Goal: Task Accomplishment & Management: Manage account settings

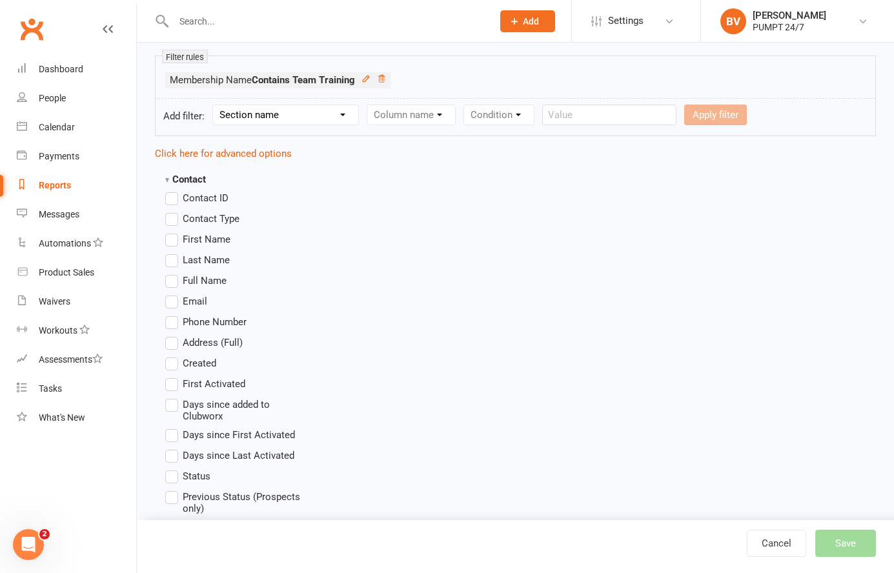
scroll to position [220, 0]
click at [169, 176] on strong "Contact" at bounding box center [185, 181] width 41 height 12
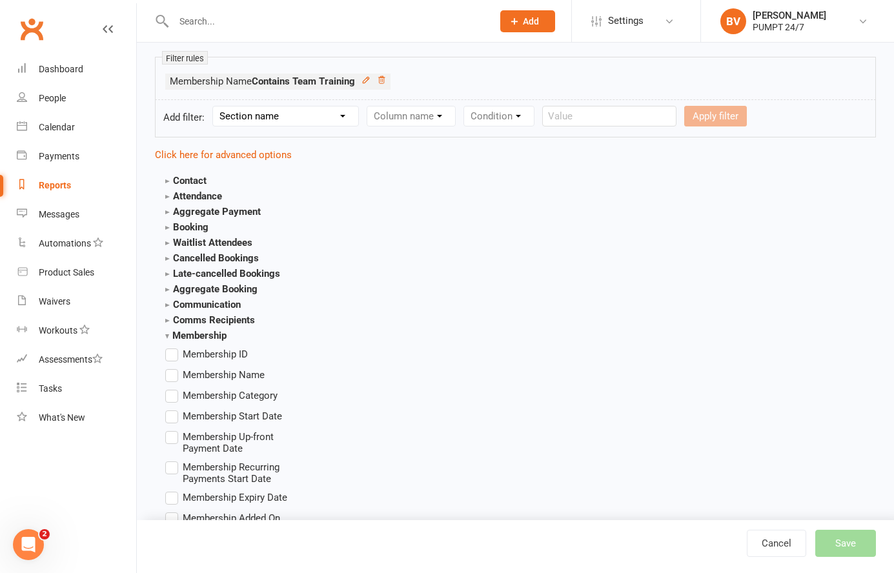
click at [169, 176] on strong "Contact" at bounding box center [185, 181] width 41 height 12
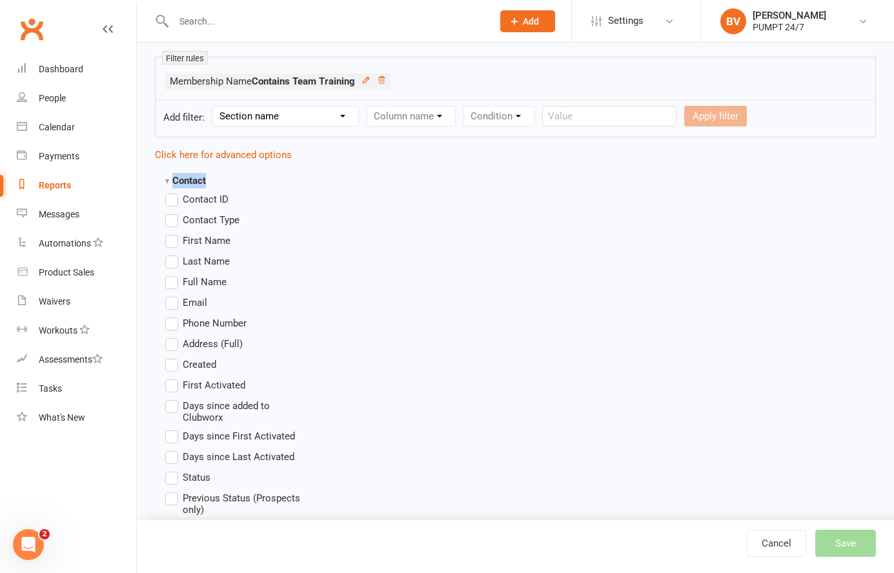
click at [169, 176] on strong "Contact" at bounding box center [185, 181] width 41 height 12
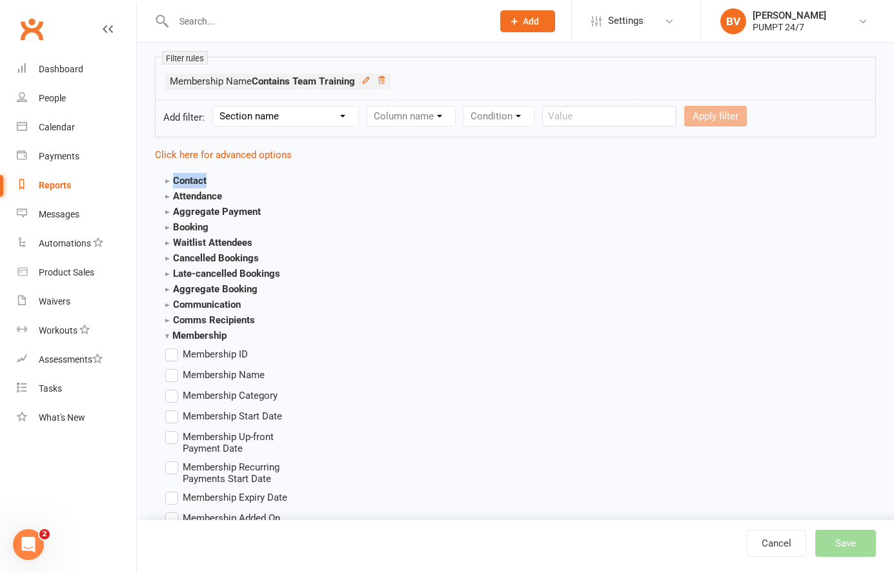
click at [169, 176] on strong "Contact" at bounding box center [185, 181] width 41 height 12
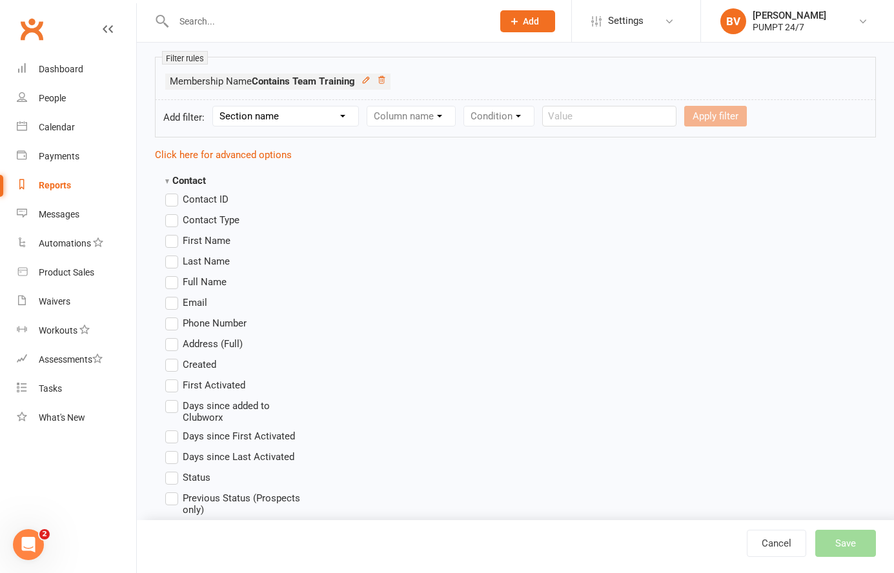
click at [172, 240] on label "First Name" at bounding box center [197, 240] width 65 height 15
click at [172, 233] on input "First Name" at bounding box center [169, 233] width 8 height 0
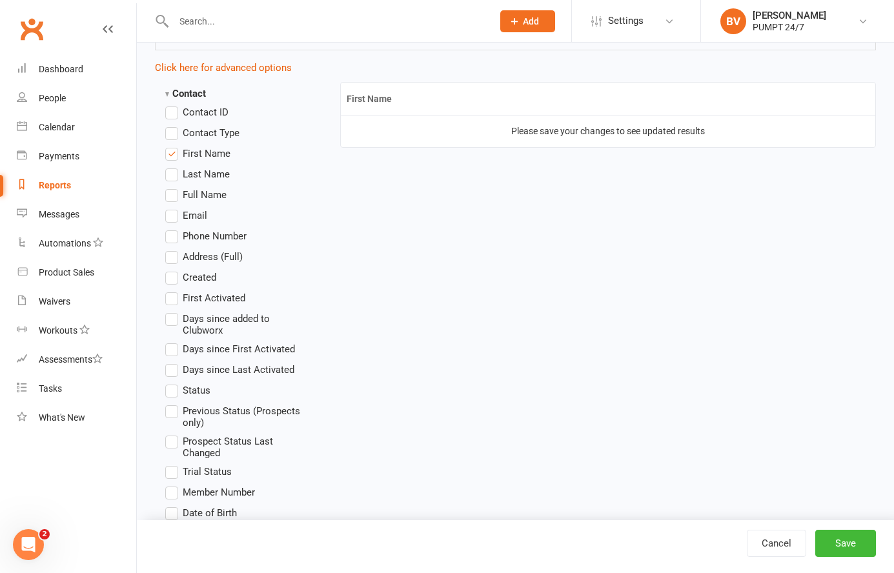
scroll to position [312, 0]
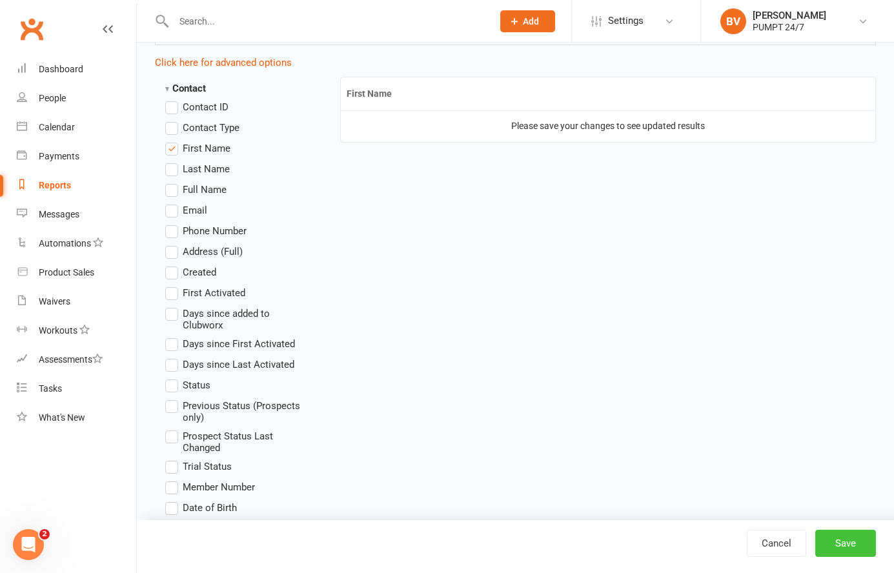
click at [845, 550] on button "Save" at bounding box center [846, 543] width 61 height 27
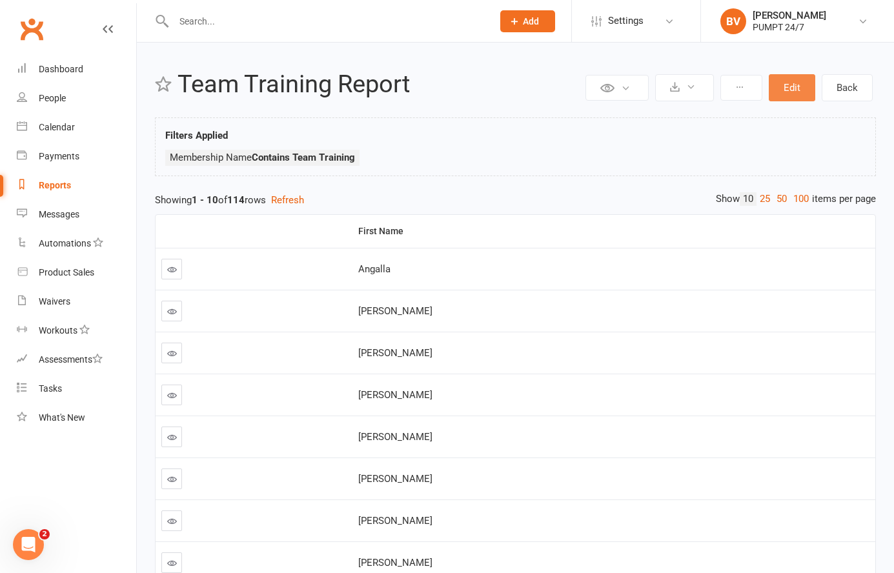
click at [798, 89] on button "Edit" at bounding box center [792, 87] width 46 height 27
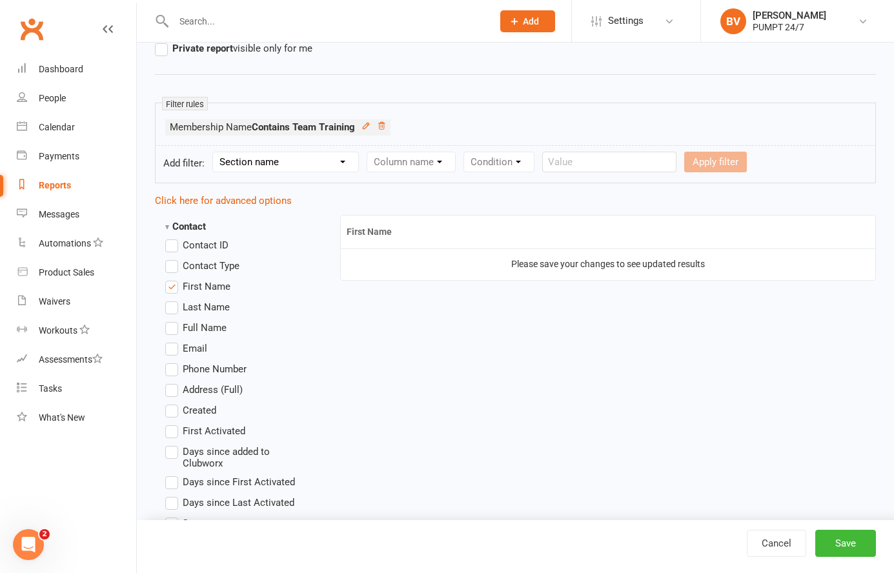
scroll to position [189, 0]
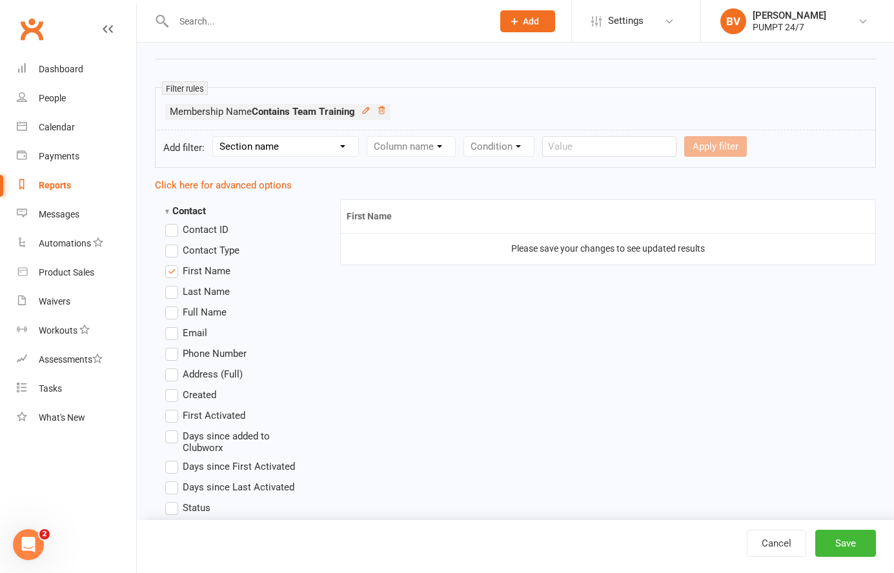
click at [176, 291] on label "Last Name" at bounding box center [197, 291] width 65 height 15
click at [174, 284] on input "Last Name" at bounding box center [169, 284] width 8 height 0
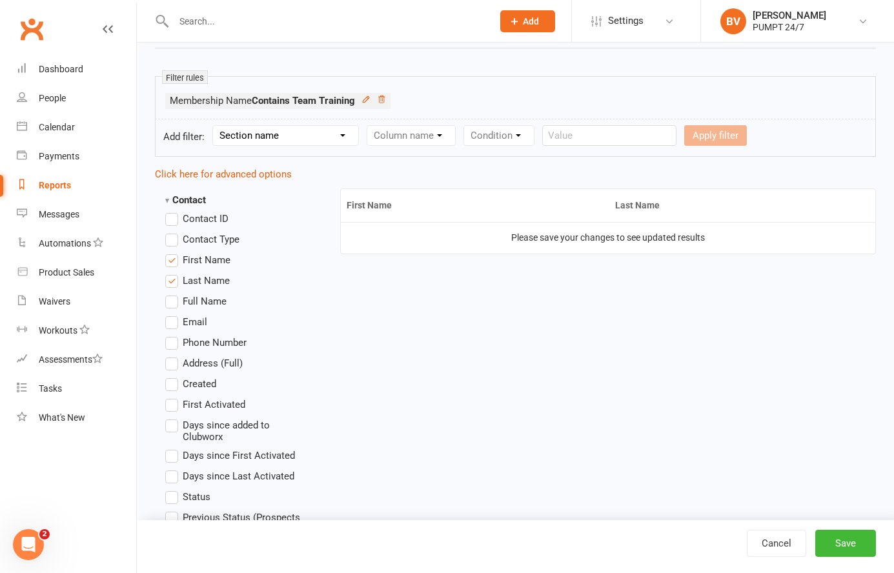
scroll to position [204, 0]
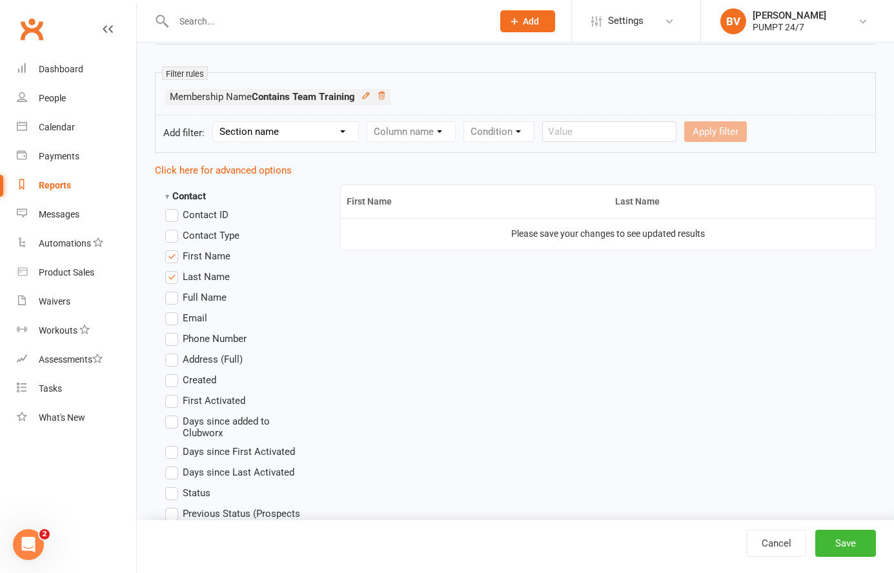
click at [172, 258] on label "First Name" at bounding box center [197, 256] width 65 height 15
click at [172, 249] on input "First Name" at bounding box center [169, 249] width 8 height 0
click at [172, 271] on label "Last Name" at bounding box center [197, 276] width 65 height 15
click at [172, 269] on input "Last Name" at bounding box center [169, 269] width 8 height 0
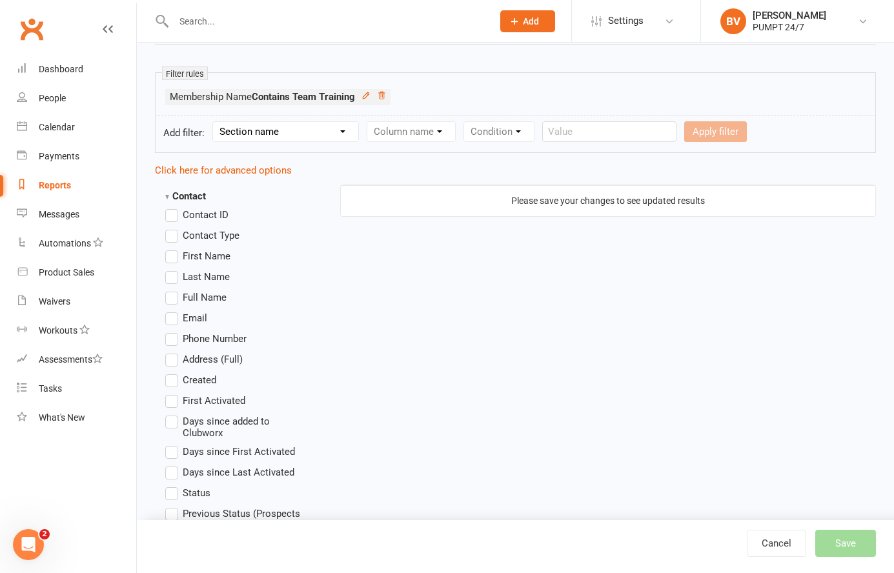
click at [172, 298] on label "Full Name" at bounding box center [195, 297] width 61 height 15
click at [172, 290] on input "Full Name" at bounding box center [169, 290] width 8 height 0
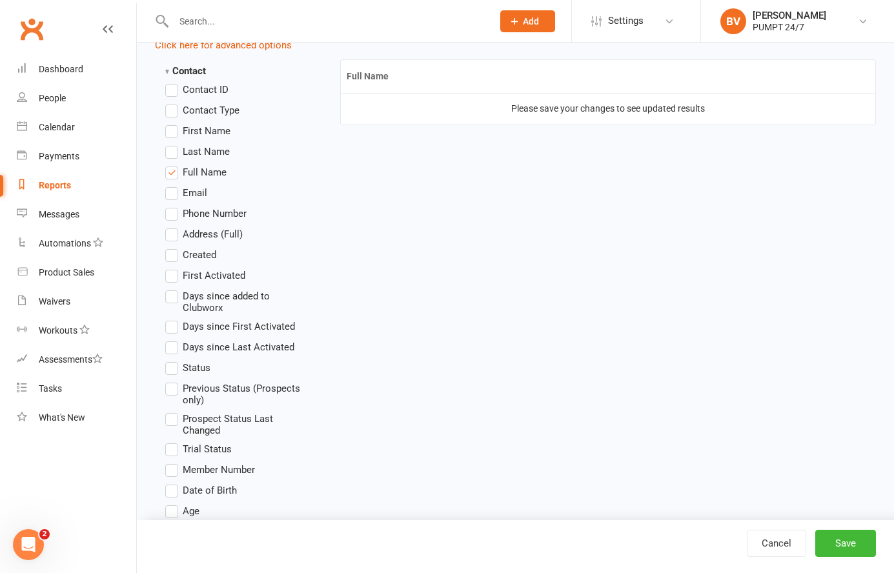
scroll to position [331, 0]
click at [168, 68] on strong "Contact" at bounding box center [185, 70] width 41 height 12
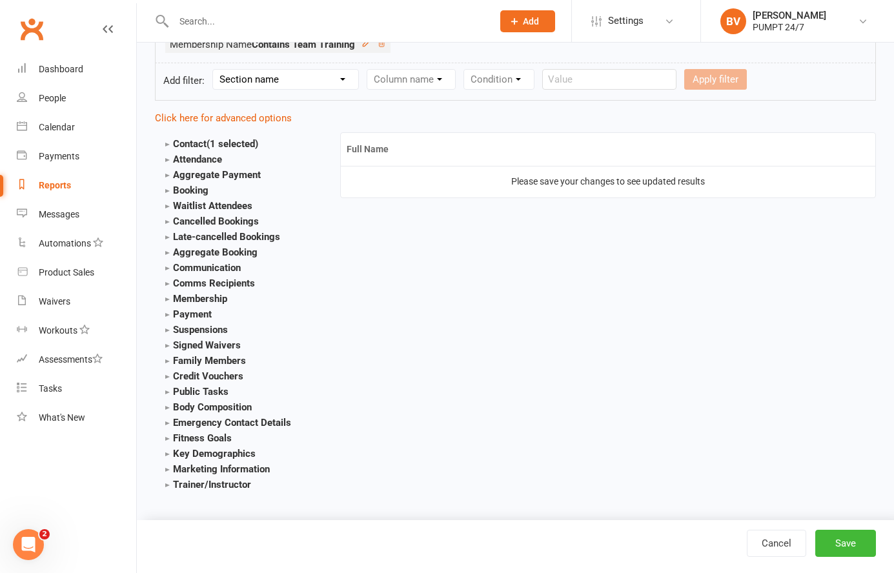
scroll to position [256, 0]
click at [169, 296] on strong "Membership" at bounding box center [196, 299] width 62 height 12
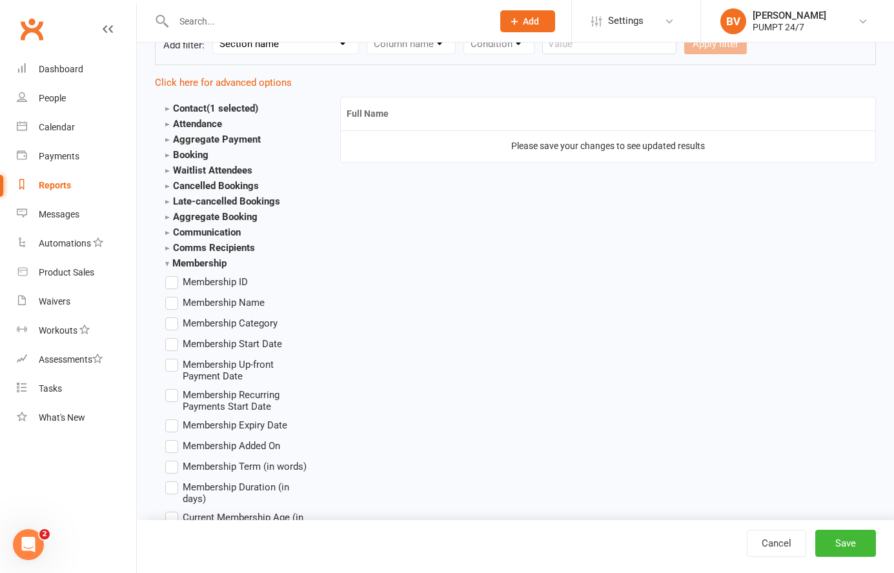
scroll to position [277, 0]
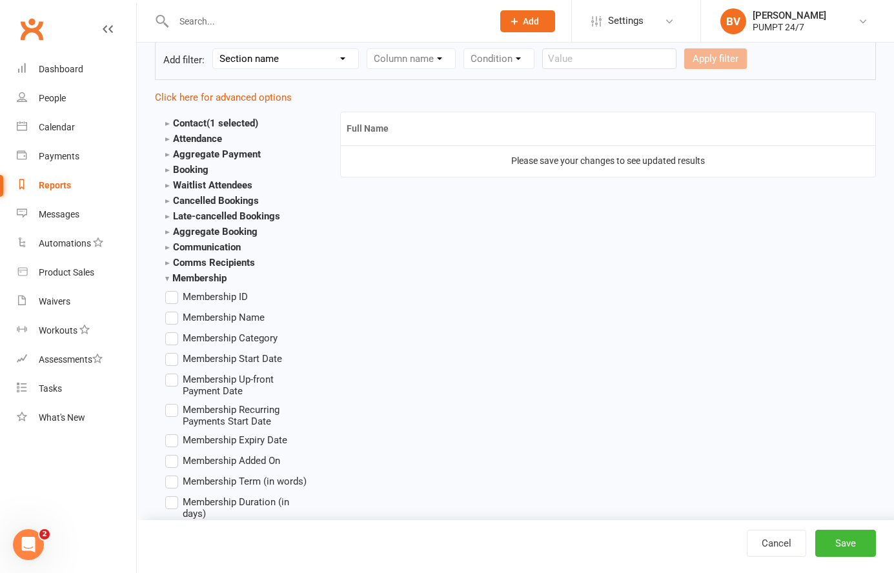
click at [169, 152] on strong "Aggregate Payment" at bounding box center [213, 155] width 96 height 12
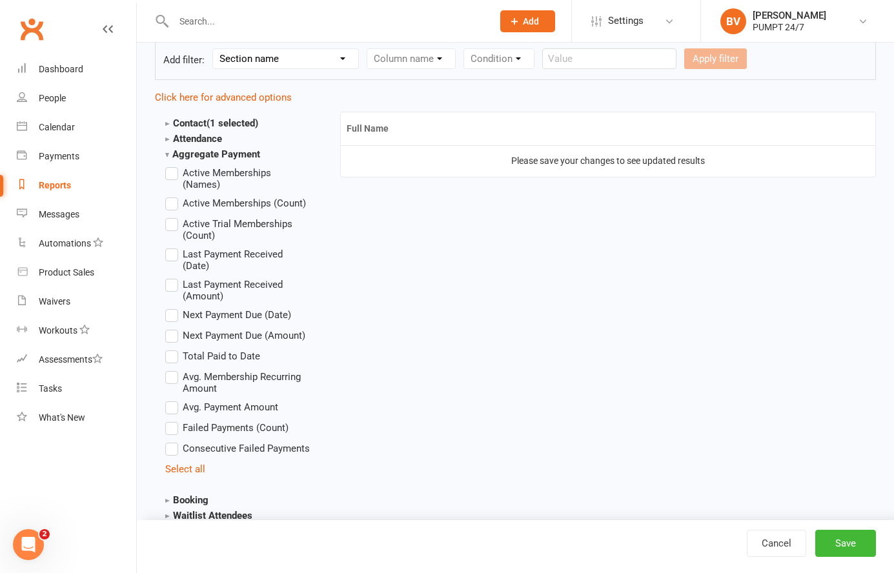
click at [174, 175] on label "Active Memberships (Names)" at bounding box center [237, 177] width 145 height 25
click at [174, 165] on input "Active Memberships (Names)" at bounding box center [169, 165] width 8 height 0
click at [174, 175] on label "Active Memberships (Names)" at bounding box center [237, 177] width 145 height 25
click at [174, 165] on input "Active Memberships (Names)" at bounding box center [169, 165] width 8 height 0
click at [173, 175] on label "Active Memberships (Names)" at bounding box center [237, 177] width 145 height 25
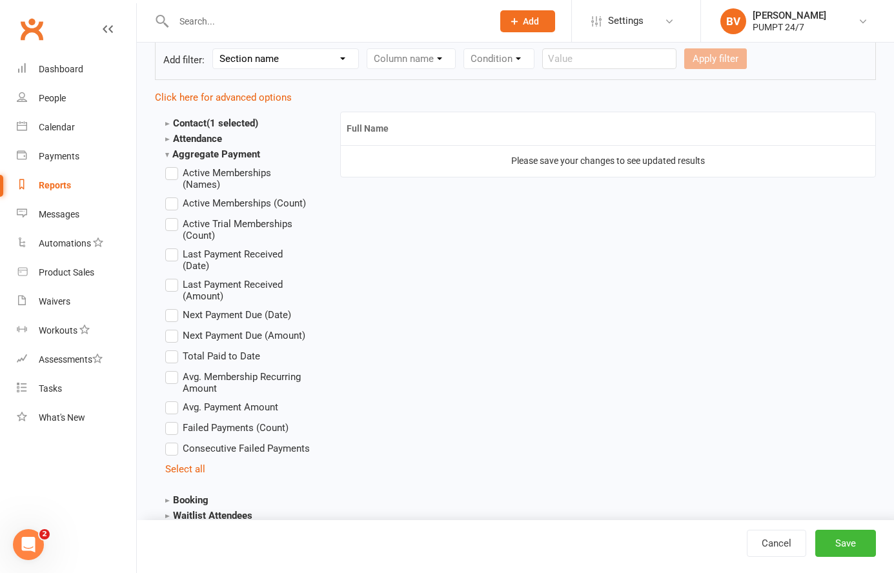
click at [173, 165] on input "Active Memberships (Names)" at bounding box center [169, 165] width 8 height 0
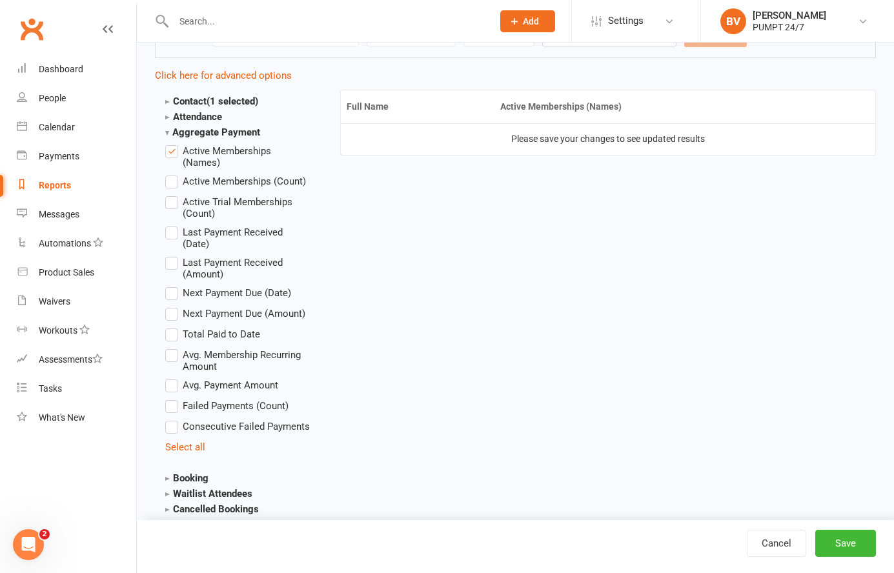
scroll to position [305, 0]
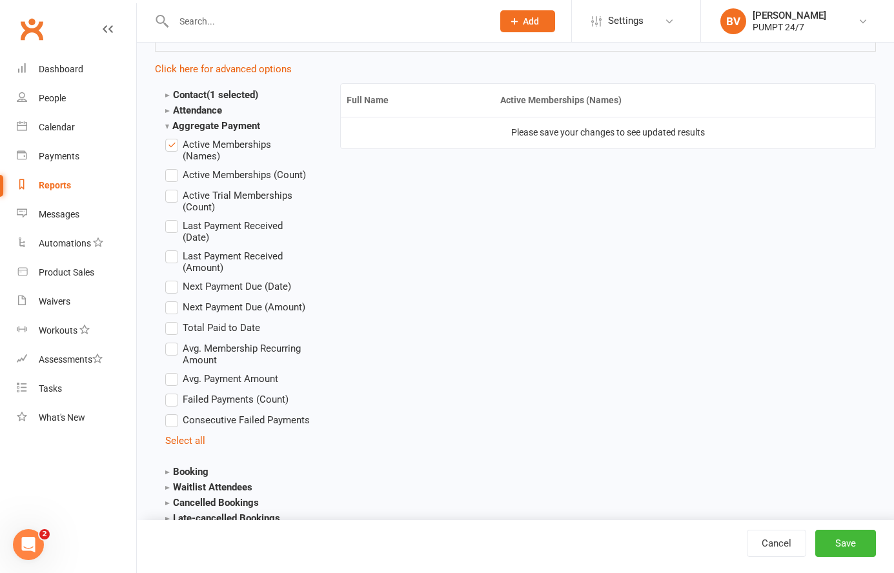
click at [178, 172] on label "Active Memberships (Count)" at bounding box center [235, 174] width 141 height 15
click at [174, 167] on input "Active Memberships (Count)" at bounding box center [169, 167] width 8 height 0
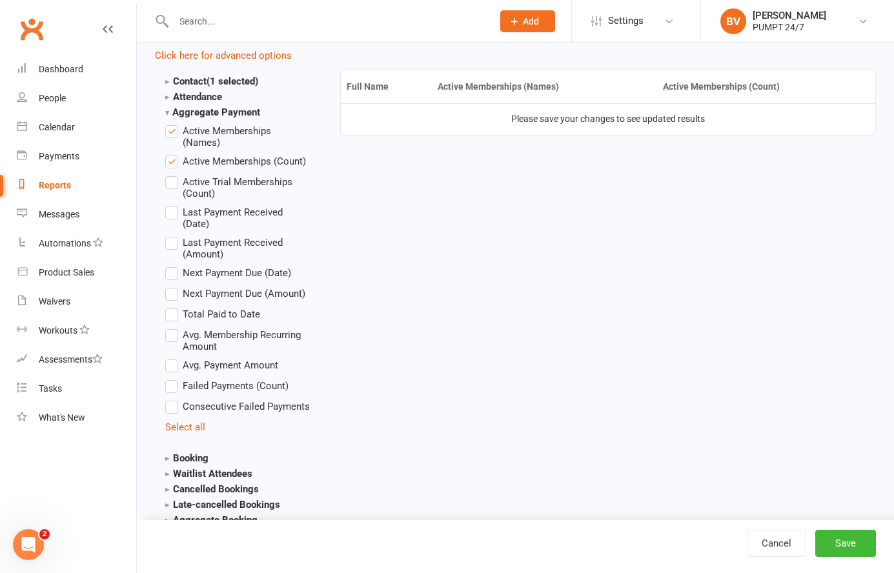
scroll to position [321, 0]
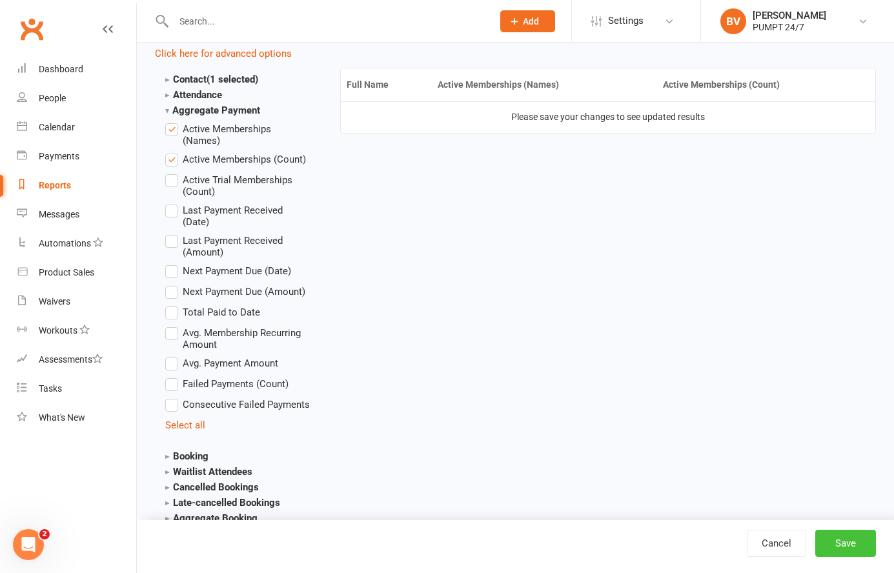
click at [828, 544] on button "Save" at bounding box center [846, 543] width 61 height 27
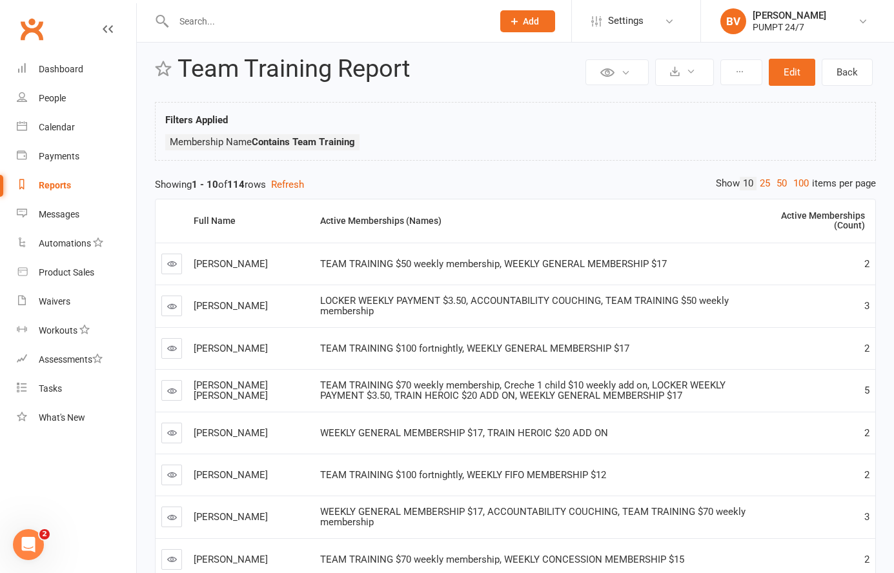
scroll to position [21, 0]
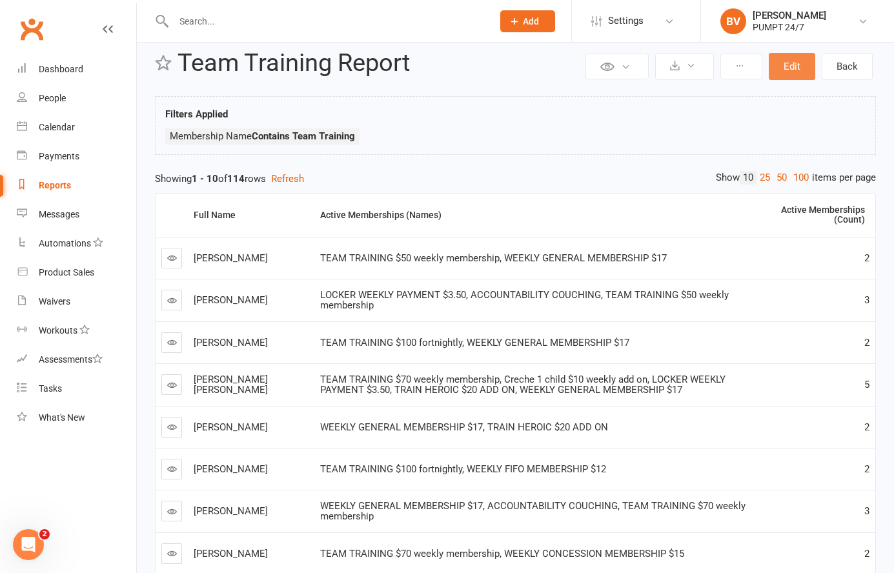
click at [781, 76] on button "Edit" at bounding box center [792, 66] width 46 height 27
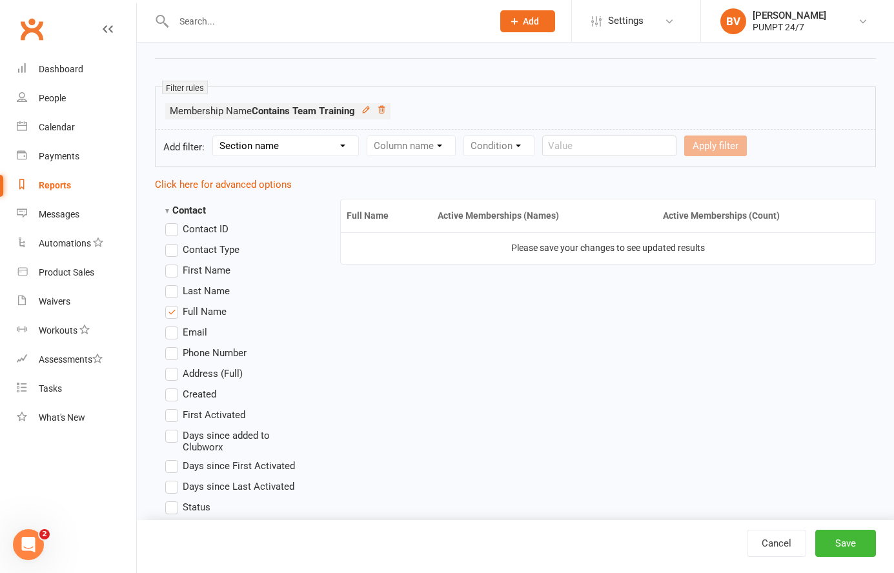
scroll to position [70, 0]
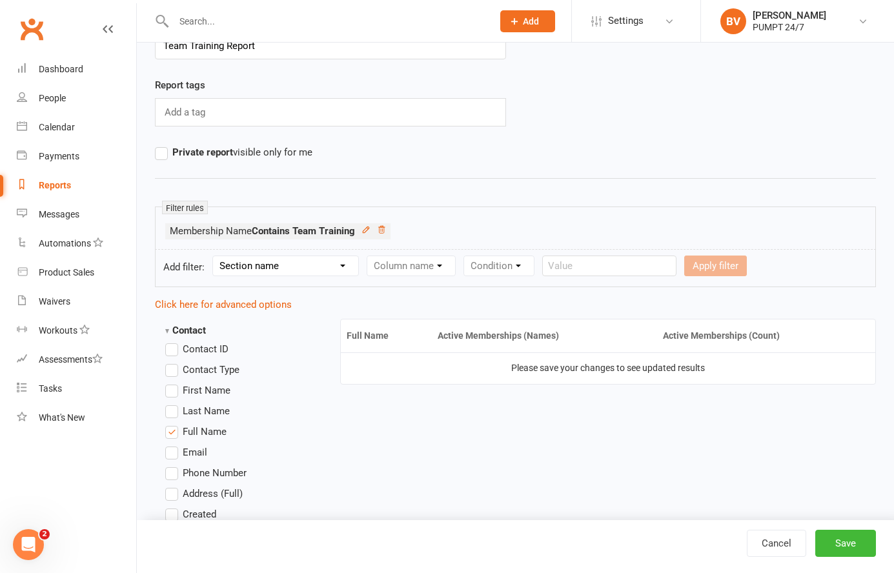
click at [173, 329] on strong "Contact" at bounding box center [185, 331] width 41 height 12
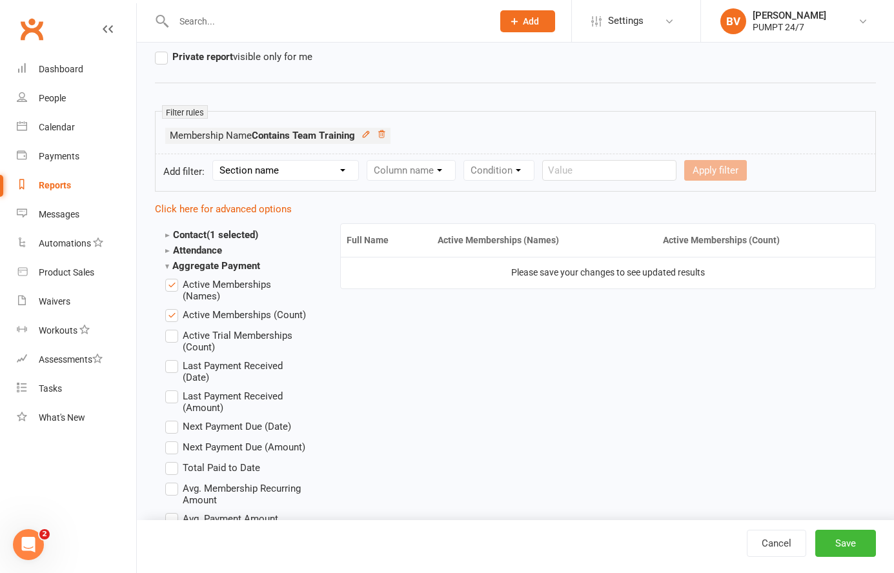
scroll to position [170, 0]
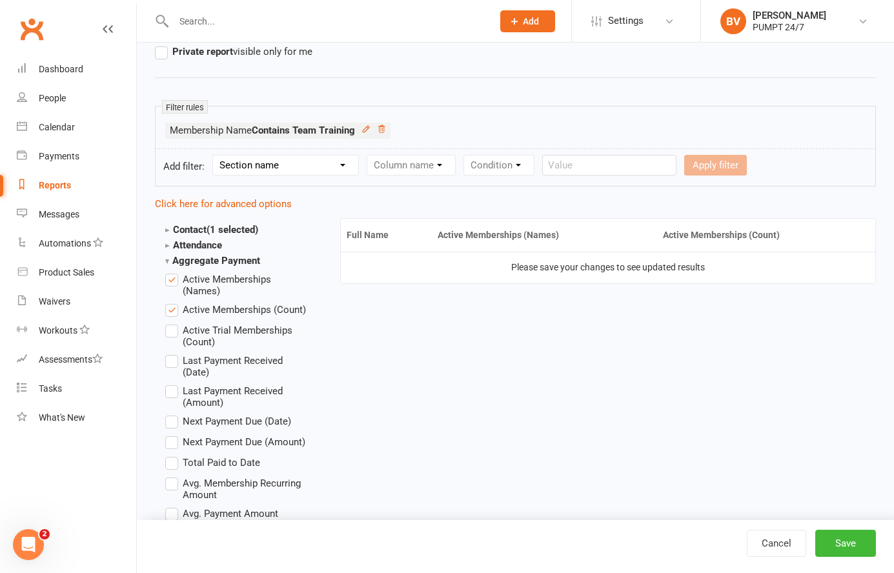
click at [172, 305] on label "Active Memberships (Count)" at bounding box center [235, 309] width 141 height 15
click at [172, 302] on input "Active Memberships (Count)" at bounding box center [169, 302] width 8 height 0
click at [170, 283] on label "Active Memberships (Names)" at bounding box center [237, 284] width 145 height 25
click at [170, 272] on input "Active Memberships (Names)" at bounding box center [169, 272] width 8 height 0
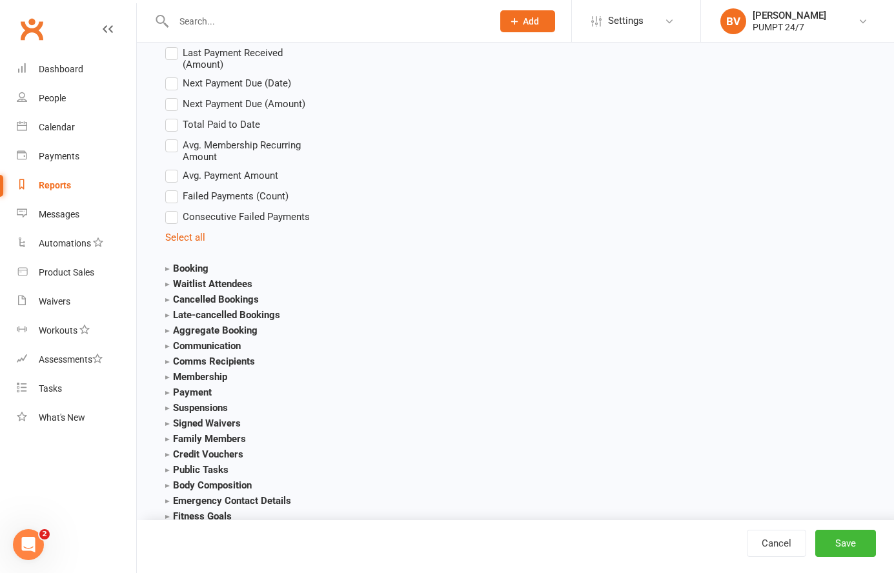
scroll to position [584, 0]
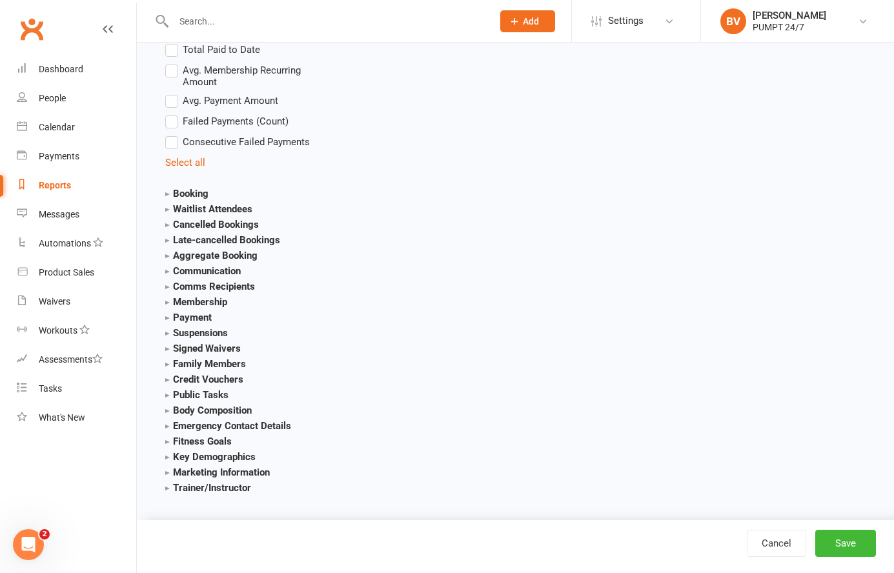
click at [171, 298] on strong "Membership" at bounding box center [196, 302] width 62 height 12
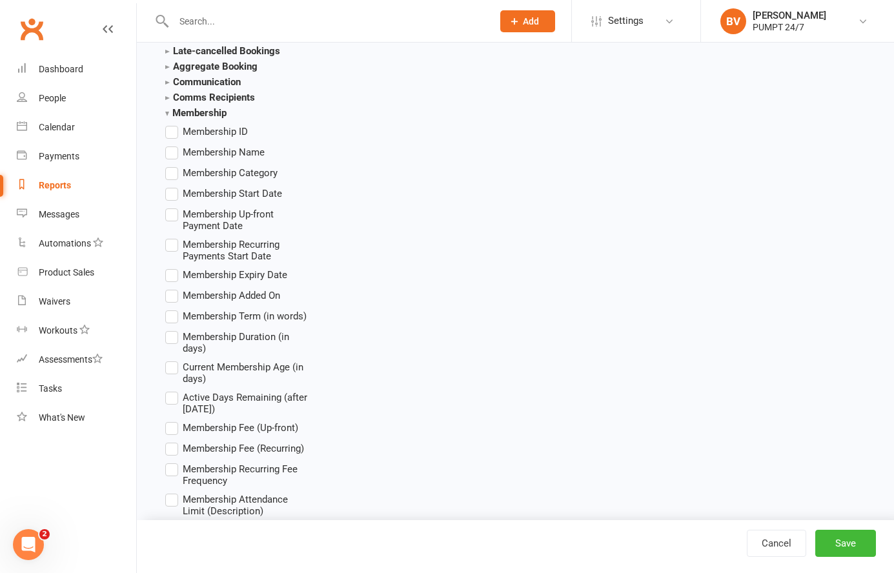
scroll to position [770, 0]
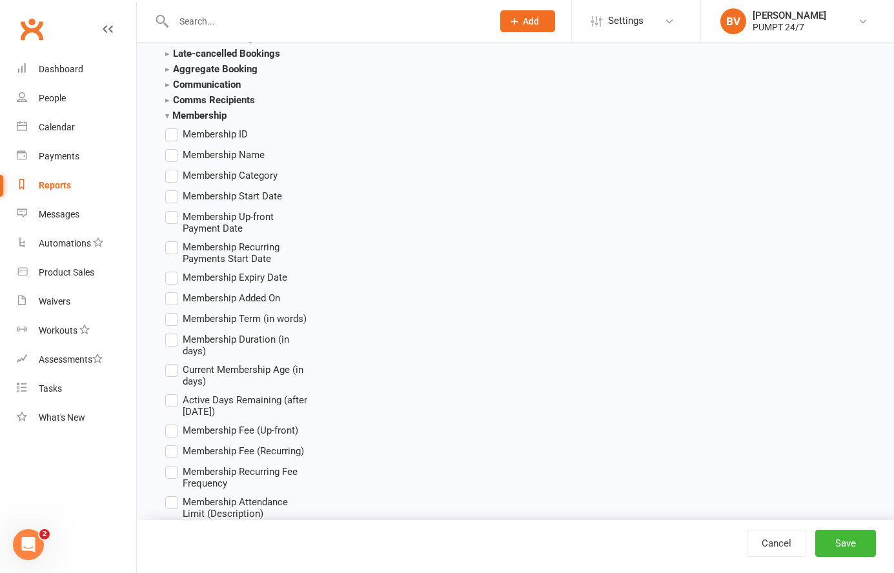
click at [171, 155] on label "Membership Name" at bounding box center [214, 154] width 99 height 15
click at [171, 147] on input "Membership Name" at bounding box center [169, 147] width 8 height 0
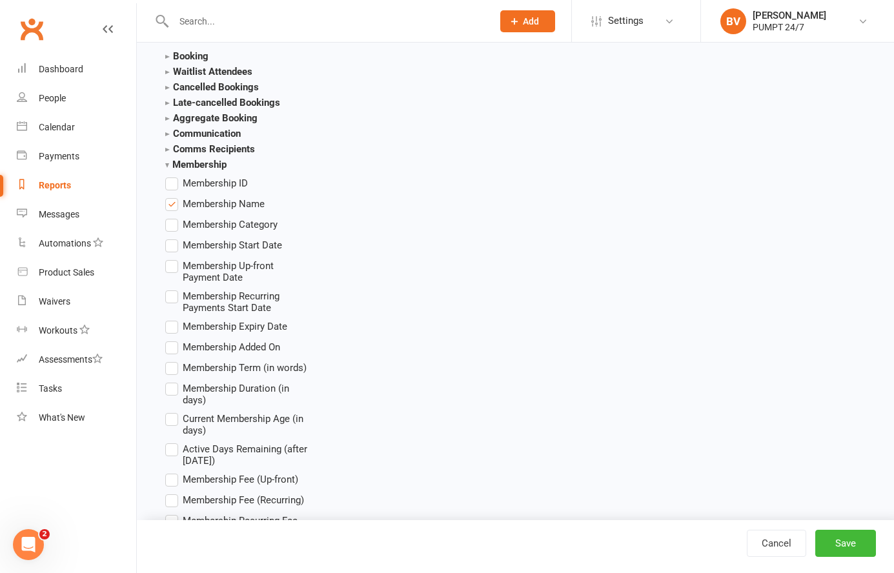
scroll to position [717, 0]
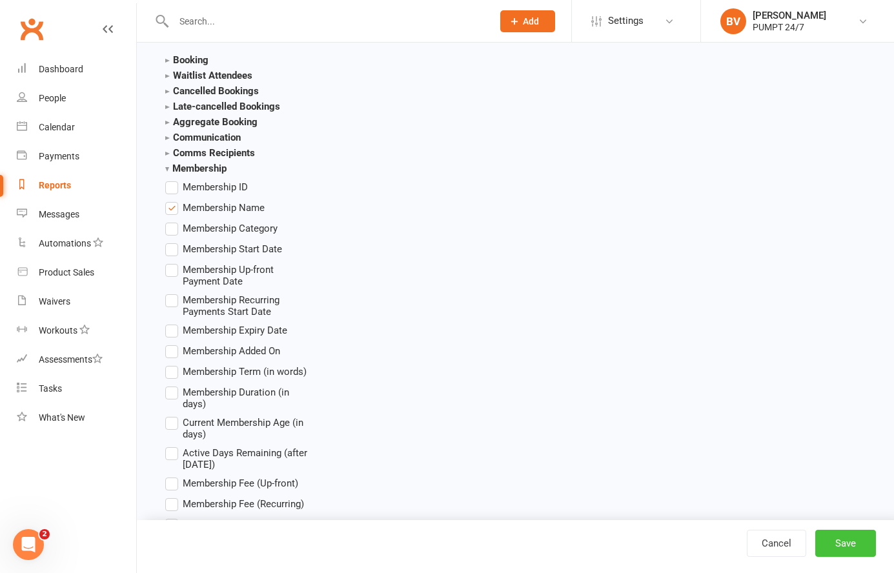
click at [833, 550] on button "Save" at bounding box center [846, 543] width 61 height 27
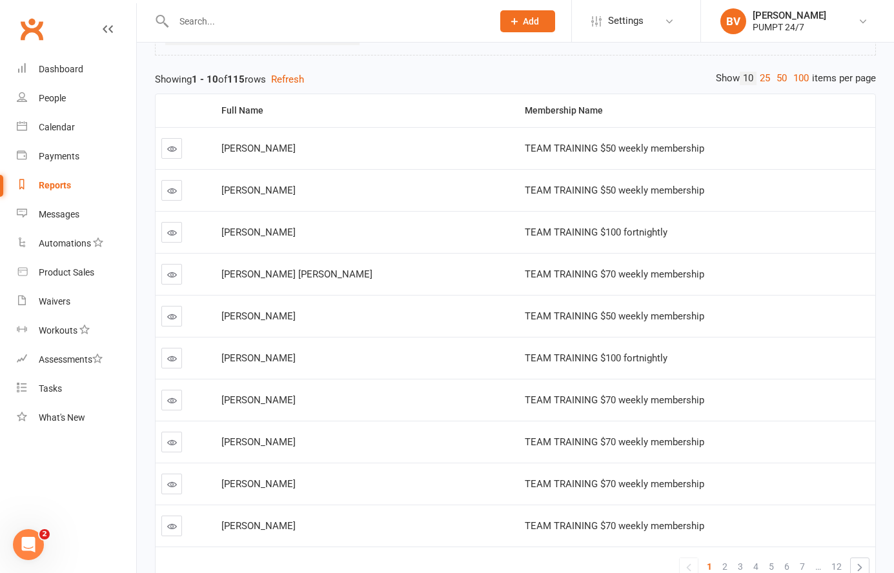
scroll to position [197, 0]
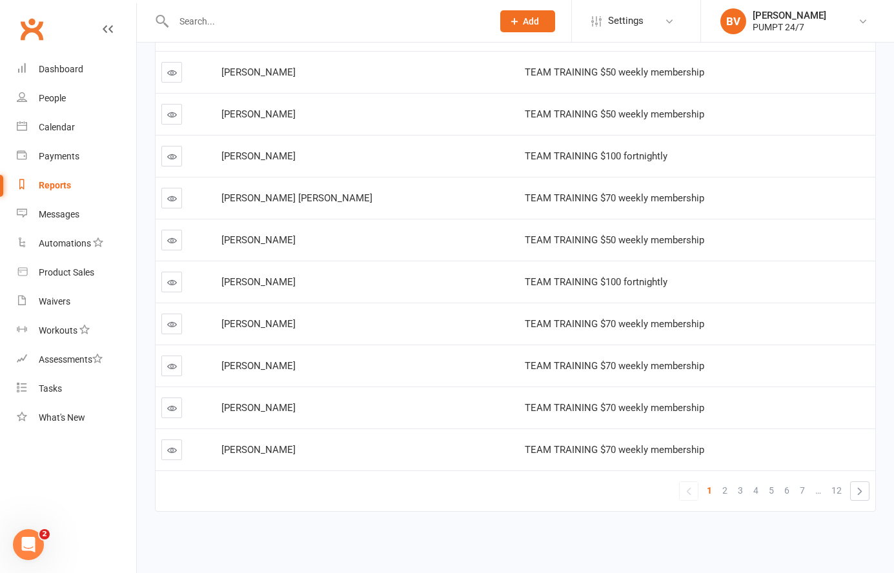
click at [173, 200] on icon at bounding box center [172, 199] width 10 height 10
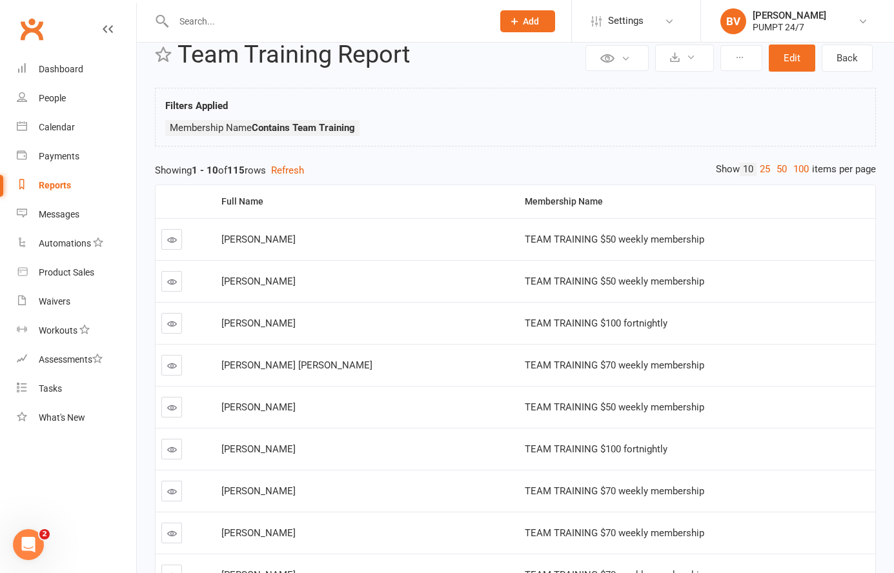
scroll to position [26, 0]
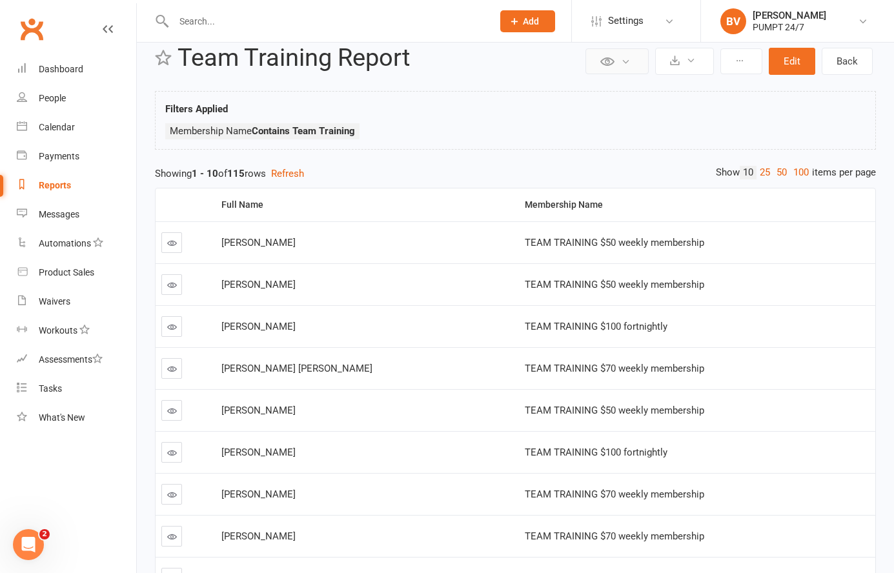
click at [628, 64] on icon at bounding box center [626, 62] width 10 height 10
click at [632, 60] on button at bounding box center [617, 61] width 63 height 26
click at [744, 64] on icon at bounding box center [740, 60] width 9 height 9
click at [808, 65] on button "Edit" at bounding box center [792, 61] width 46 height 27
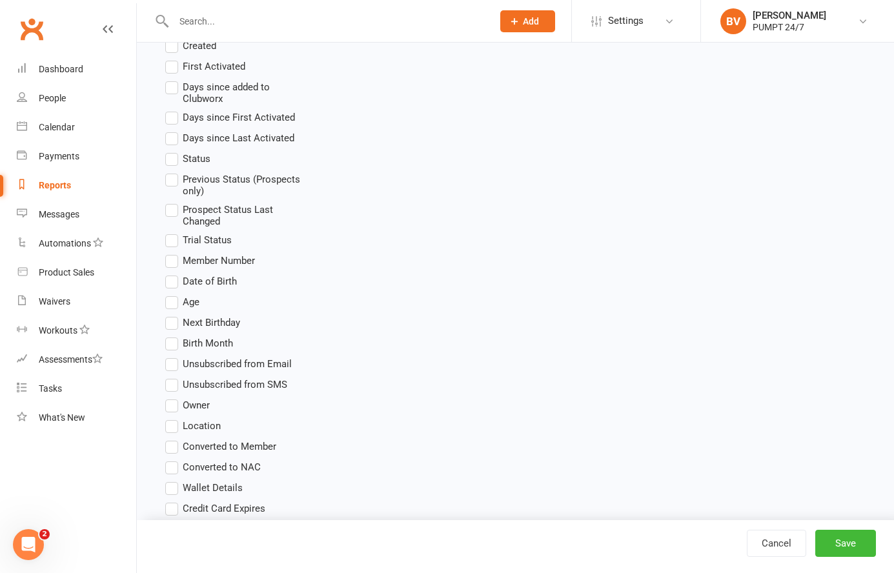
scroll to position [305, 0]
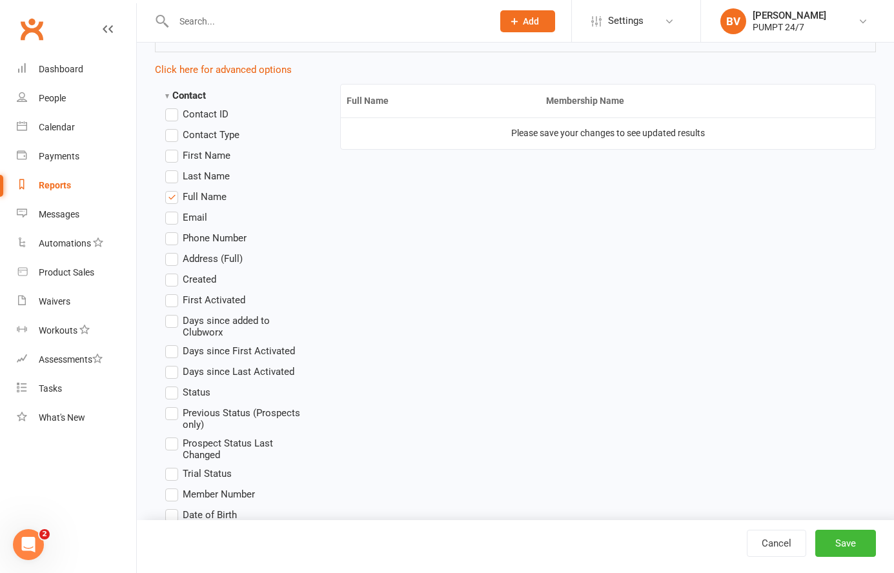
click at [169, 94] on strong "Contact" at bounding box center [185, 96] width 41 height 12
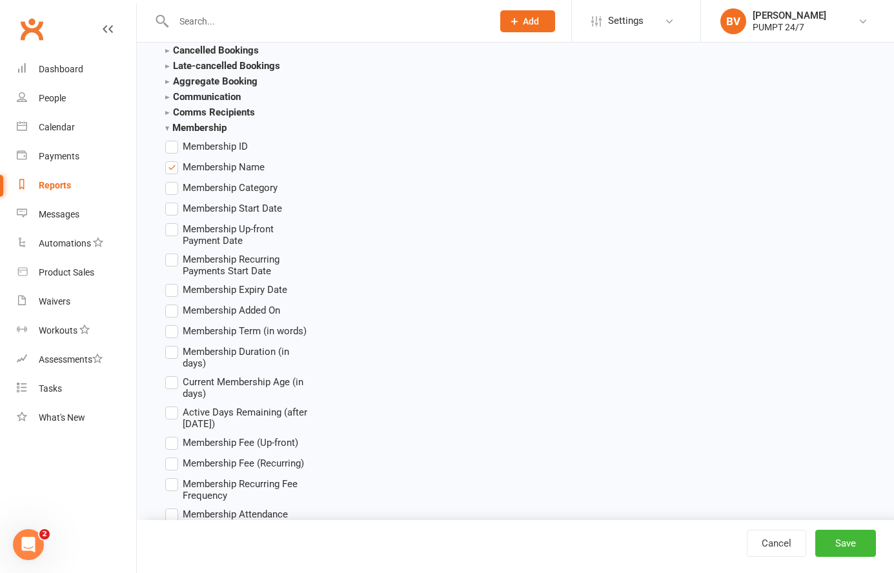
scroll to position [446, 0]
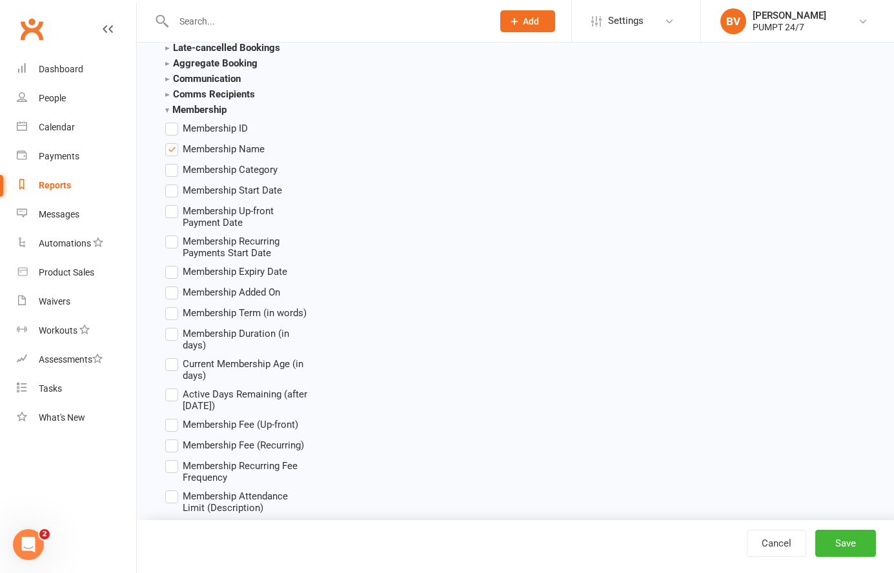
click at [170, 110] on strong "Membership" at bounding box center [195, 110] width 61 height 12
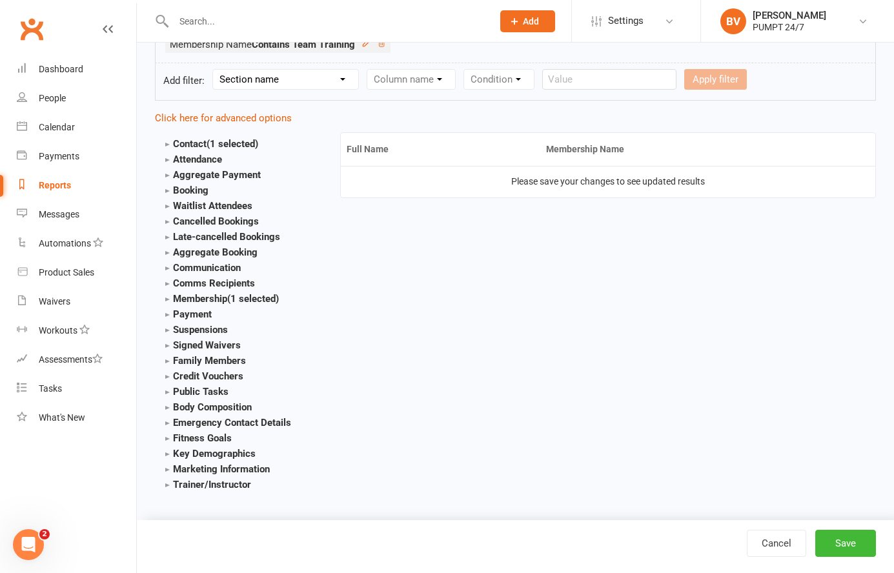
scroll to position [256, 0]
click at [192, 314] on strong "Payment" at bounding box center [188, 315] width 46 height 12
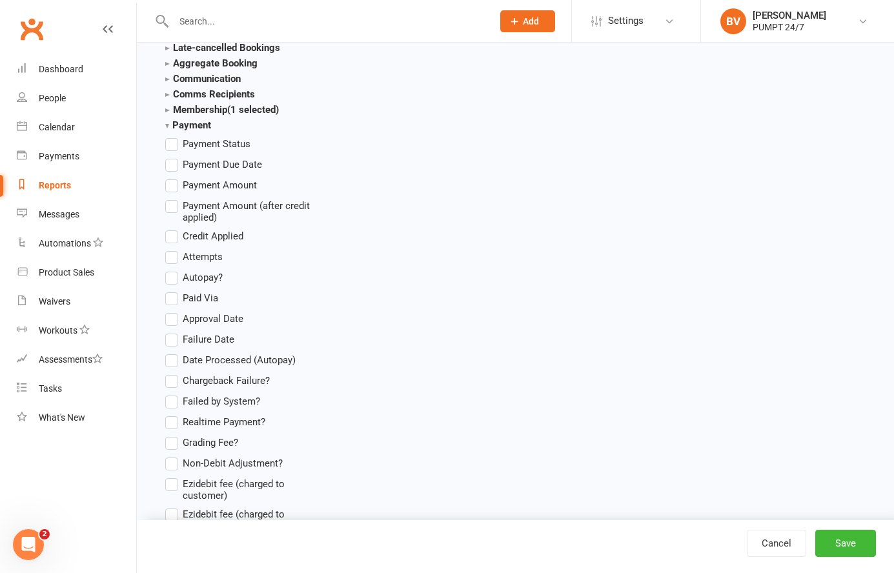
click at [177, 187] on label "Payment Amount" at bounding box center [211, 185] width 92 height 15
click at [174, 178] on input "Payment Amount" at bounding box center [169, 178] width 8 height 0
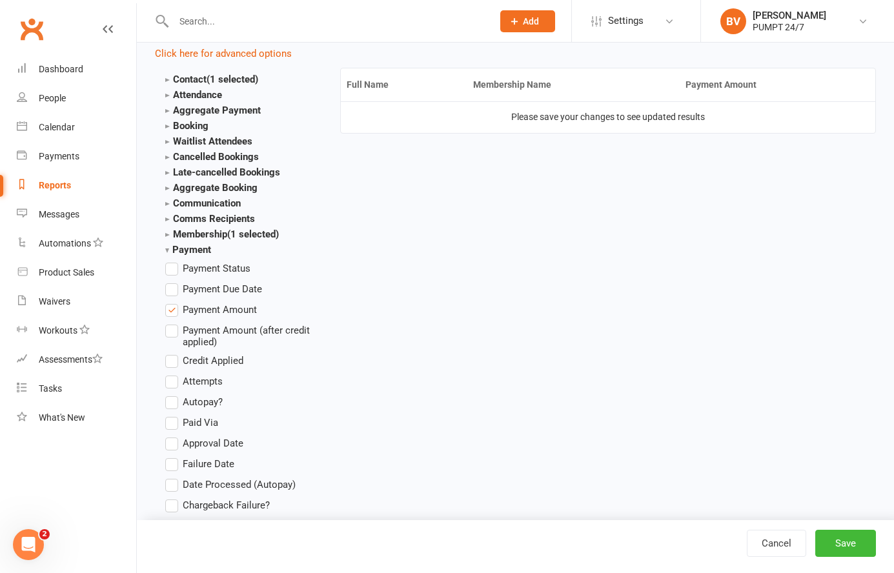
scroll to position [317, 0]
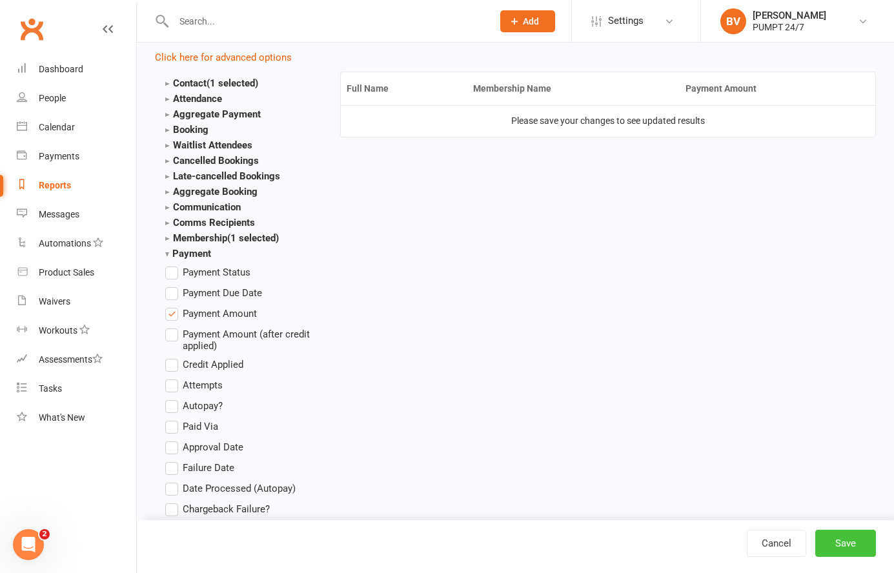
click at [852, 546] on button "Save" at bounding box center [846, 543] width 61 height 27
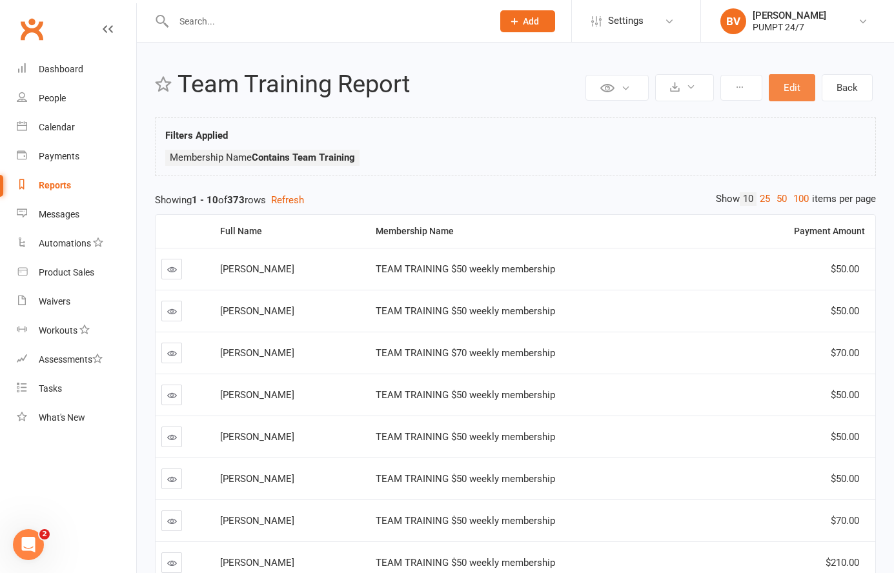
click at [796, 90] on button "Edit" at bounding box center [792, 87] width 46 height 27
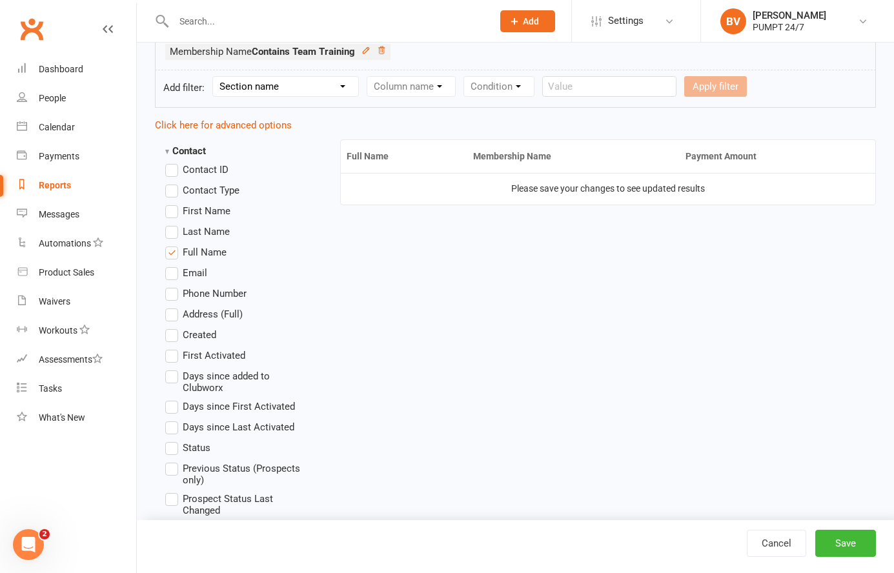
scroll to position [248, 0]
click at [181, 154] on strong "Contact" at bounding box center [185, 153] width 41 height 12
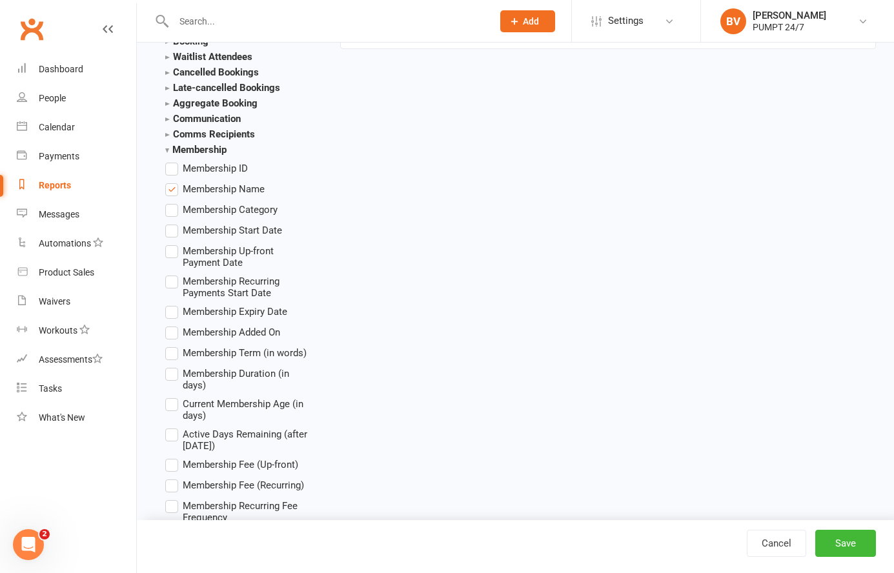
scroll to position [409, 0]
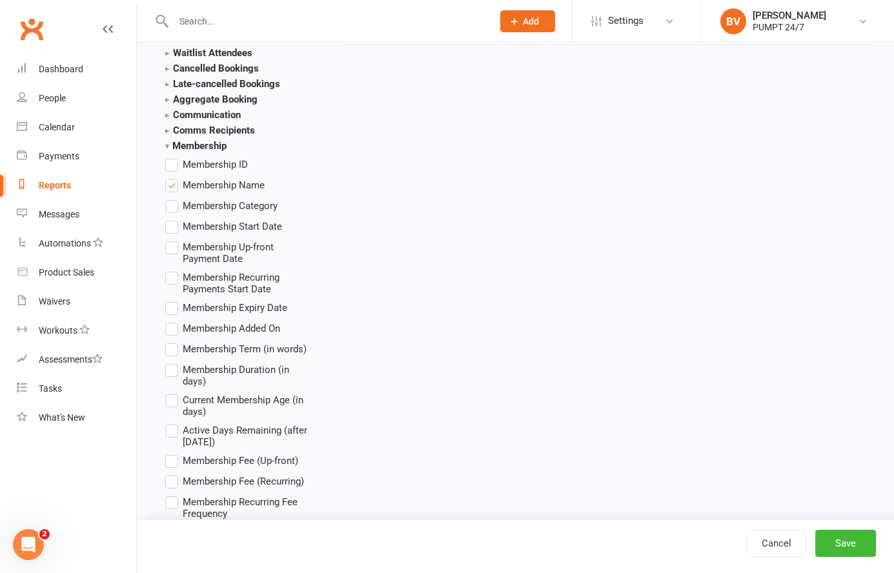
click at [176, 229] on label "Membership Start Date" at bounding box center [223, 226] width 117 height 15
click at [174, 219] on input "Membership Start Date" at bounding box center [169, 219] width 8 height 0
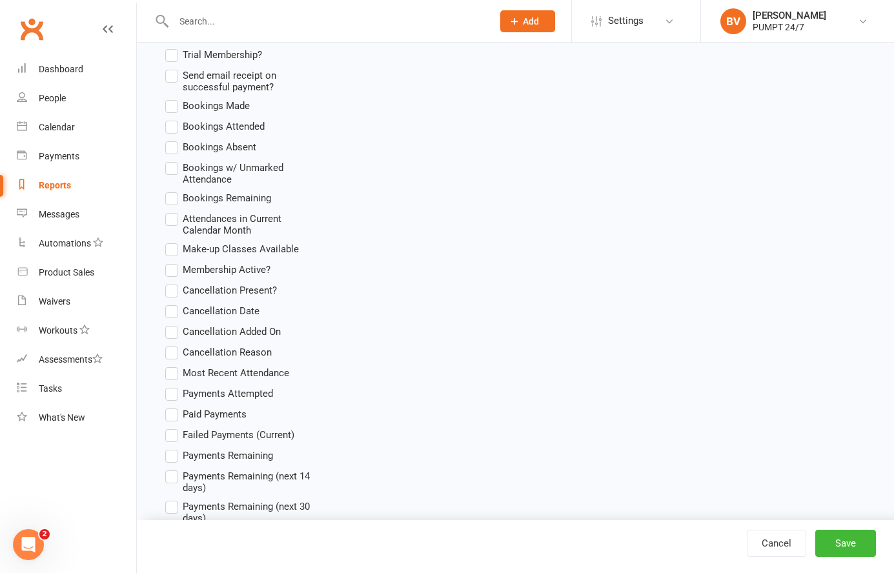
scroll to position [1032, 0]
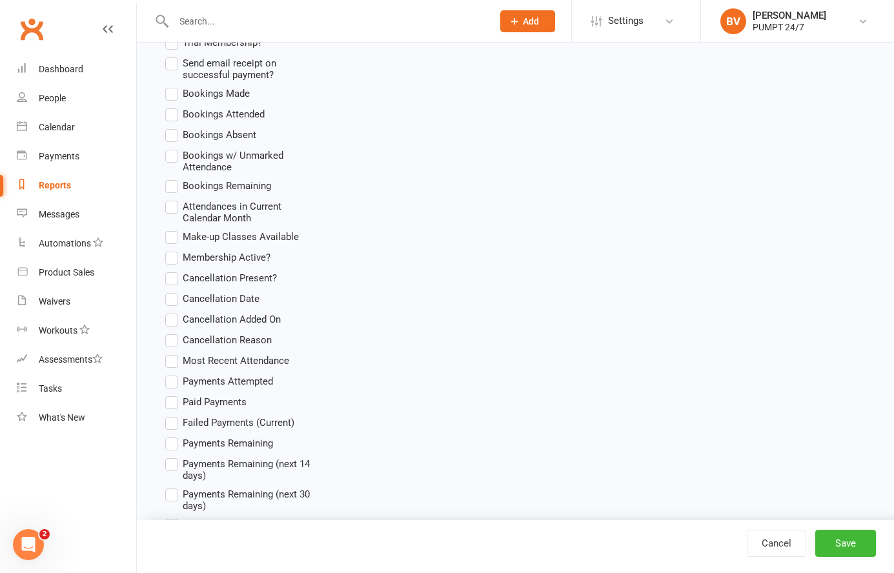
click at [172, 250] on label "Membership Active?" at bounding box center [217, 257] width 105 height 15
click at [172, 250] on input "Membership Active?" at bounding box center [169, 250] width 8 height 0
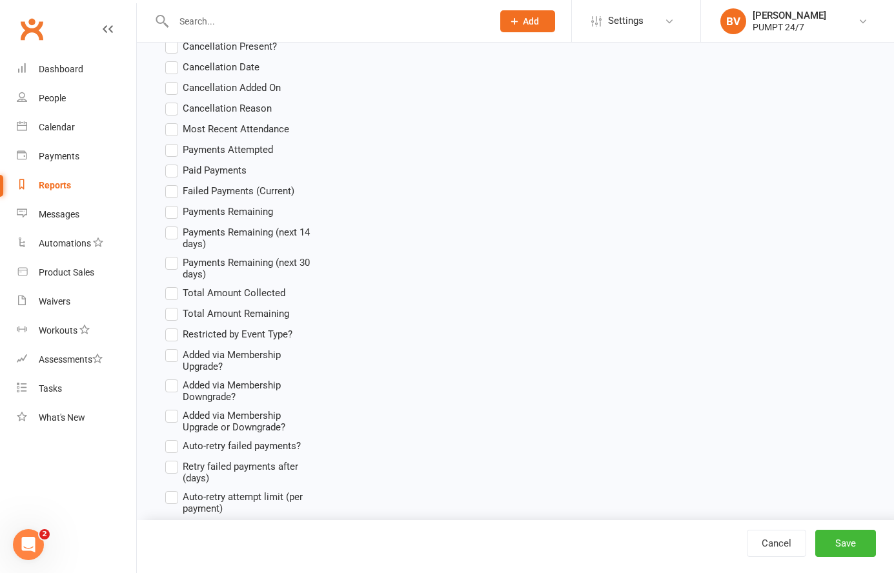
scroll to position [1277, 0]
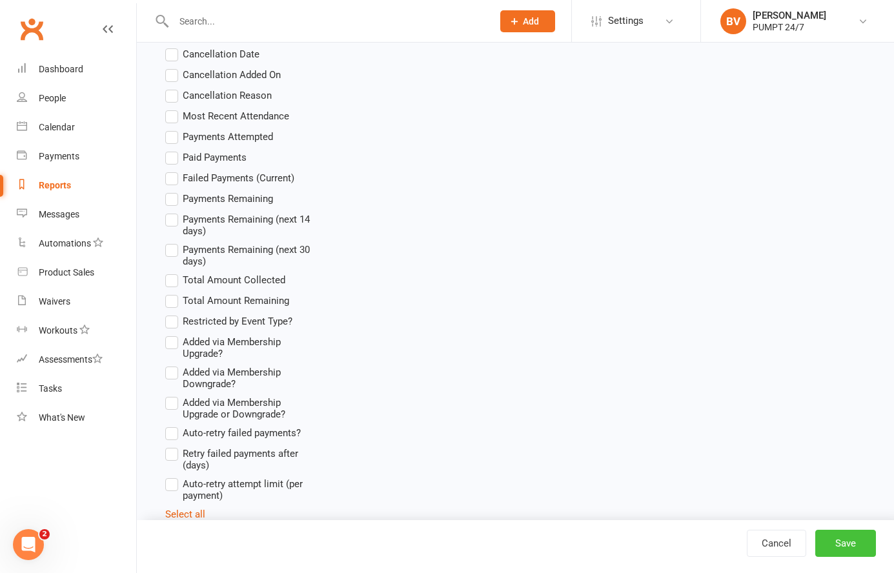
click at [839, 540] on button "Save" at bounding box center [846, 543] width 61 height 27
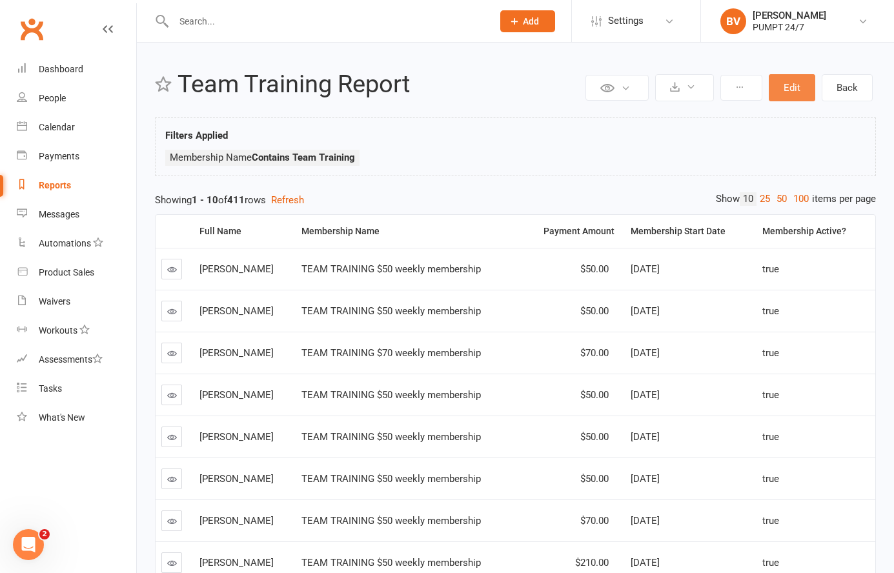
click at [803, 81] on button "Edit" at bounding box center [792, 87] width 46 height 27
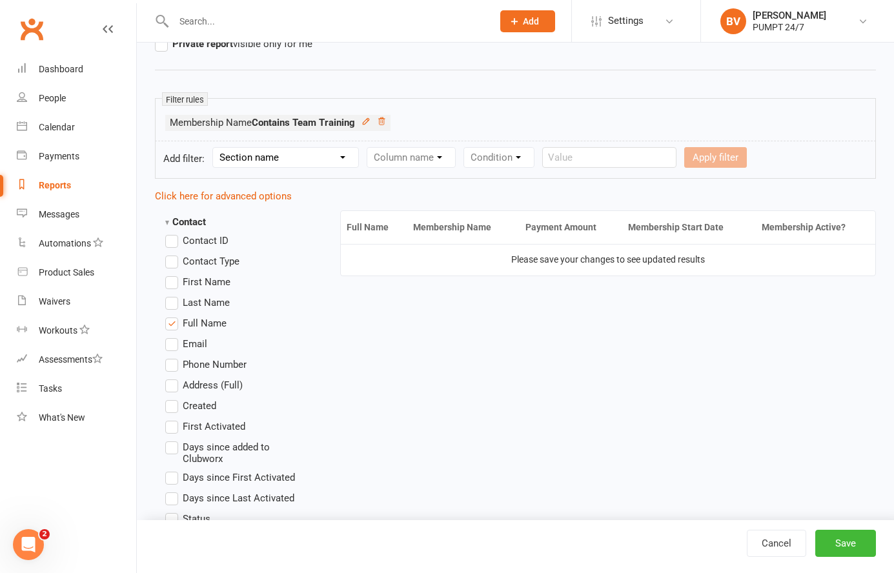
scroll to position [154, 0]
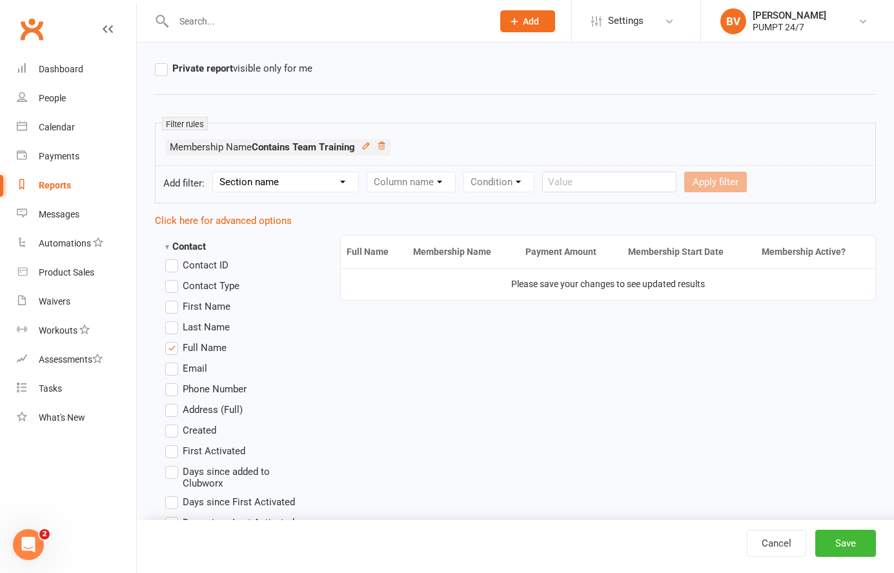
click at [183, 242] on strong "Contact" at bounding box center [185, 247] width 41 height 12
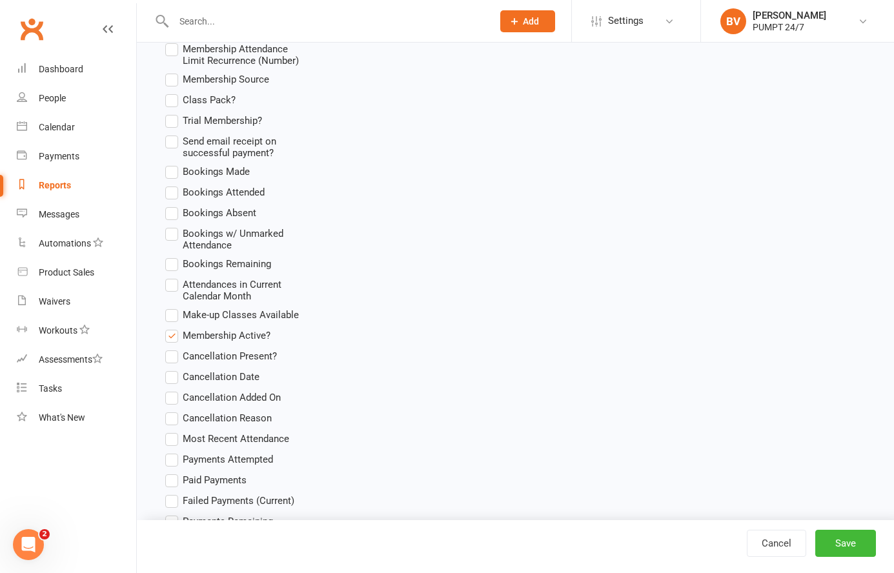
scroll to position [958, 0]
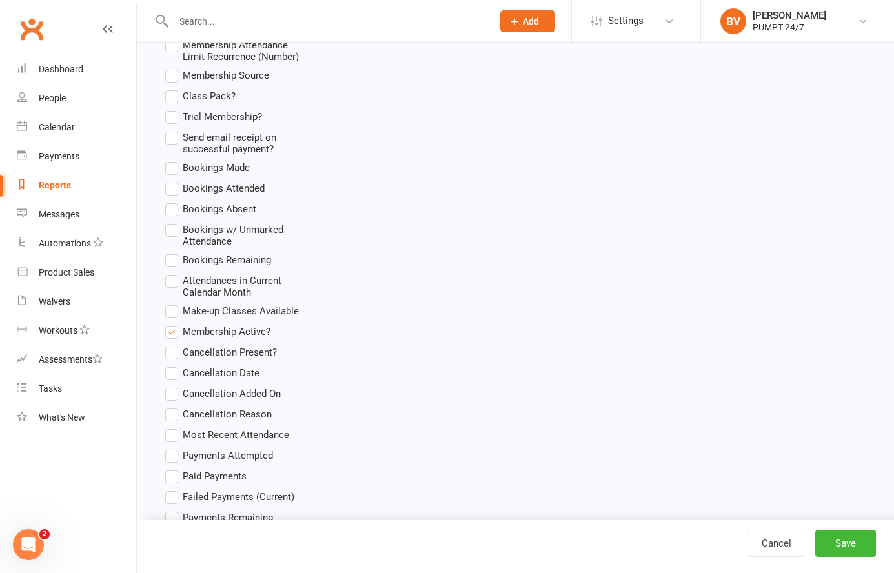
click at [176, 326] on label "Membership Active?" at bounding box center [217, 331] width 105 height 15
click at [174, 324] on input "Membership Active?" at bounding box center [169, 324] width 8 height 0
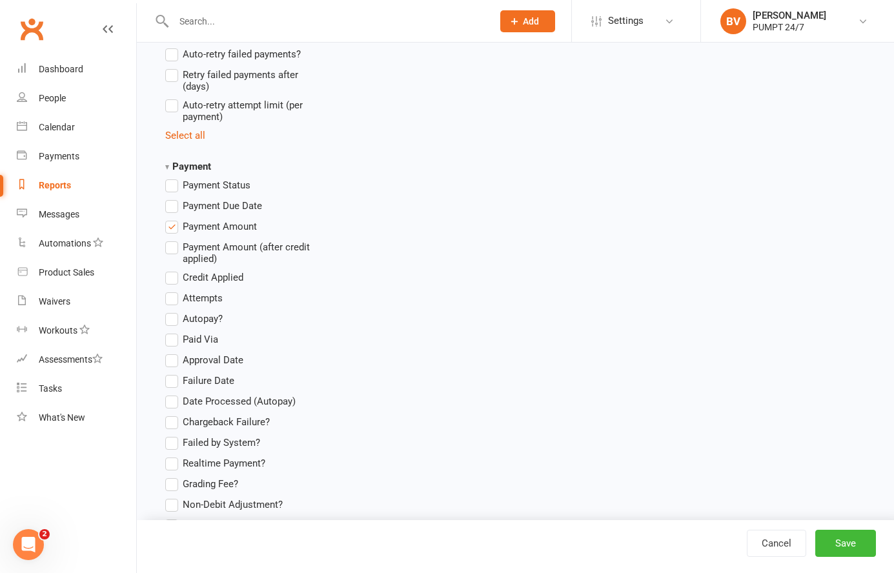
scroll to position [1654, 0]
click at [175, 179] on label "Payment Status" at bounding box center [207, 186] width 85 height 15
click at [174, 179] on input "Payment Status" at bounding box center [169, 179] width 8 height 0
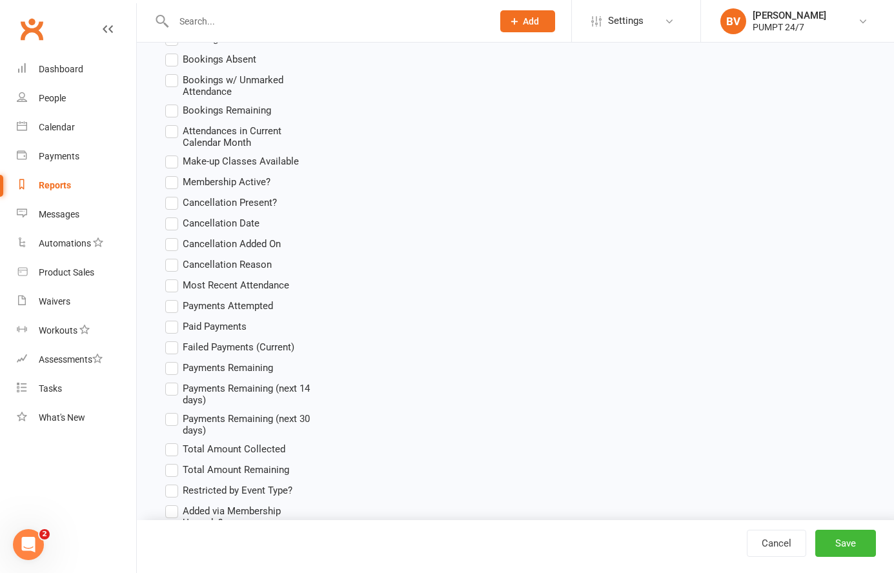
scroll to position [1107, 0]
click at [176, 175] on label "Membership Active?" at bounding box center [217, 182] width 105 height 15
click at [174, 175] on input "Membership Active?" at bounding box center [169, 175] width 8 height 0
click at [850, 534] on button "Save" at bounding box center [846, 543] width 61 height 27
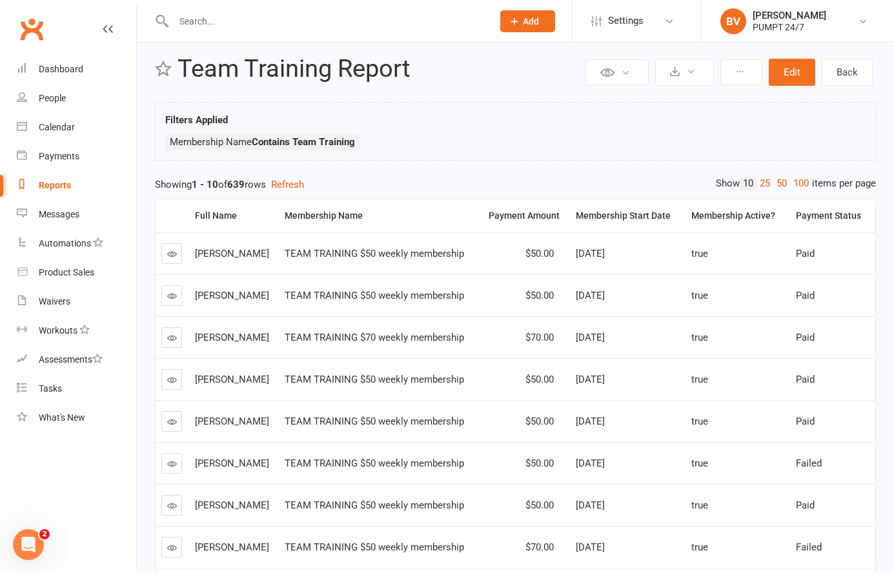
scroll to position [14, 0]
click at [740, 71] on icon at bounding box center [740, 72] width 9 height 9
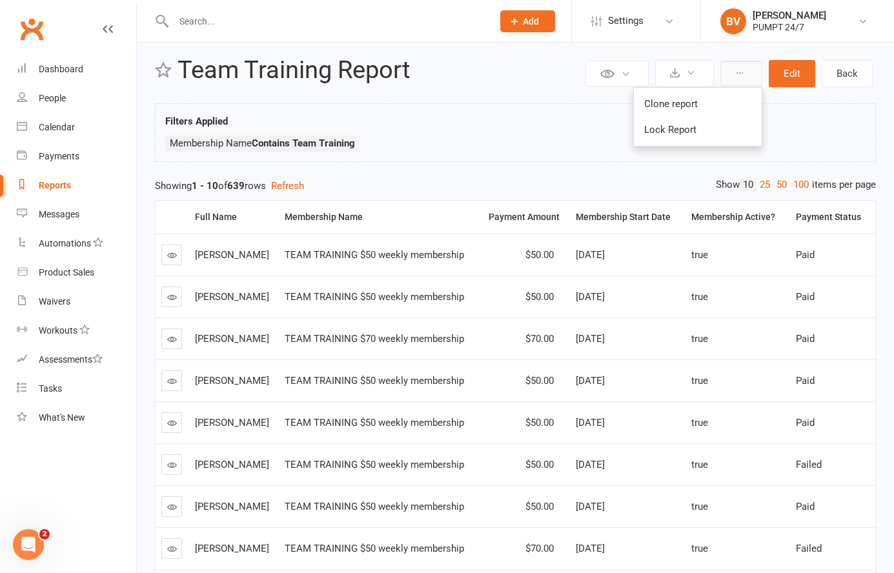
click at [740, 71] on icon at bounding box center [740, 72] width 9 height 9
click at [812, 69] on button "Edit" at bounding box center [792, 73] width 46 height 27
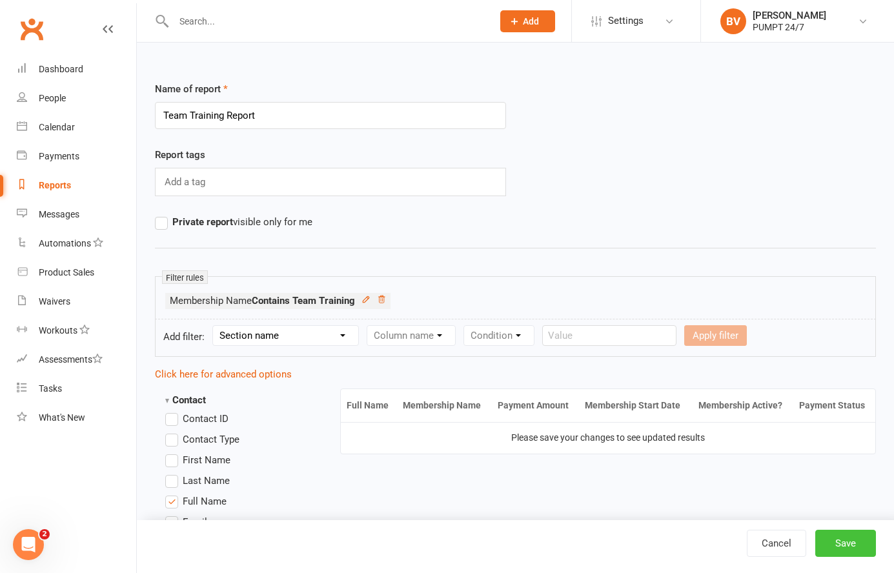
click at [845, 548] on button "Save" at bounding box center [846, 543] width 61 height 27
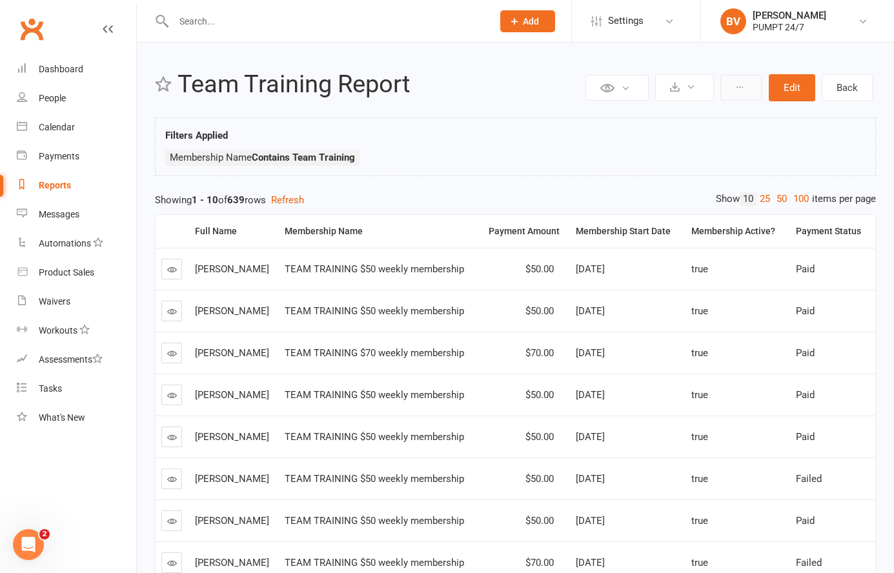
click at [739, 87] on icon at bounding box center [740, 87] width 9 height 9
click at [684, 87] on button at bounding box center [684, 87] width 59 height 27
click at [809, 163] on ul "Membership Name Contains Team Training" at bounding box center [515, 161] width 701 height 23
click at [613, 96] on button at bounding box center [617, 88] width 63 height 26
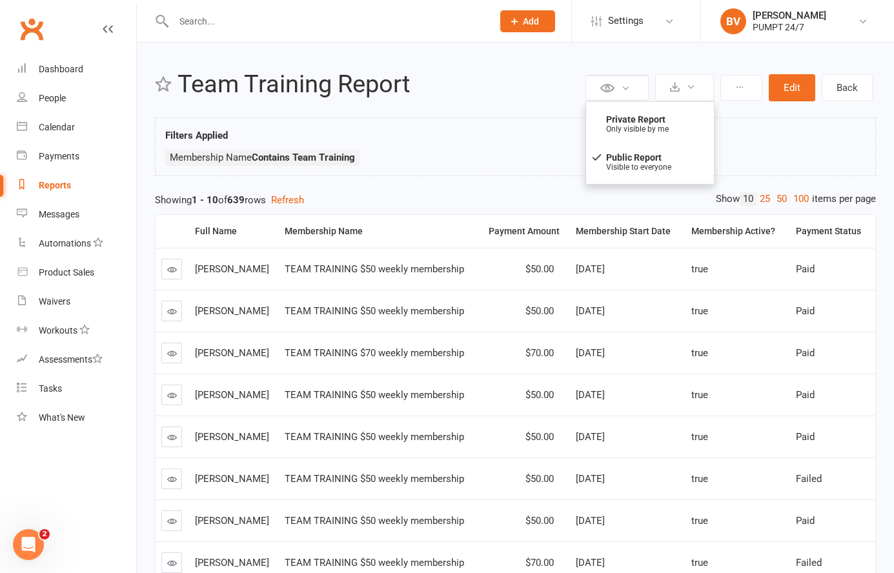
click at [418, 150] on ul "Membership Name Contains Team Training" at bounding box center [515, 161] width 701 height 23
click at [30, 35] on link "Clubworx" at bounding box center [31, 29] width 32 height 32
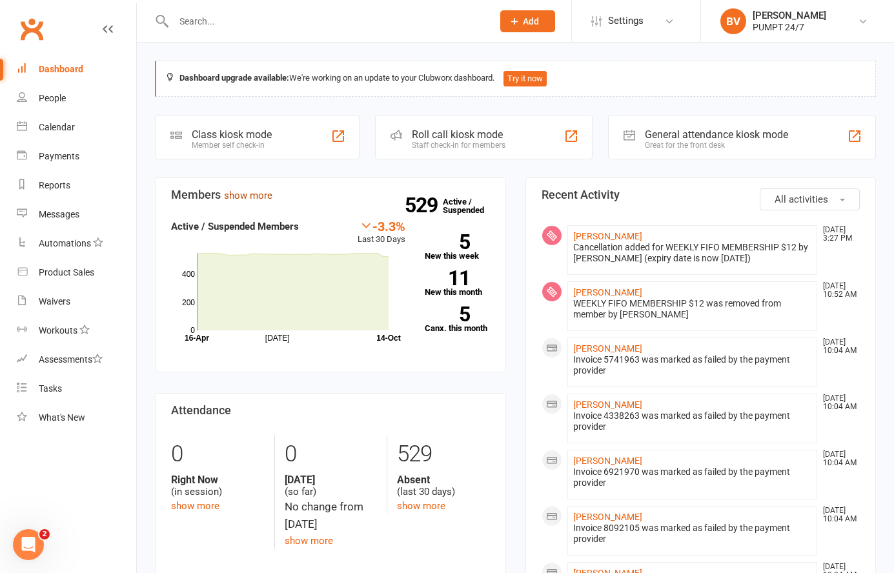
click at [254, 198] on link "show more" at bounding box center [248, 196] width 48 height 12
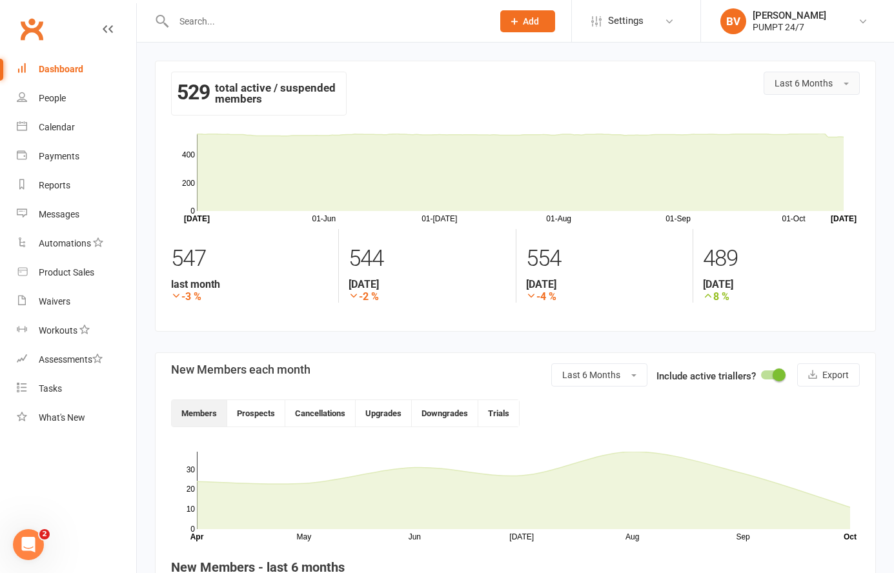
click at [836, 89] on button "Last 6 Months" at bounding box center [812, 83] width 96 height 23
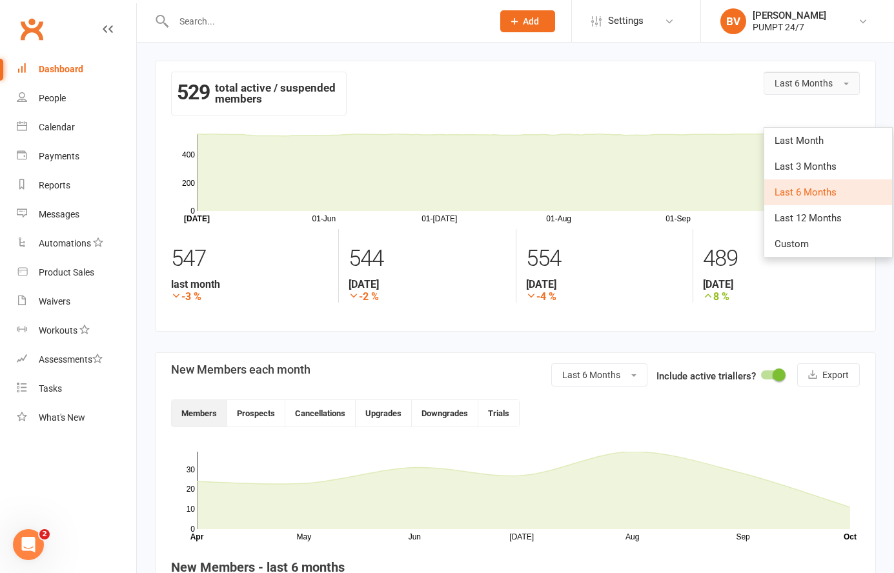
click at [836, 89] on button "Last 6 Months" at bounding box center [812, 83] width 96 height 23
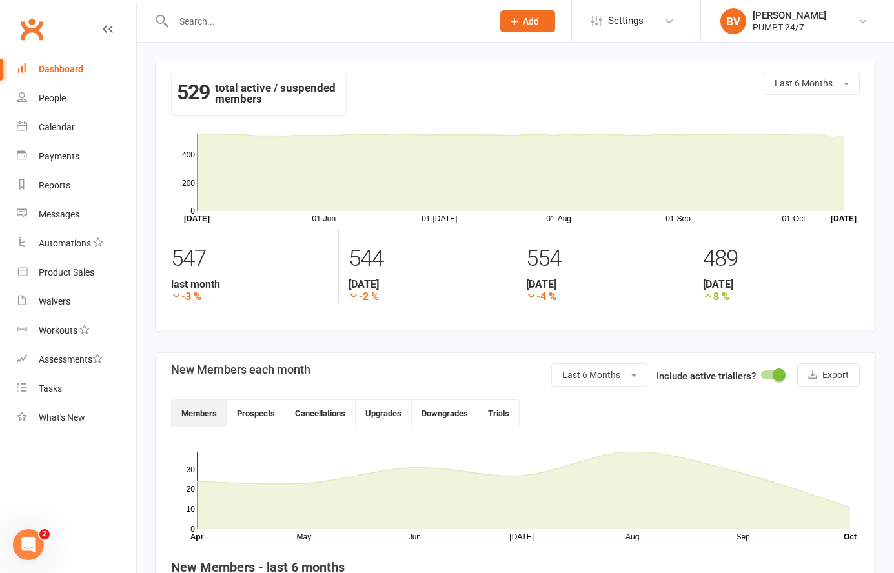
click at [57, 67] on div "Dashboard" at bounding box center [61, 69] width 45 height 10
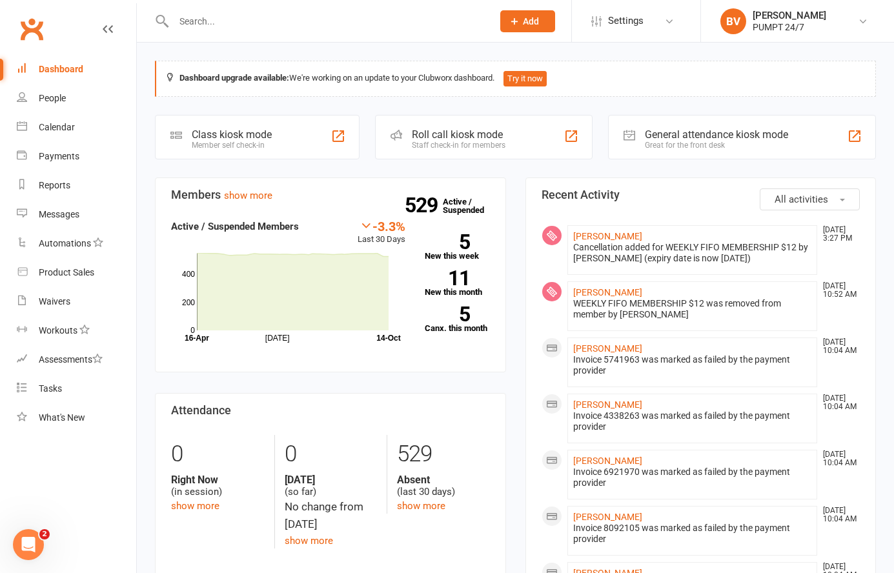
click at [169, 76] on icon at bounding box center [170, 77] width 8 height 8
click at [522, 81] on button "Try it now" at bounding box center [525, 78] width 43 height 15
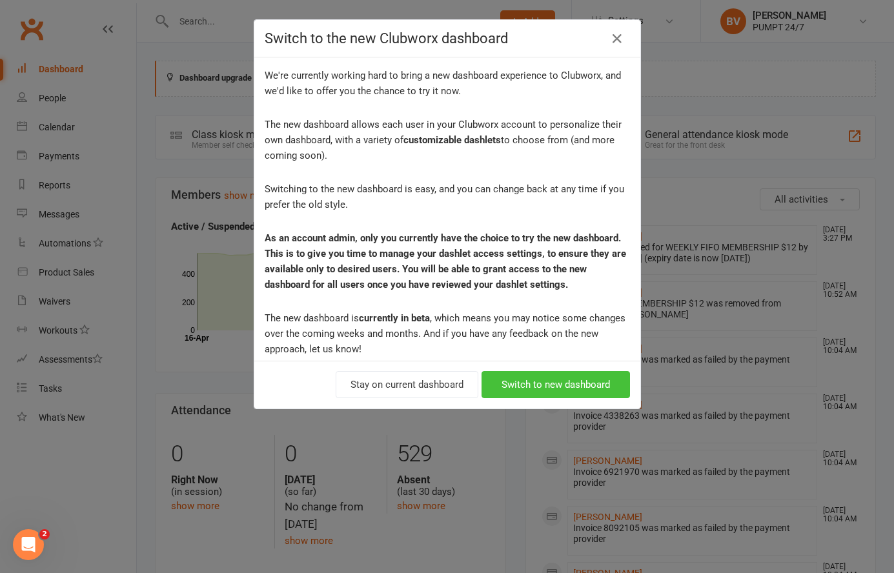
click at [532, 378] on button "Switch to new dashboard" at bounding box center [556, 384] width 149 height 27
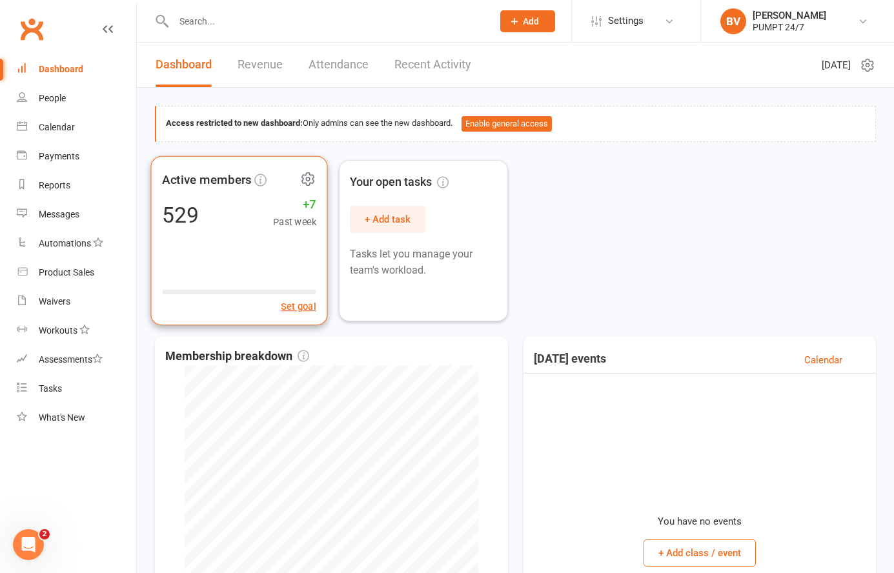
click at [310, 175] on icon at bounding box center [308, 178] width 12 height 12
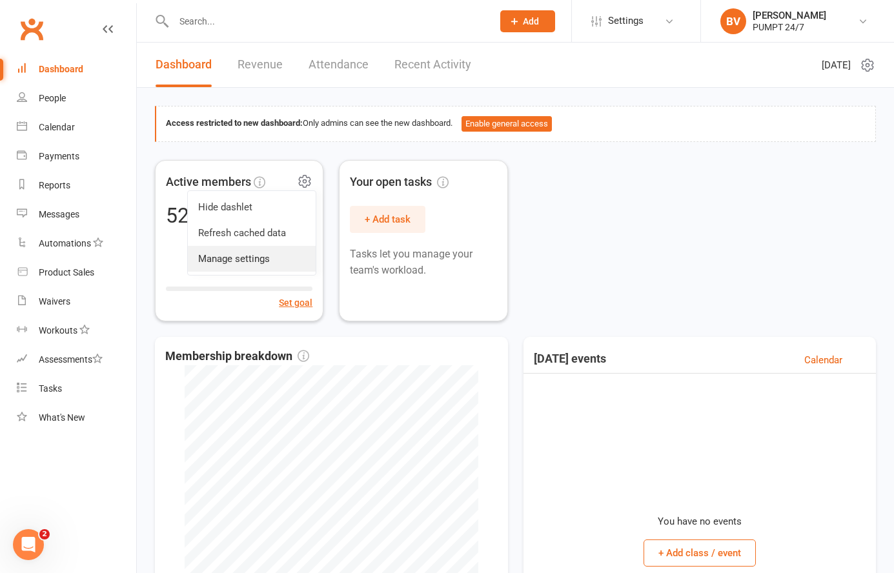
click at [272, 262] on link "Manage settings" at bounding box center [252, 259] width 128 height 26
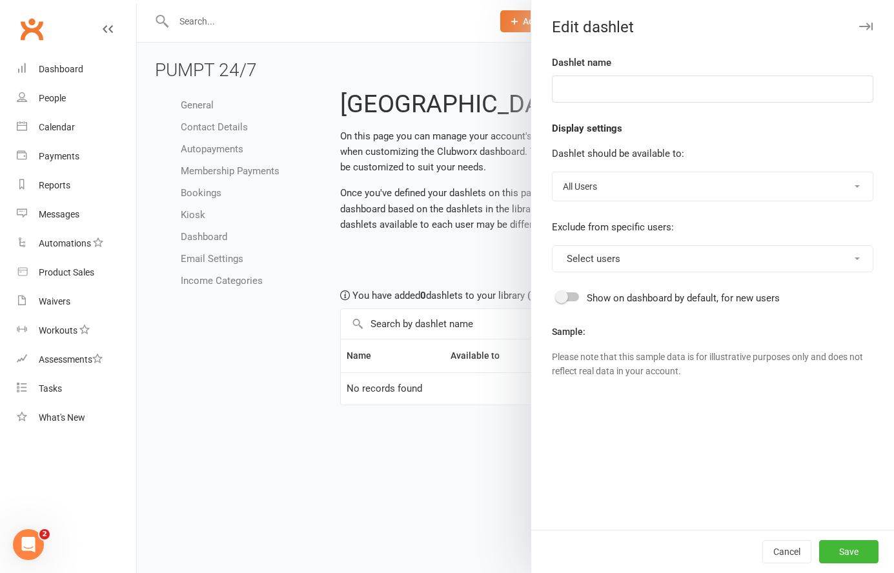
type input "Active members"
select select "last_activated"
select select "weeks"
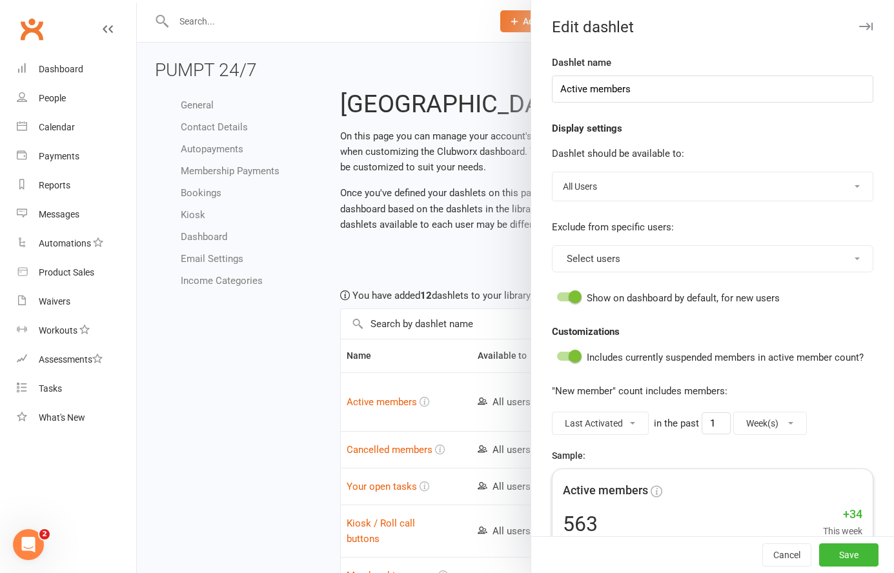
click at [457, 143] on div at bounding box center [515, 286] width 757 height 573
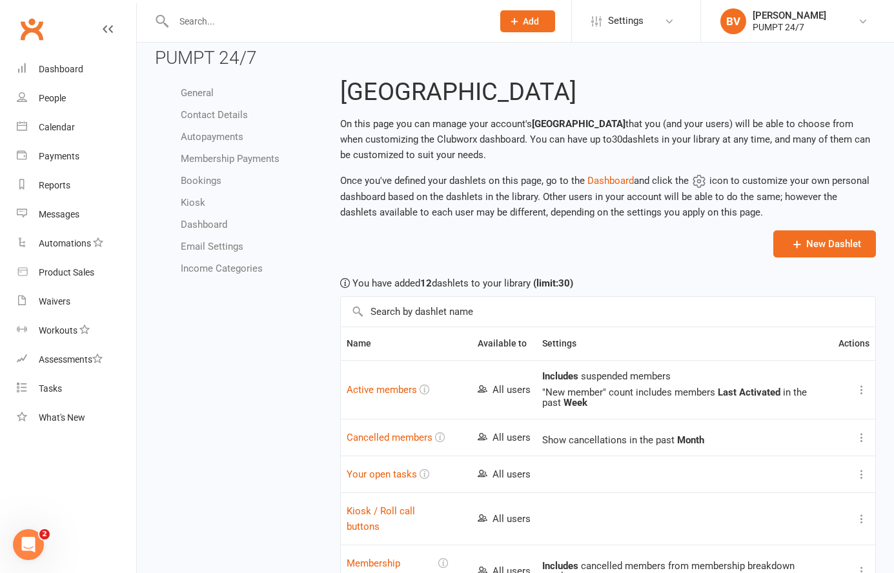
scroll to position [14, 0]
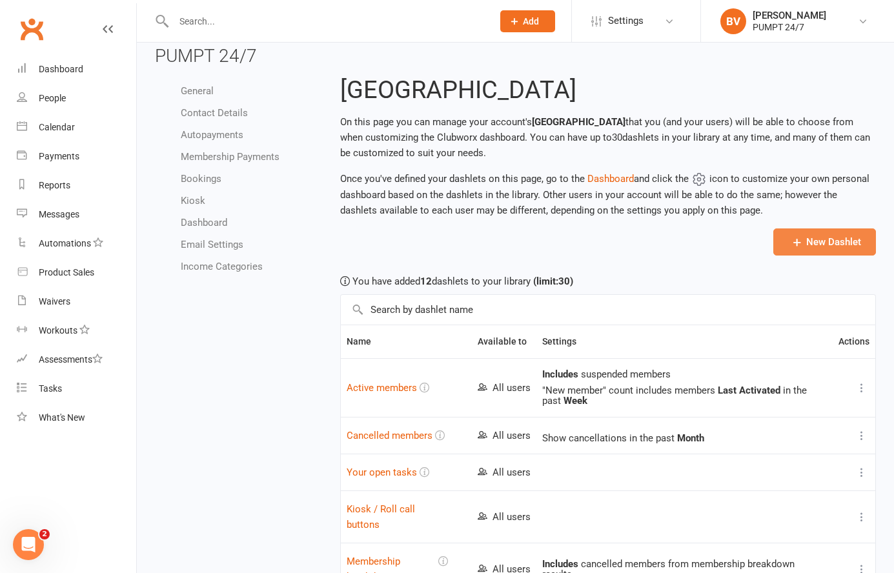
click at [838, 247] on button "New Dashlet" at bounding box center [825, 242] width 103 height 27
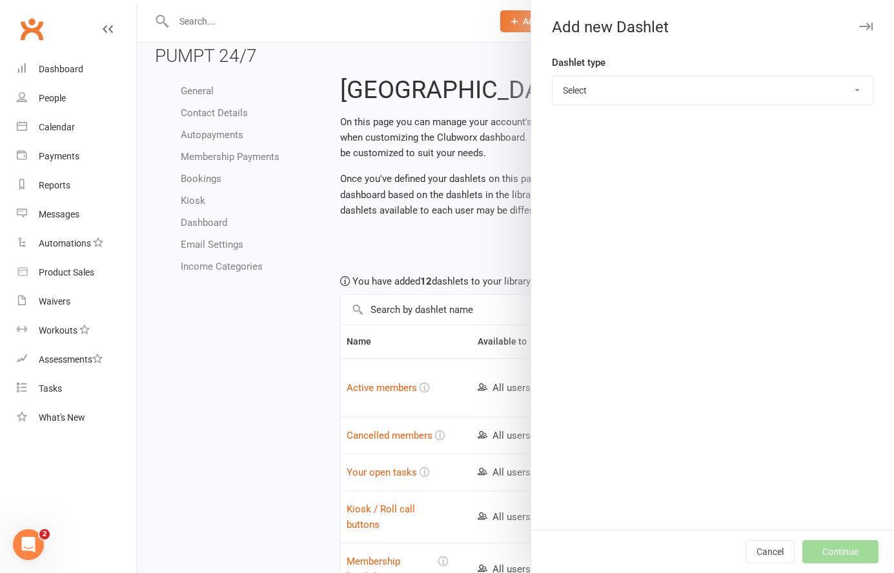
click at [680, 114] on div "Dashlet type Select Prospects Active members Cancelled members Future revenue M…" at bounding box center [712, 292] width 363 height 475
click at [681, 96] on select "Select Prospects Active members Cancelled members Future revenue Membership bre…" at bounding box center [713, 90] width 320 height 28
select select "membership_breakdown"
click at [553, 76] on select "Select Prospects Active members Cancelled members Future revenue Membership bre…" at bounding box center [713, 90] width 320 height 28
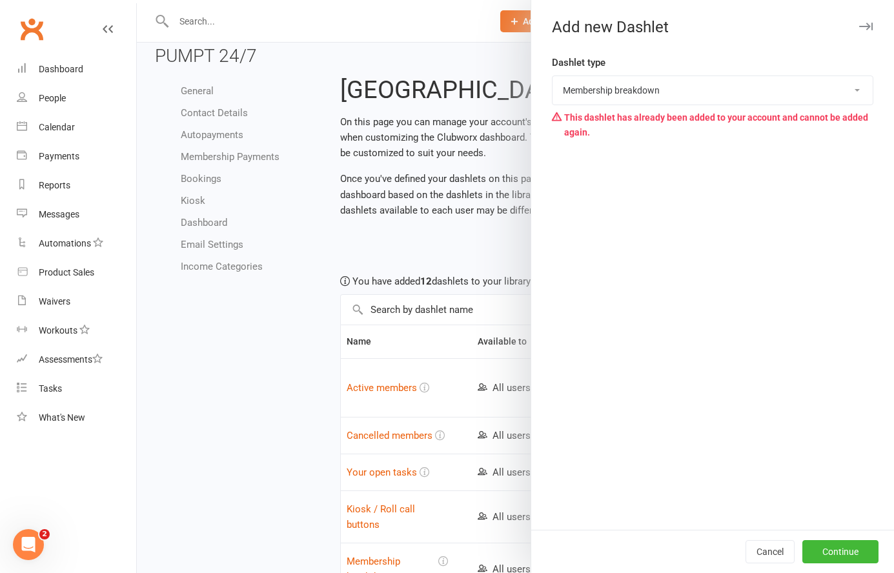
click at [666, 87] on select "Select Prospects Active members Cancelled members Future revenue Membership bre…" at bounding box center [713, 90] width 320 height 28
click at [553, 76] on select "Select Prospects Active members Cancelled members Future revenue Membership bre…" at bounding box center [713, 90] width 320 height 28
click at [683, 94] on select "Select Prospects Active members Cancelled members Future revenue Membership bre…" at bounding box center [713, 90] width 320 height 28
click at [774, 554] on button "Cancel" at bounding box center [770, 551] width 49 height 23
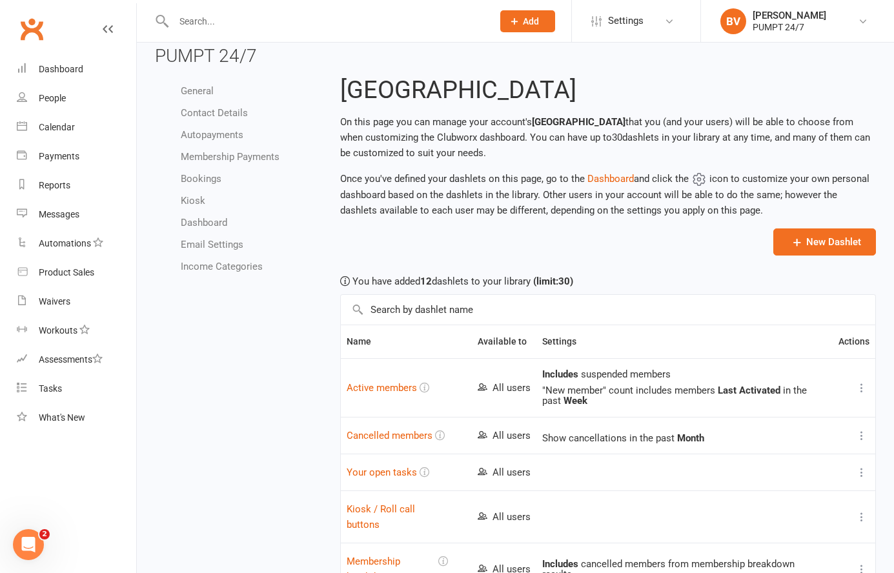
click at [770, 559] on div "Includes cancelled members from membership breakdown results." at bounding box center [684, 569] width 285 height 21
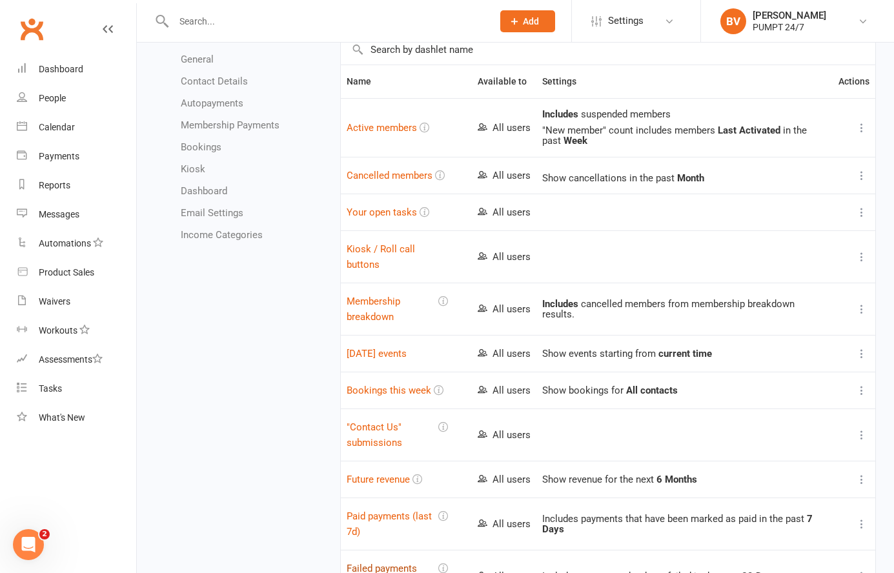
scroll to position [273, 0]
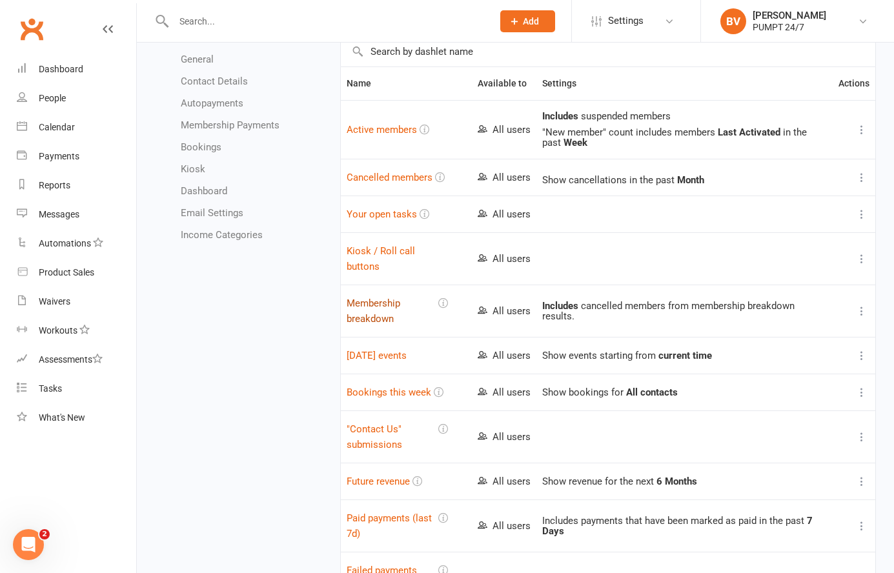
click at [371, 300] on button "Membership breakdown" at bounding box center [391, 311] width 89 height 31
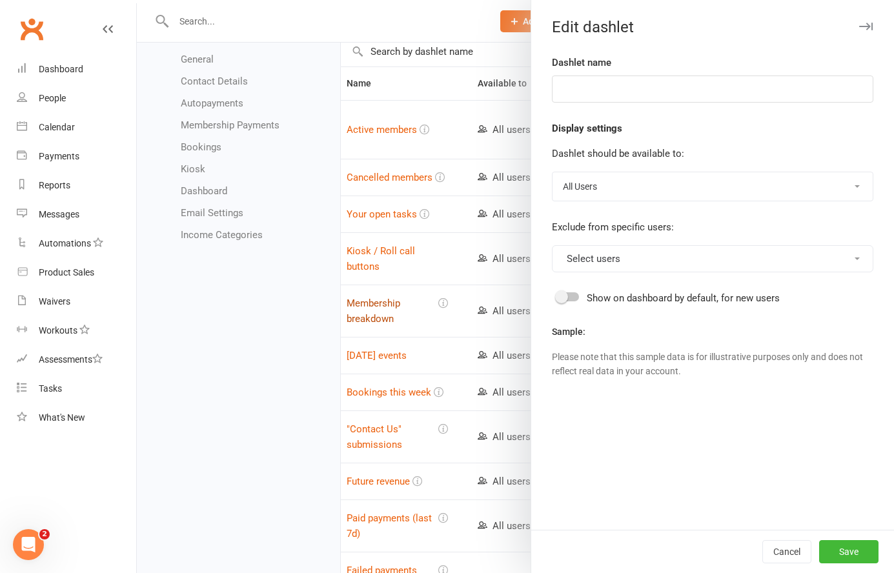
type input "Membership breakdown"
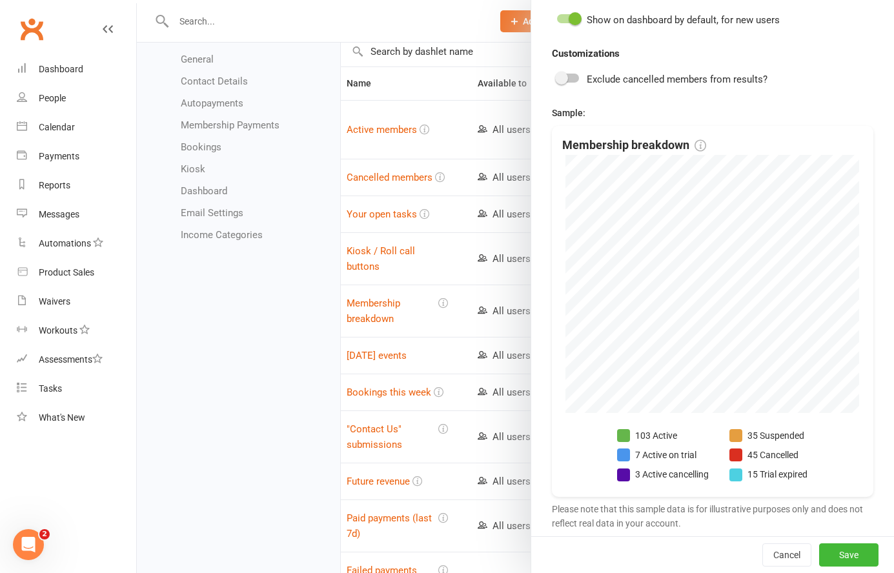
scroll to position [0, 0]
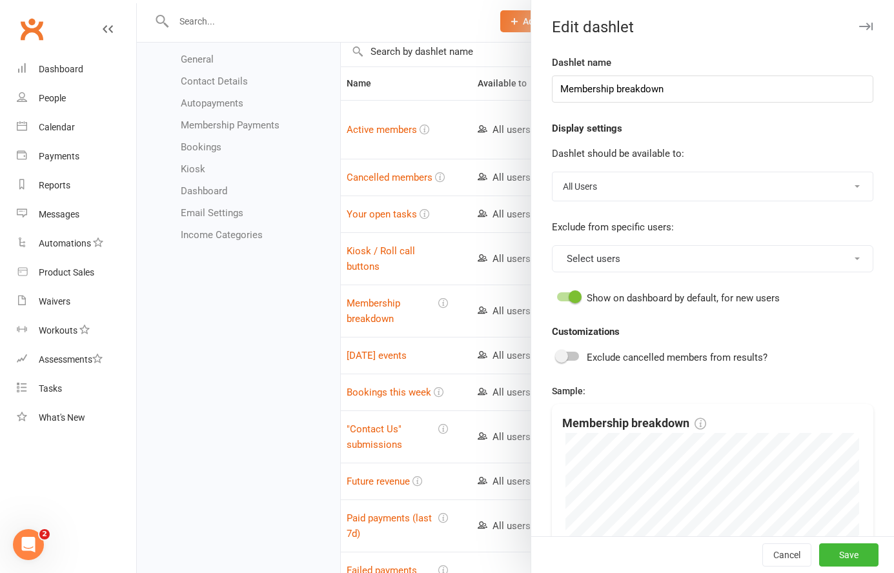
click at [482, 68] on div at bounding box center [515, 286] width 757 height 573
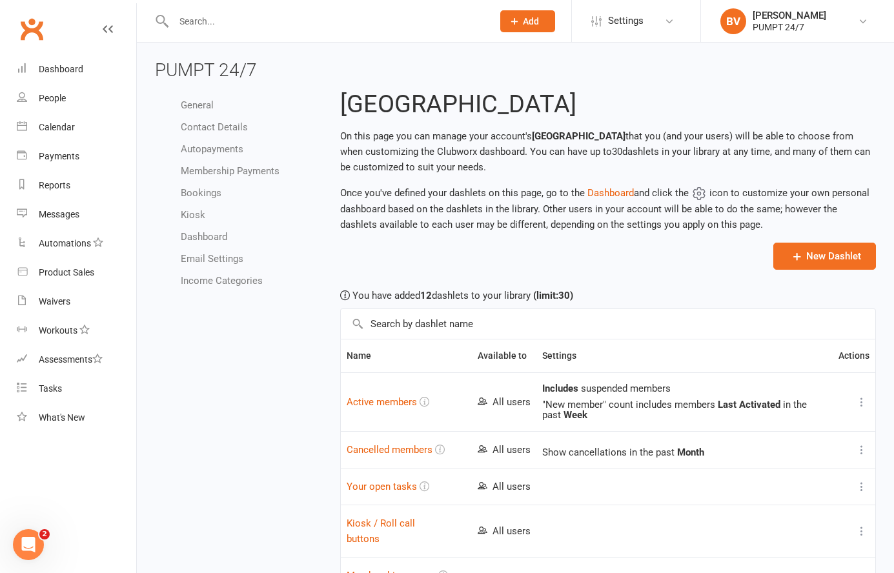
click at [216, 170] on link "Membership Payments" at bounding box center [230, 171] width 99 height 12
select select "allow_make_up_classes_for_expired_memberships_up_to_90d"
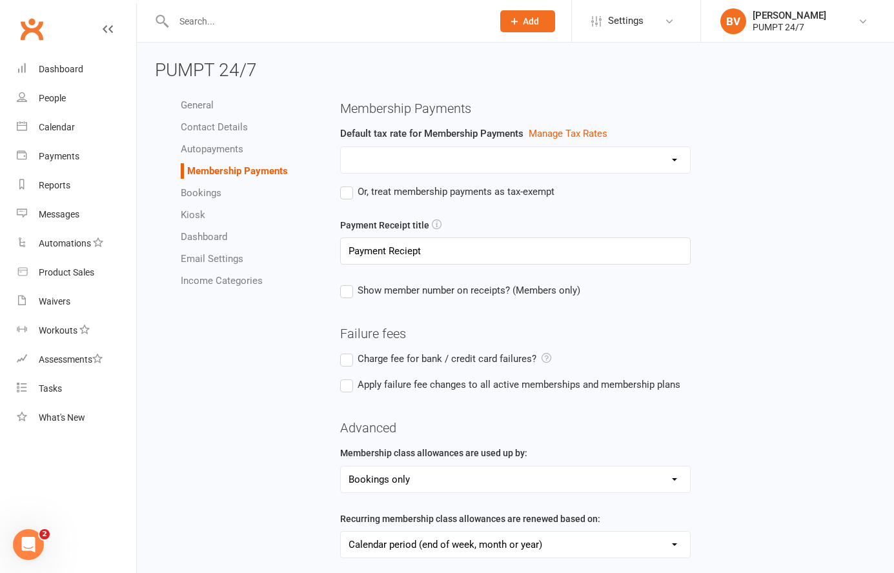
click at [408, 150] on select at bounding box center [515, 160] width 349 height 26
click at [214, 195] on link "Bookings" at bounding box center [201, 193] width 41 height 12
select select "send_booking_confirmation_email_to_all"
select select "false"
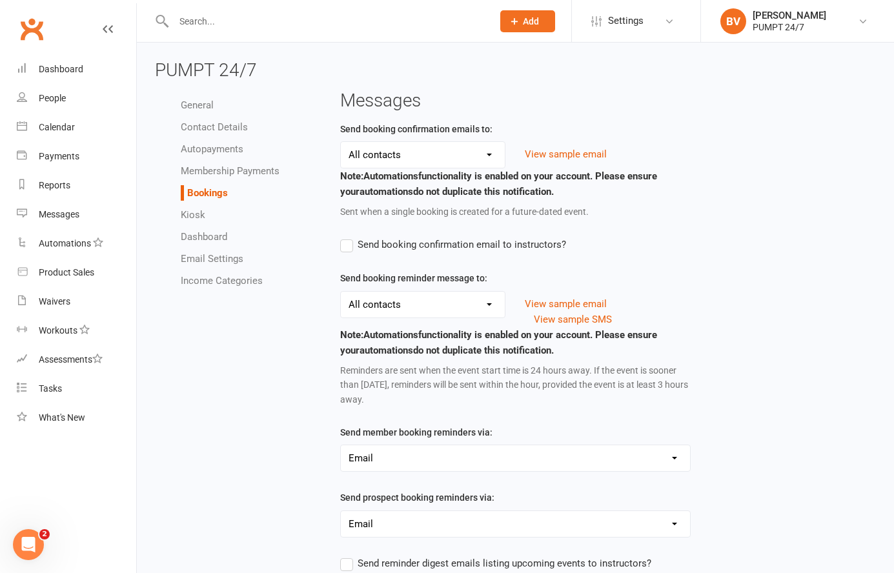
click at [200, 212] on link "Kiosk" at bounding box center [193, 215] width 25 height 12
select select "kiosk_attendee_list_format_none"
select select "all_attendees_sort_order_checked_in_desc"
select select "checked_in_attendee_sort_order_checked_in_desc"
select select "pending_attendee_sort_order_first_name_asc"
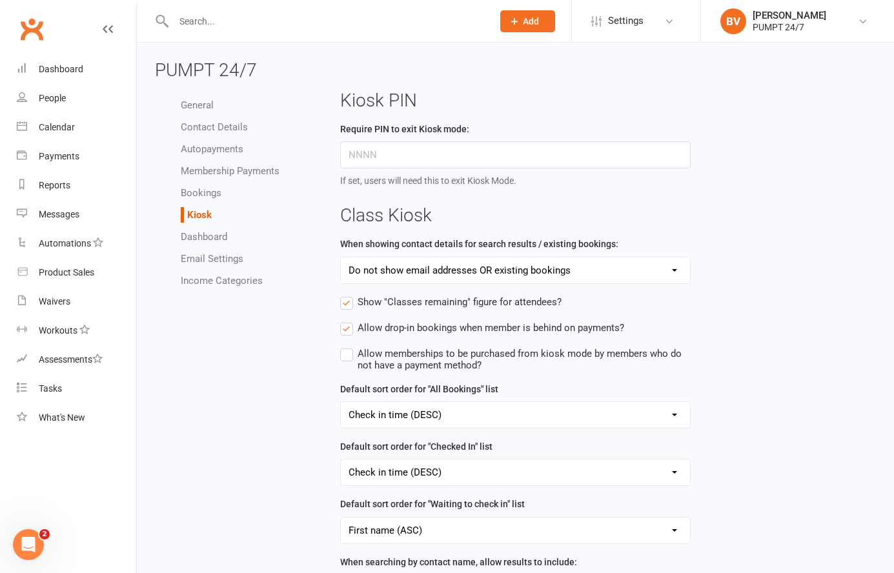
click at [213, 236] on link "Dashboard" at bounding box center [204, 237] width 46 height 12
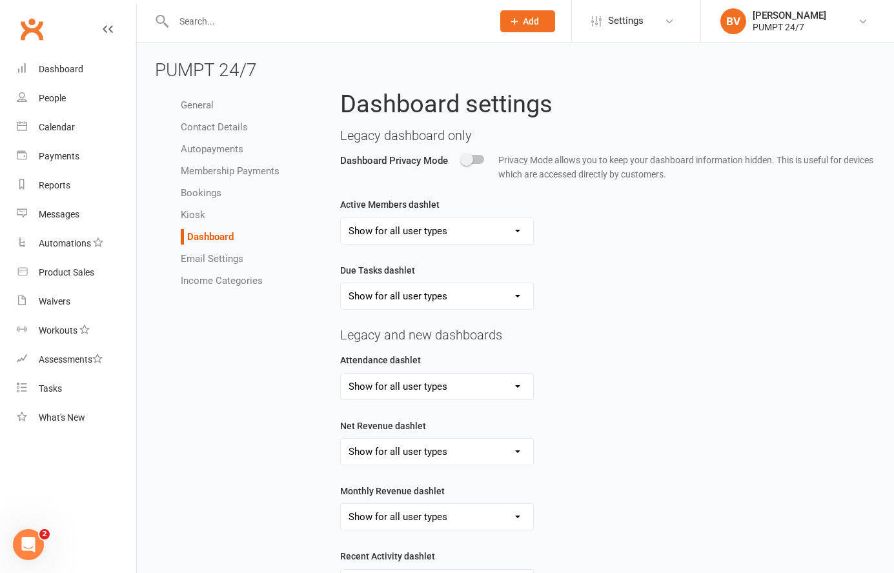
scroll to position [110, 0]
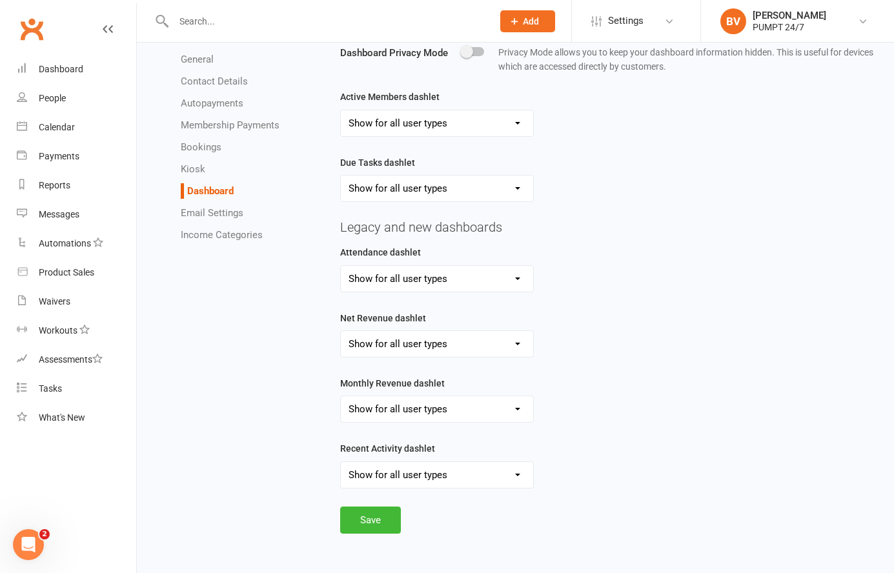
click at [401, 119] on select "Show for all user types Hide for all user types Show for Account Owners only" at bounding box center [437, 123] width 192 height 26
click at [341, 110] on select "Show for all user types Hide for all user types Show for Account Owners only" at bounding box center [437, 123] width 192 height 26
click at [413, 194] on select "Show for all user types Hide for all user types Show for Account Owners only" at bounding box center [437, 189] width 192 height 26
click at [207, 211] on link "Email Settings" at bounding box center [212, 213] width 63 height 12
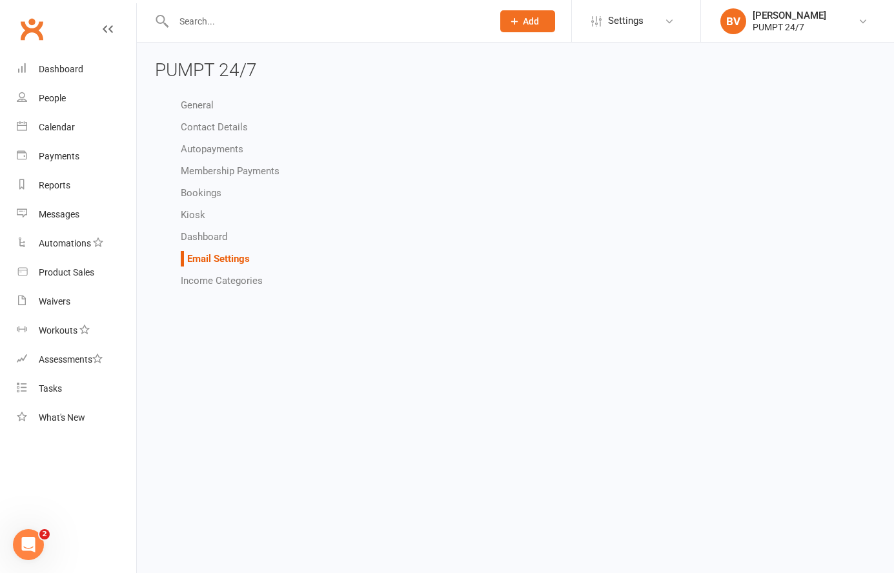
select select "do_not_send"
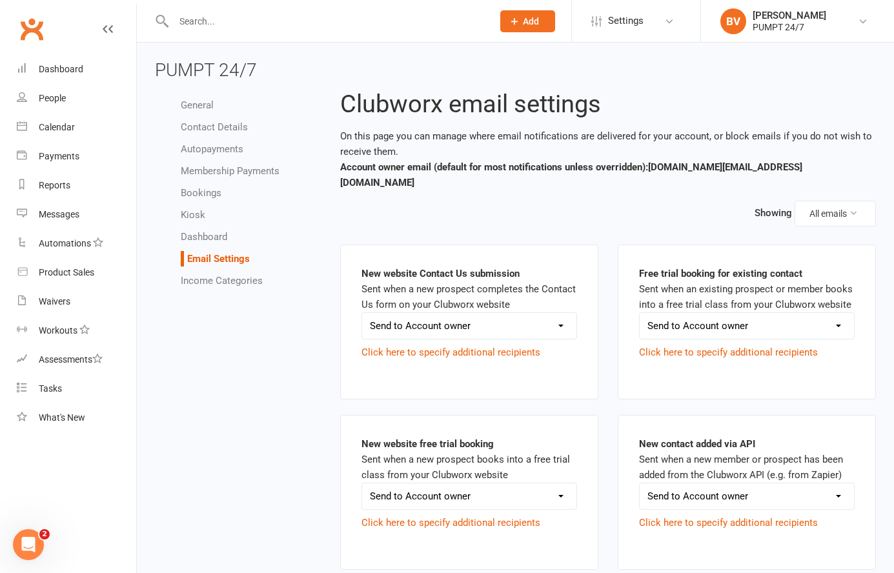
click at [203, 101] on link "General" at bounding box center [197, 105] width 33 height 12
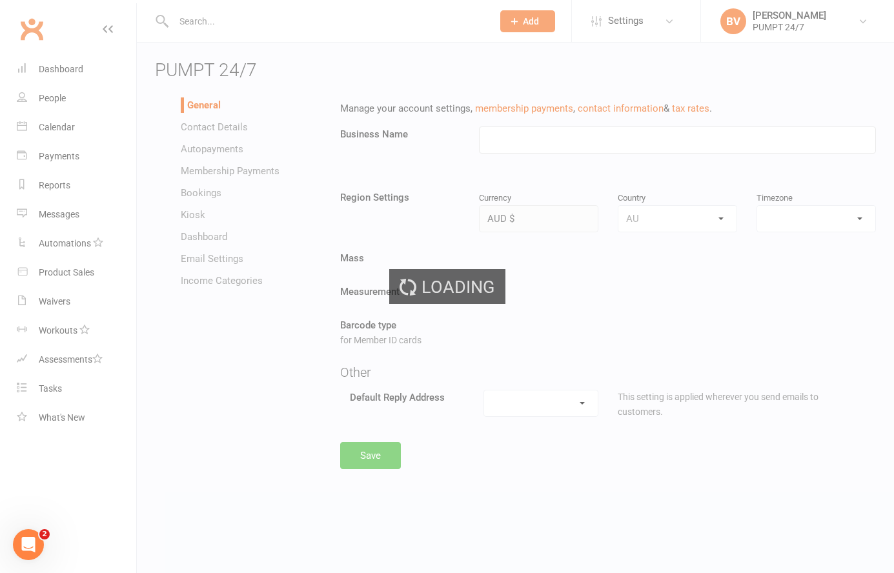
type input "PUMPT 24/7"
select select "Australia/Perth"
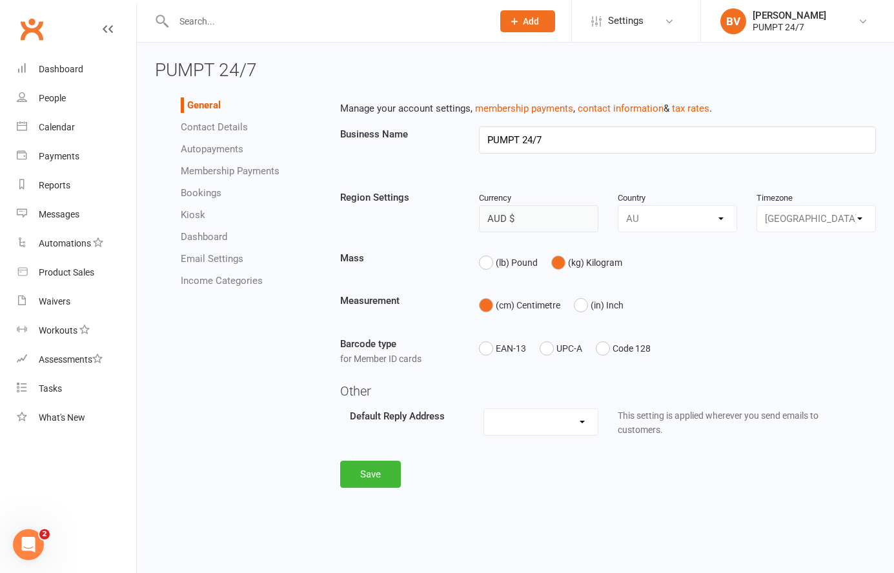
click at [221, 129] on link "Contact Details" at bounding box center [214, 127] width 67 height 12
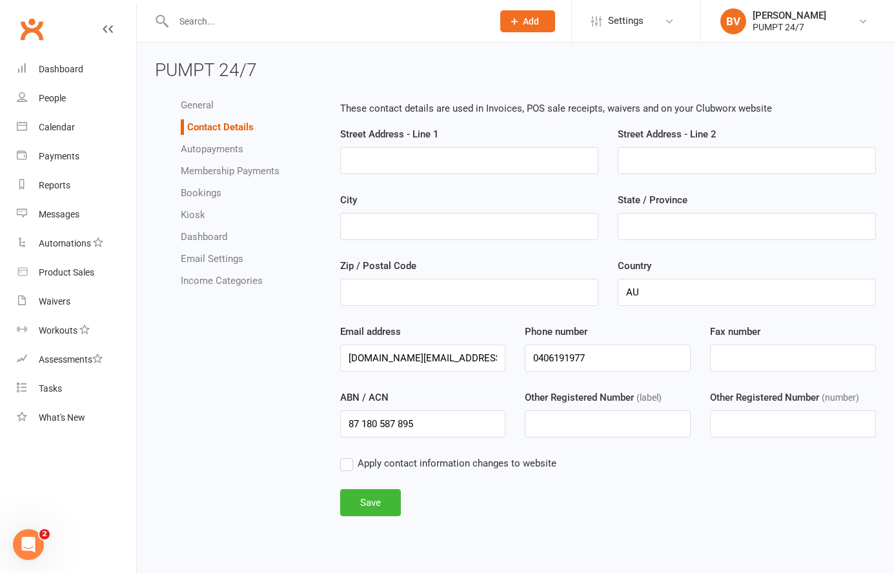
click at [220, 147] on link "Autopayments" at bounding box center [212, 149] width 63 height 12
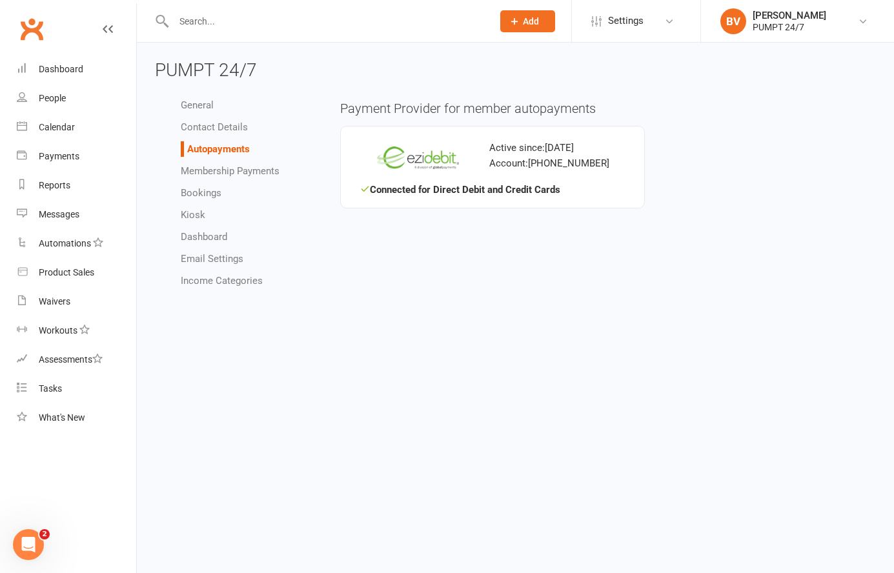
click at [223, 169] on link "Membership Payments" at bounding box center [230, 171] width 99 height 12
select select "allow_make_up_classes_for_expired_memberships_up_to_90d"
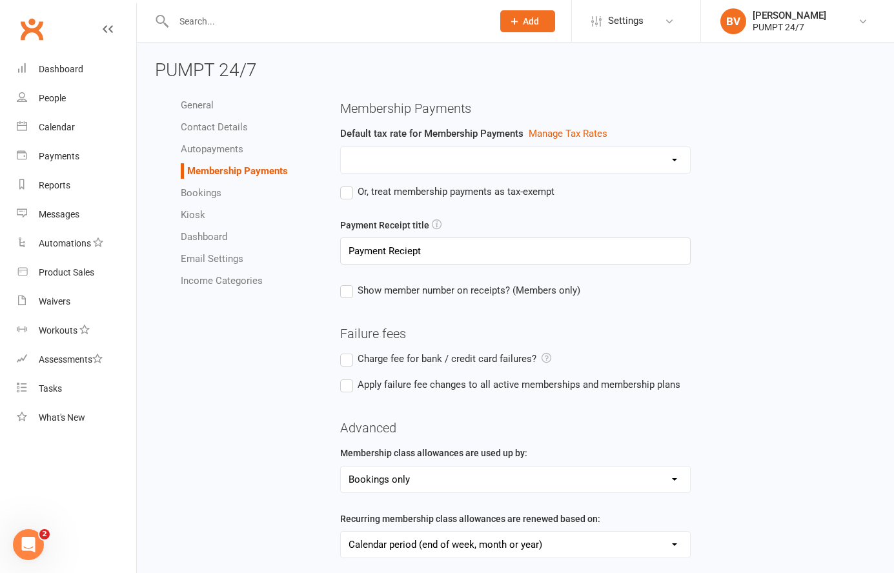
click at [208, 191] on link "Bookings" at bounding box center [201, 193] width 41 height 12
select select "send_booking_confirmation_email_to_all"
select select "false"
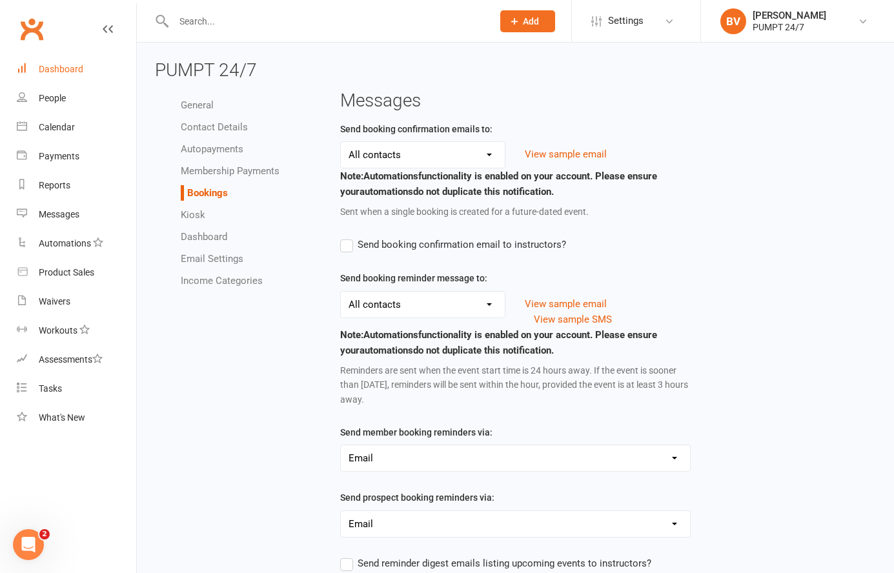
click at [74, 76] on link "Dashboard" at bounding box center [76, 69] width 119 height 29
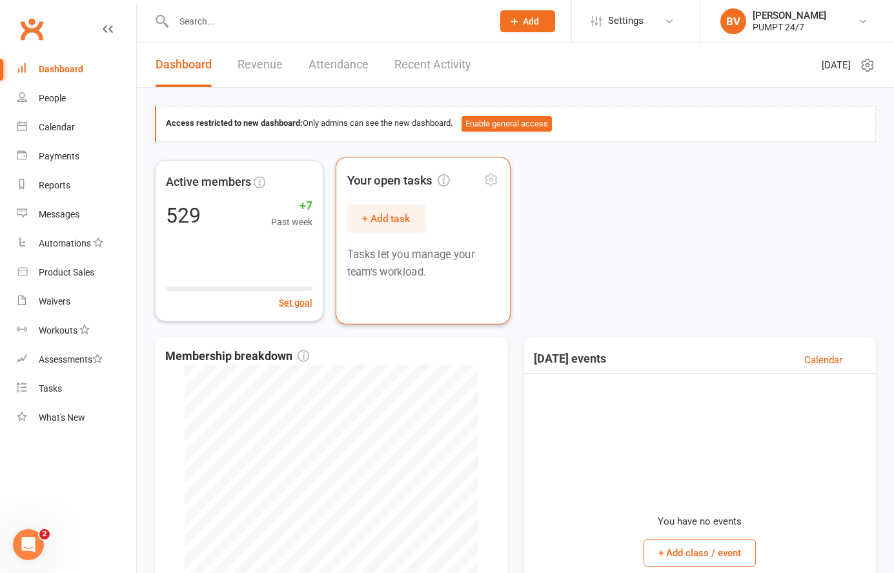
click at [495, 179] on icon at bounding box center [491, 179] width 15 height 15
click at [533, 181] on div "Active members 529 +7 Past week Set goal Your open tasks + Add task Tasks let y…" at bounding box center [515, 240] width 721 height 161
click at [630, 32] on span "Settings" at bounding box center [626, 20] width 36 height 29
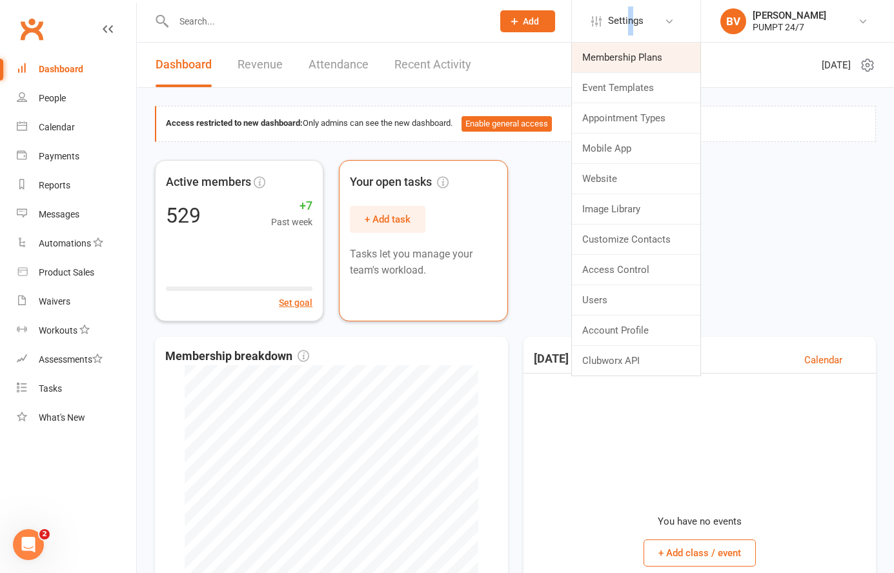
click at [625, 53] on link "Membership Plans" at bounding box center [636, 58] width 129 height 30
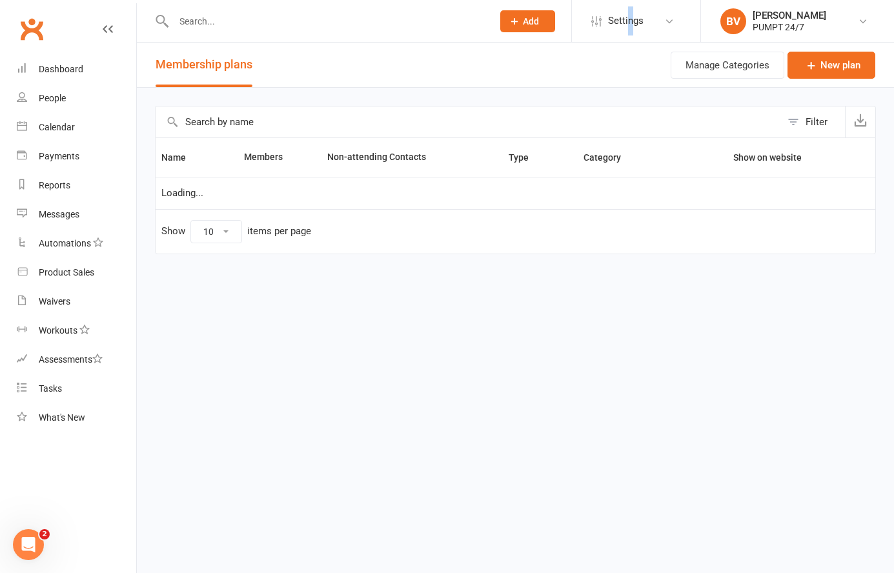
select select "25"
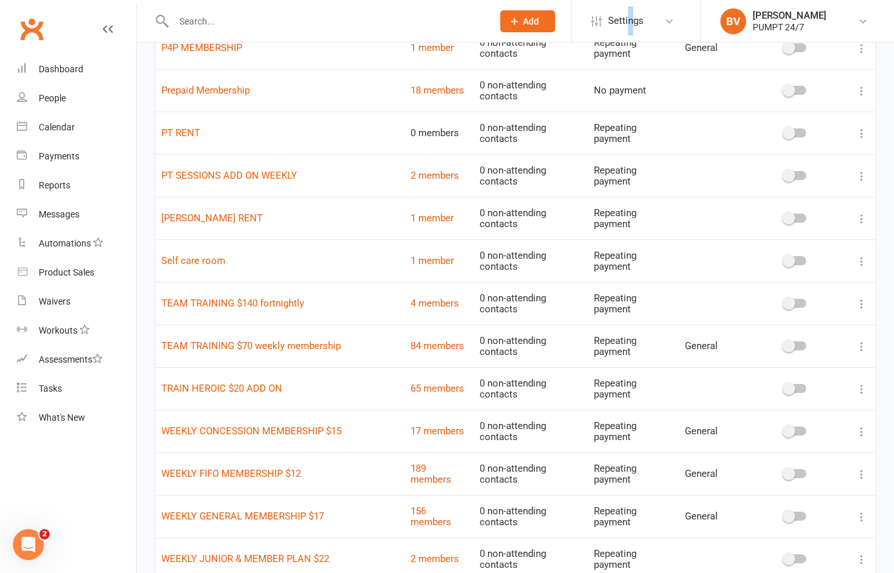
scroll to position [487, 0]
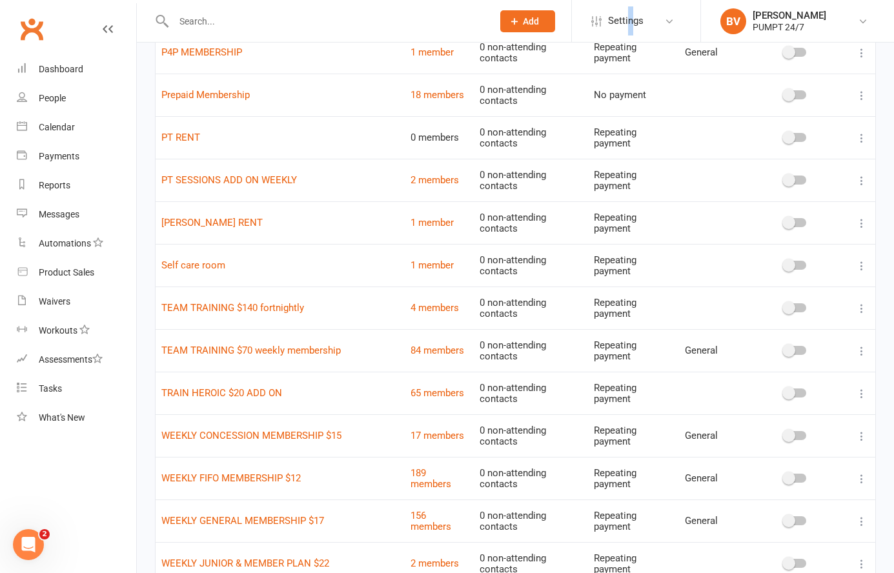
click at [859, 309] on icon at bounding box center [862, 308] width 13 height 13
click at [815, 305] on div at bounding box center [795, 309] width 94 height 14
click at [790, 307] on span at bounding box center [789, 308] width 13 height 13
click at [785, 306] on input "checkbox" at bounding box center [785, 306] width 0 height 0
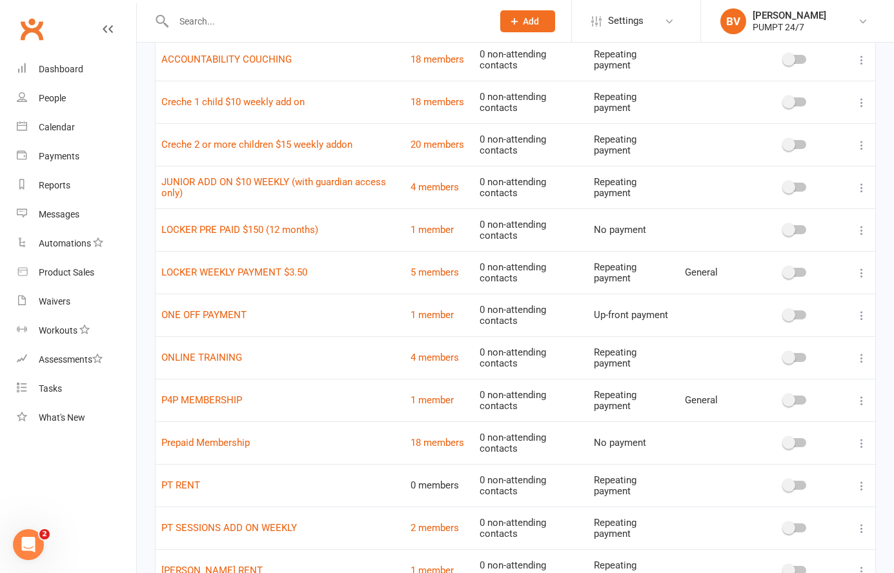
scroll to position [0, 0]
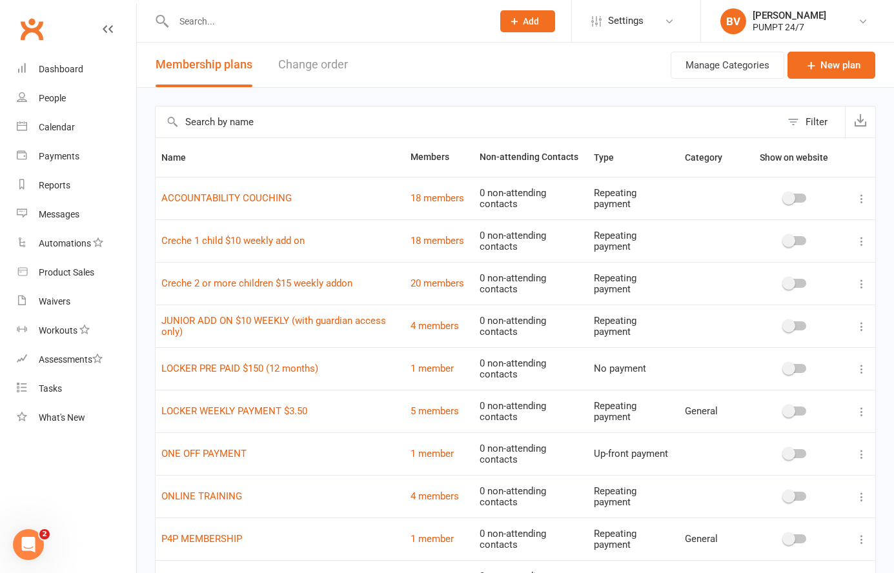
click at [34, 36] on link "Clubworx" at bounding box center [31, 29] width 32 height 32
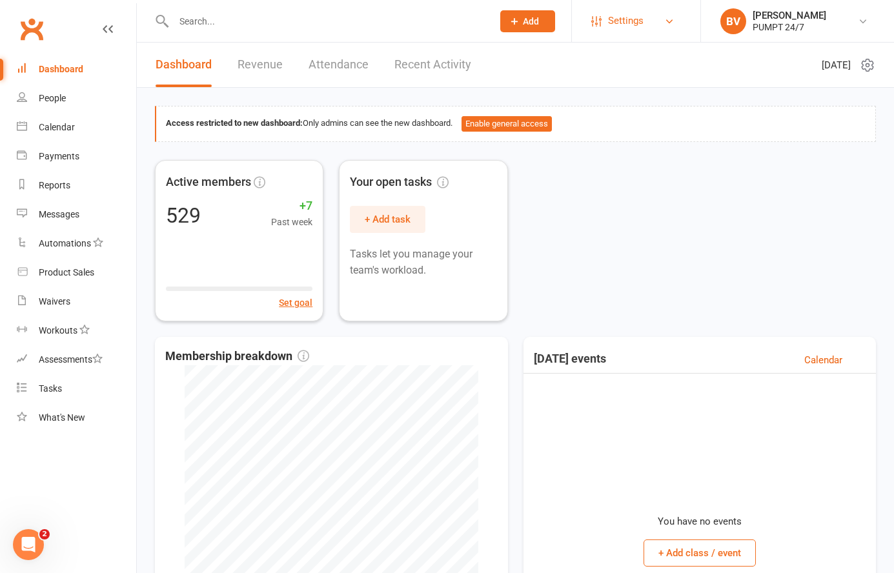
click at [614, 15] on span "Settings" at bounding box center [626, 20] width 36 height 29
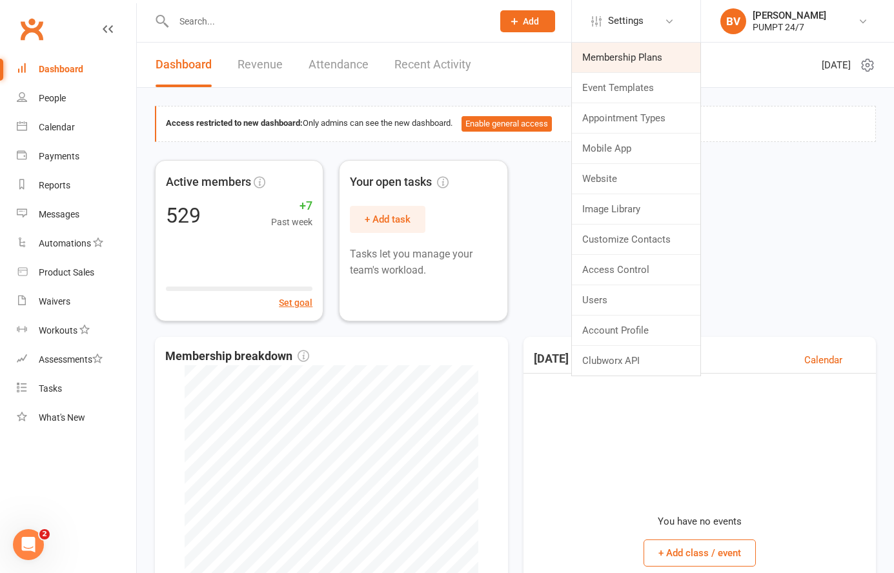
click at [644, 63] on link "Membership Plans" at bounding box center [636, 58] width 129 height 30
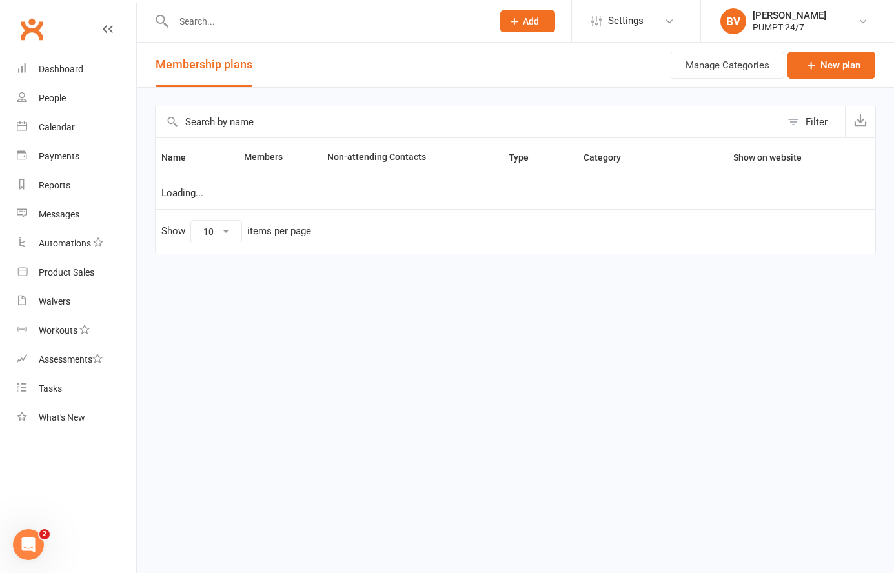
select select "25"
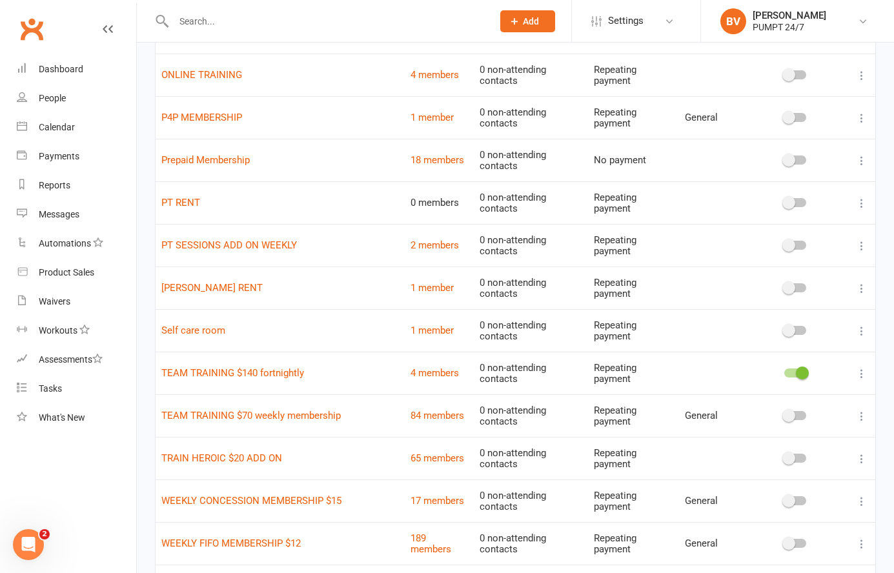
scroll to position [427, 0]
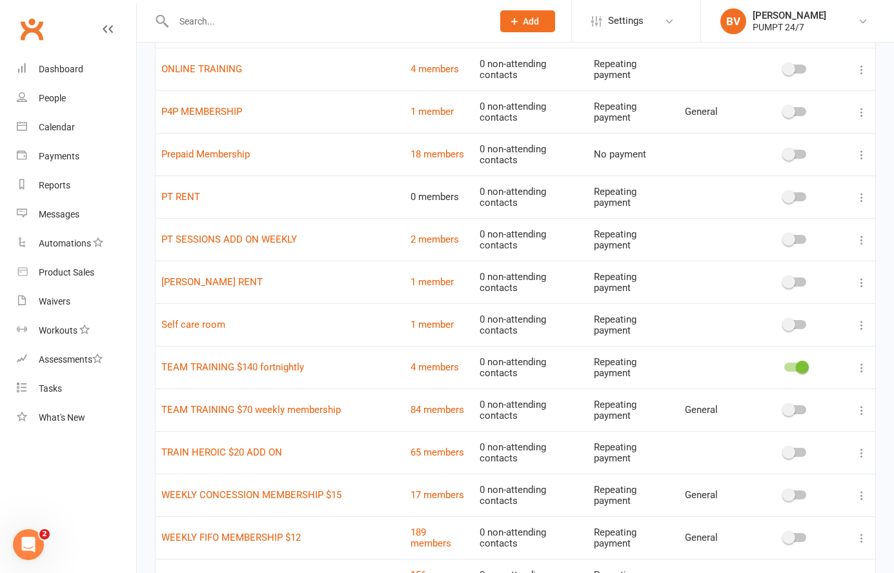
click at [795, 375] on td at bounding box center [796, 367] width 106 height 43
click at [796, 370] on div at bounding box center [796, 367] width 22 height 9
click at [785, 365] on input "checkbox" at bounding box center [785, 365] width 0 height 0
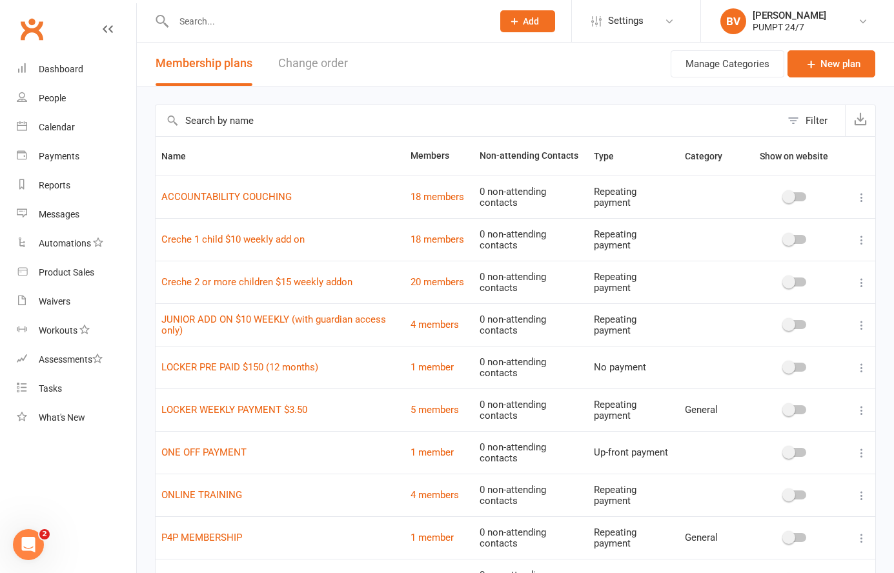
scroll to position [0, 0]
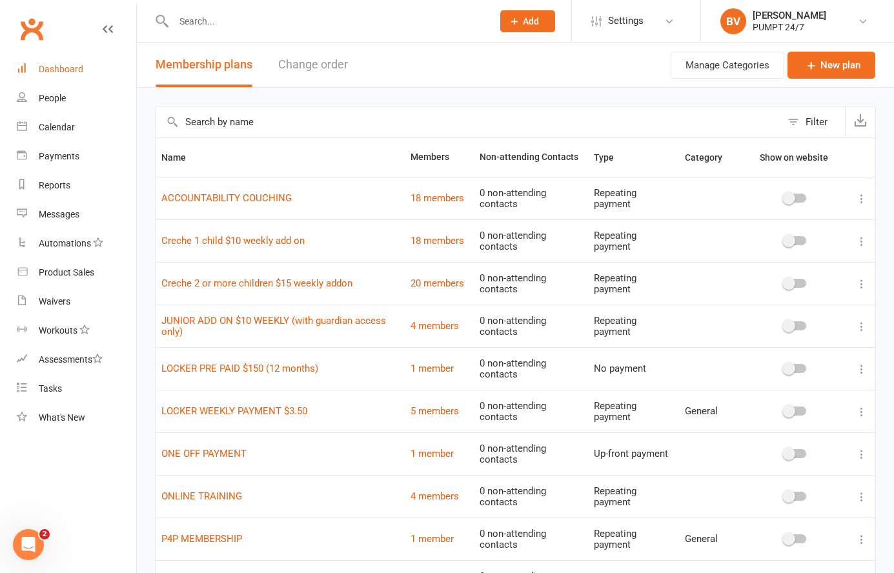
click at [73, 66] on div "Dashboard" at bounding box center [61, 69] width 45 height 10
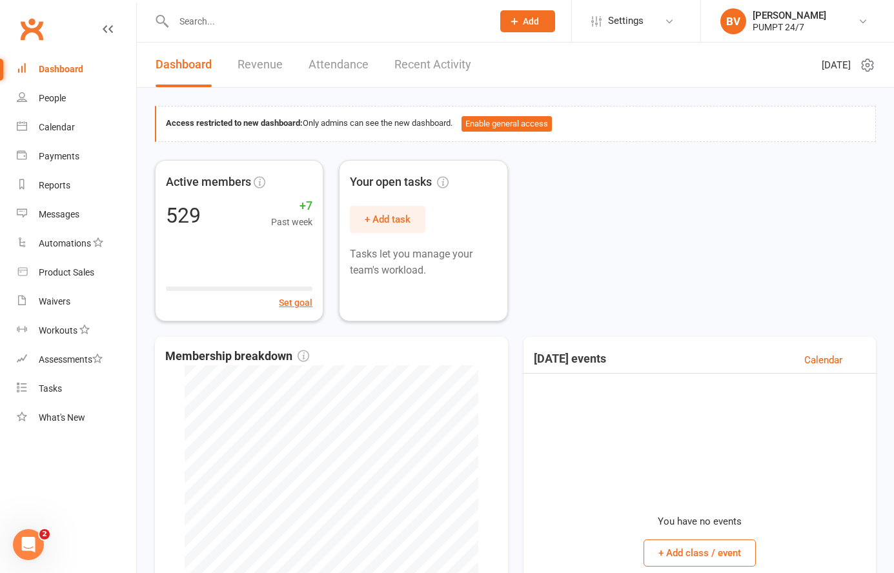
click at [427, 60] on link "Recent Activity" at bounding box center [433, 65] width 77 height 45
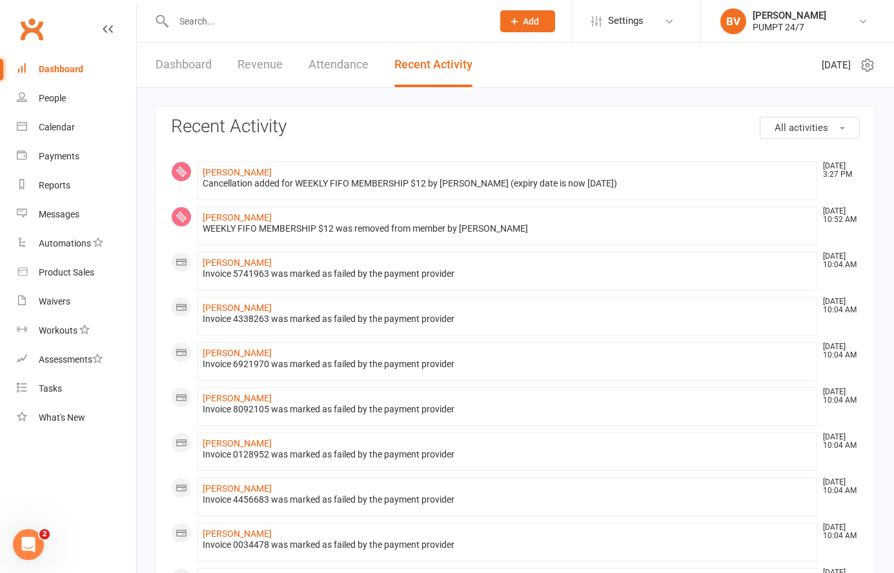
click at [180, 65] on link "Dashboard" at bounding box center [184, 65] width 56 height 45
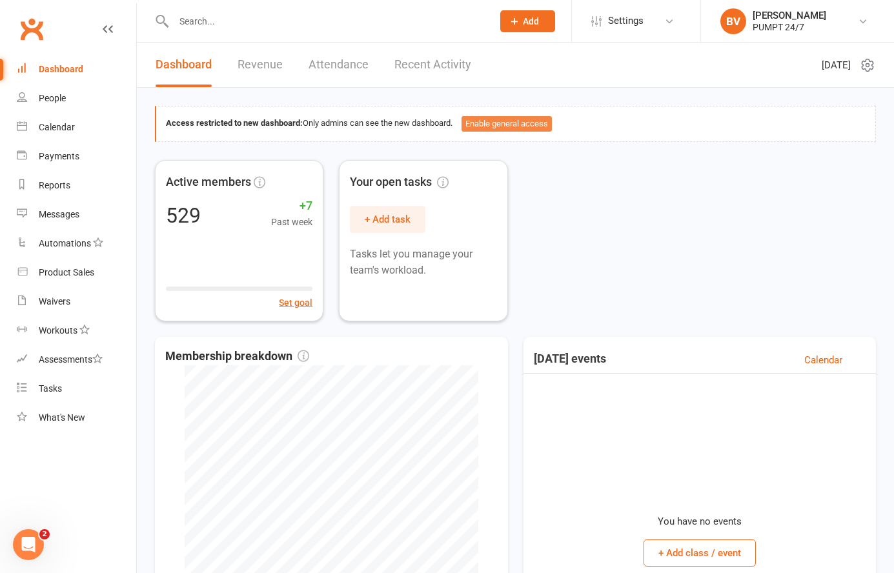
click at [528, 118] on button "Enable general access" at bounding box center [507, 123] width 90 height 15
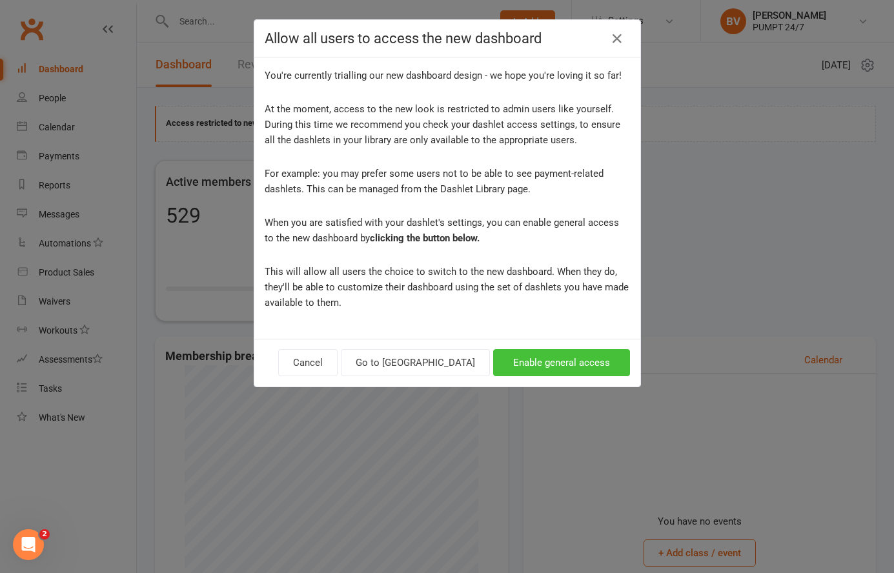
click at [579, 365] on button "Enable general access" at bounding box center [561, 362] width 137 height 27
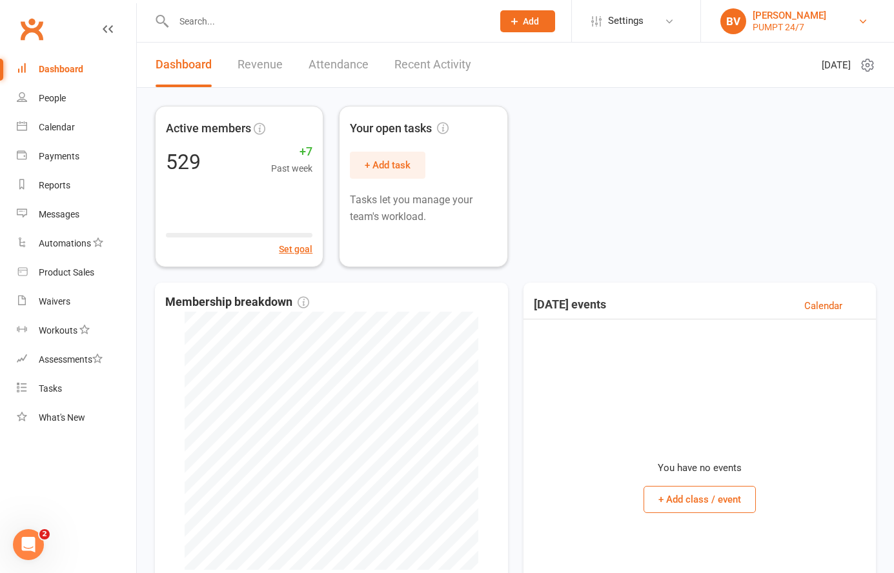
click at [783, 28] on div "PUMPT 24/7" at bounding box center [790, 27] width 74 height 12
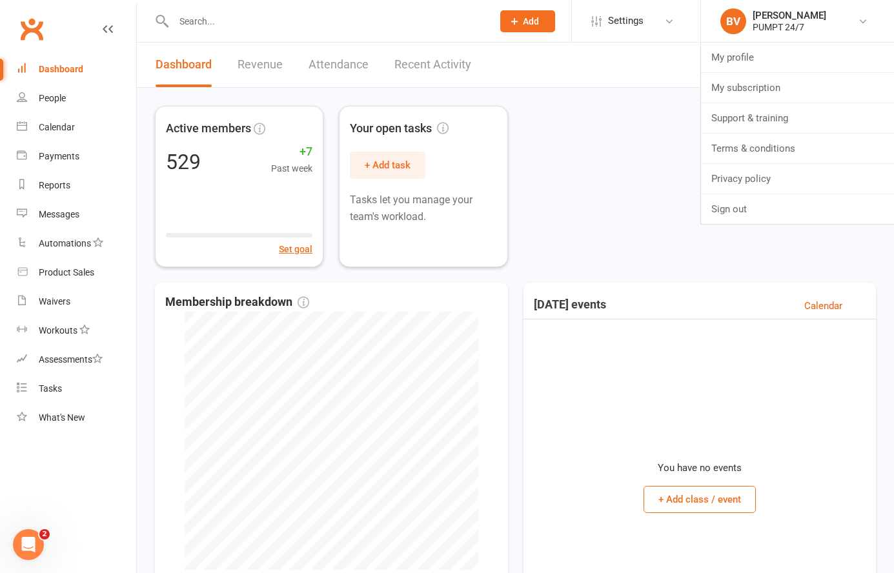
click at [621, 132] on div "Active members 529 +7 Past week Set goal Your open tasks + Add task Tasks let y…" at bounding box center [515, 186] width 721 height 161
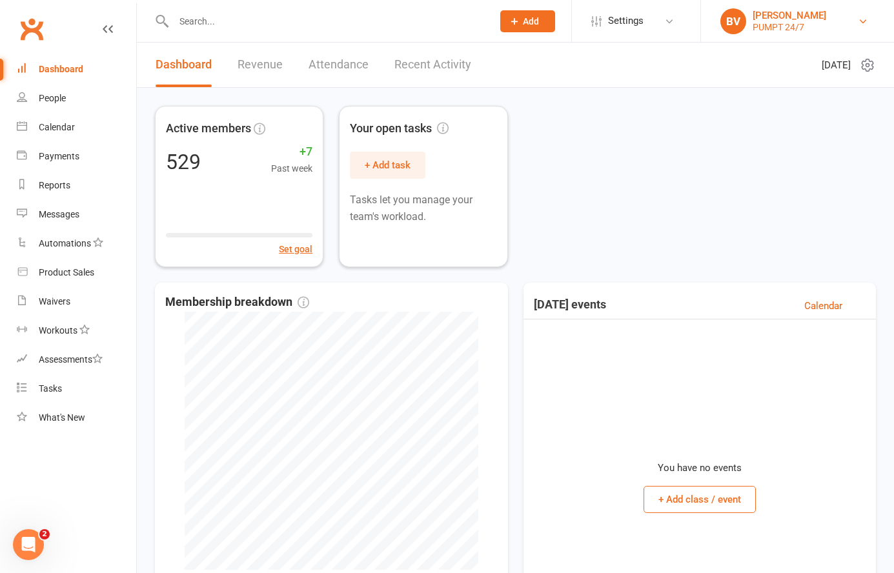
click at [819, 10] on div "[PERSON_NAME]" at bounding box center [790, 16] width 74 height 12
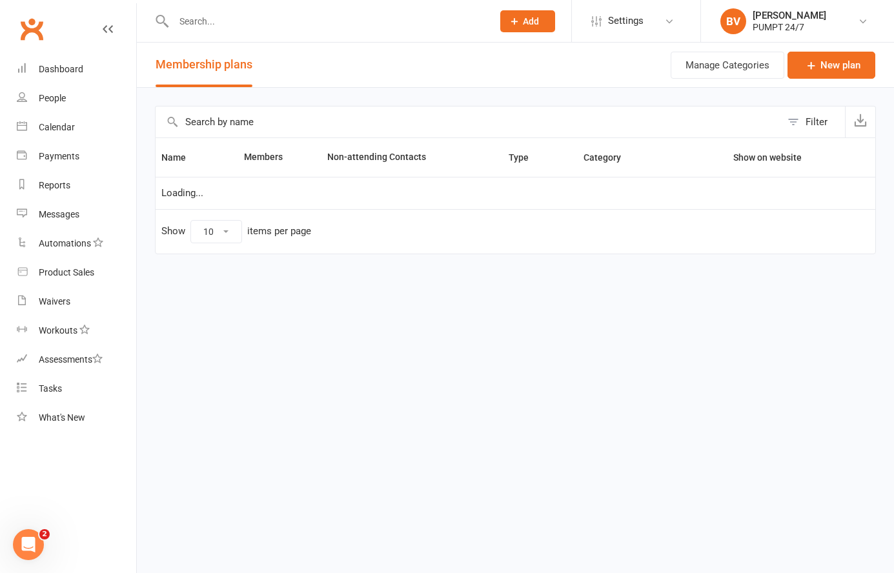
select select "25"
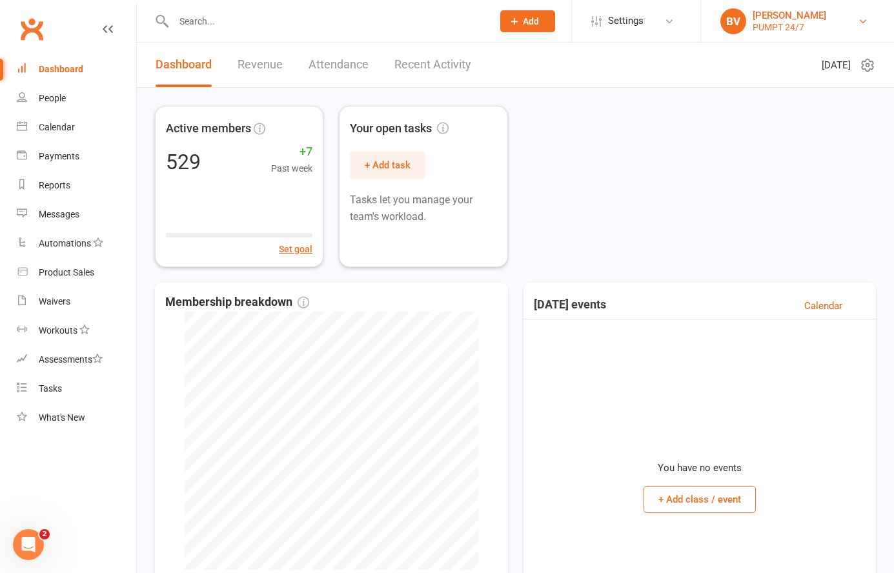
click at [765, 22] on div "PUMPT 24/7" at bounding box center [790, 27] width 74 height 12
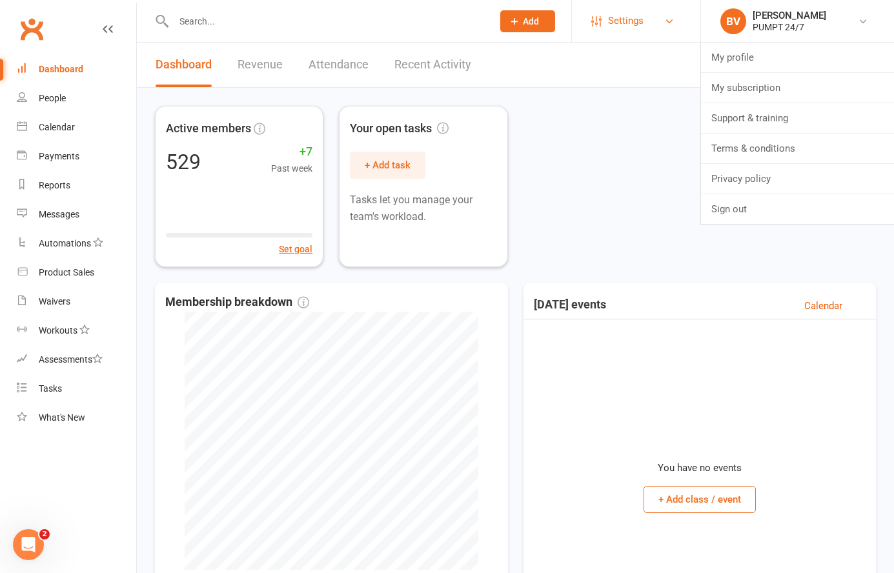
click at [630, 25] on span "Settings" at bounding box center [626, 20] width 36 height 29
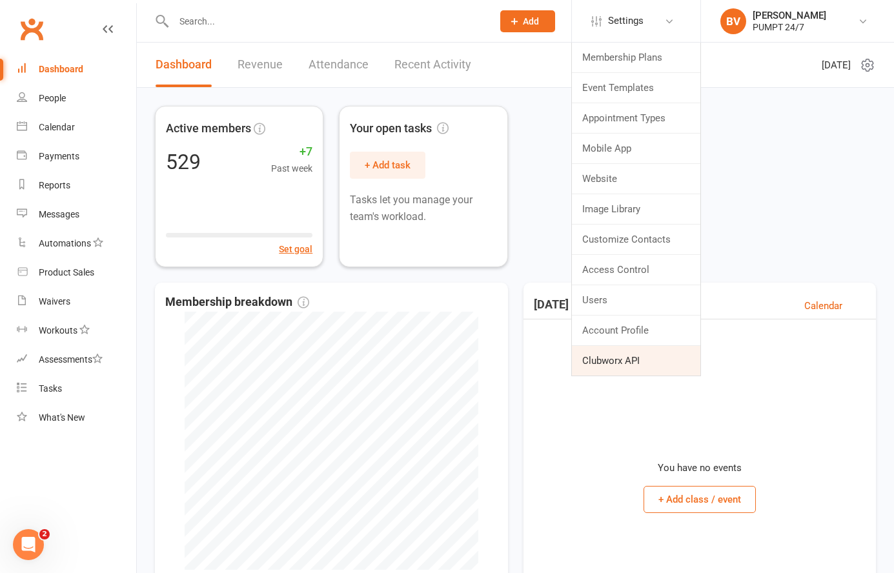
click at [659, 362] on link "Clubworx API" at bounding box center [636, 361] width 129 height 30
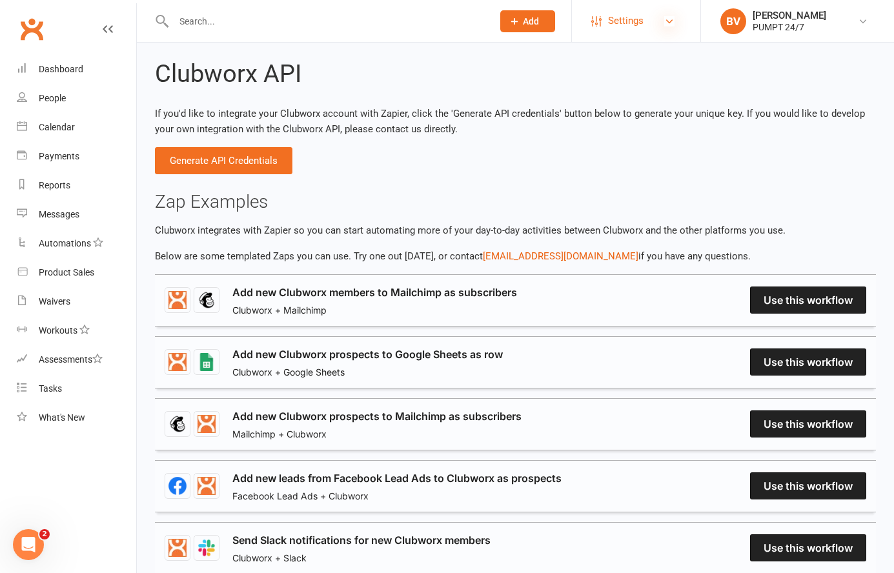
click at [668, 24] on icon at bounding box center [669, 21] width 10 height 10
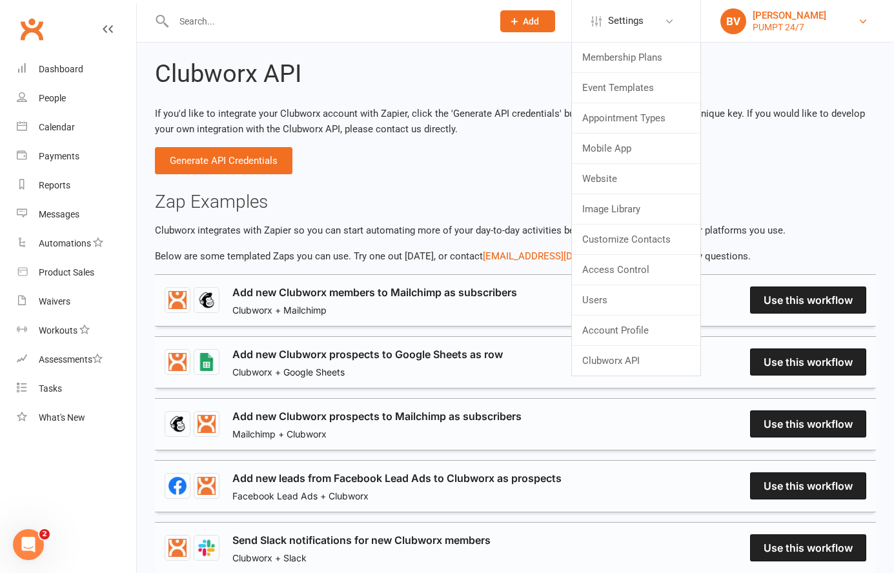
click at [759, 11] on div "[PERSON_NAME]" at bounding box center [790, 16] width 74 height 12
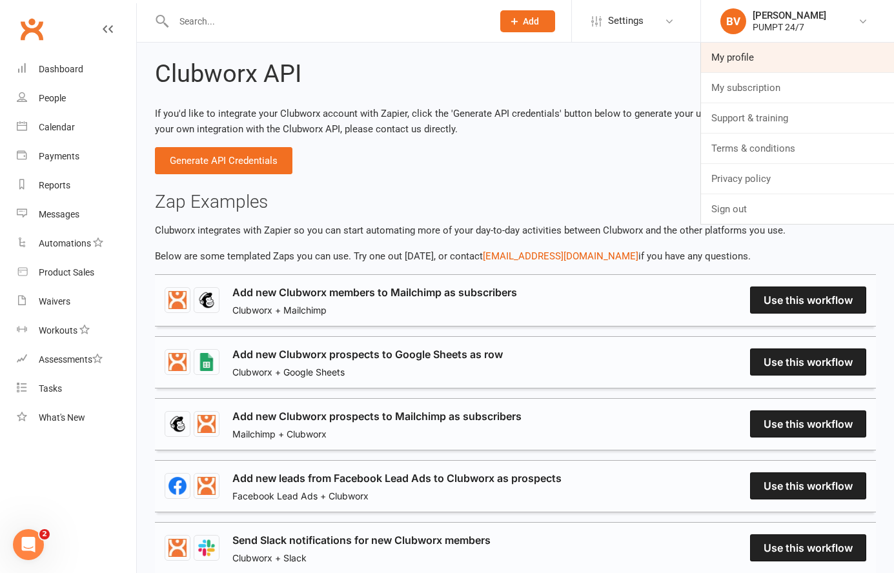
click at [777, 68] on link "My profile" at bounding box center [797, 58] width 193 height 30
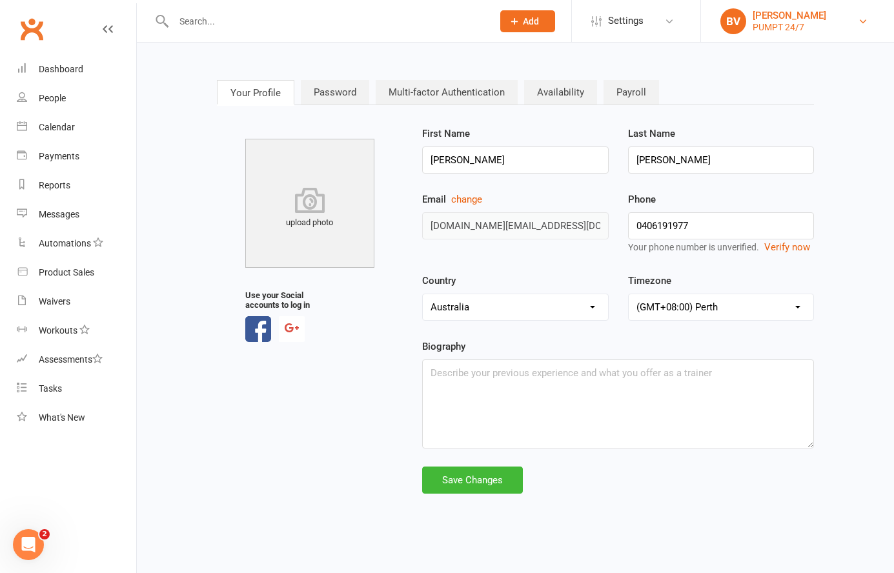
click at [771, 18] on div "[PERSON_NAME]" at bounding box center [790, 16] width 74 height 12
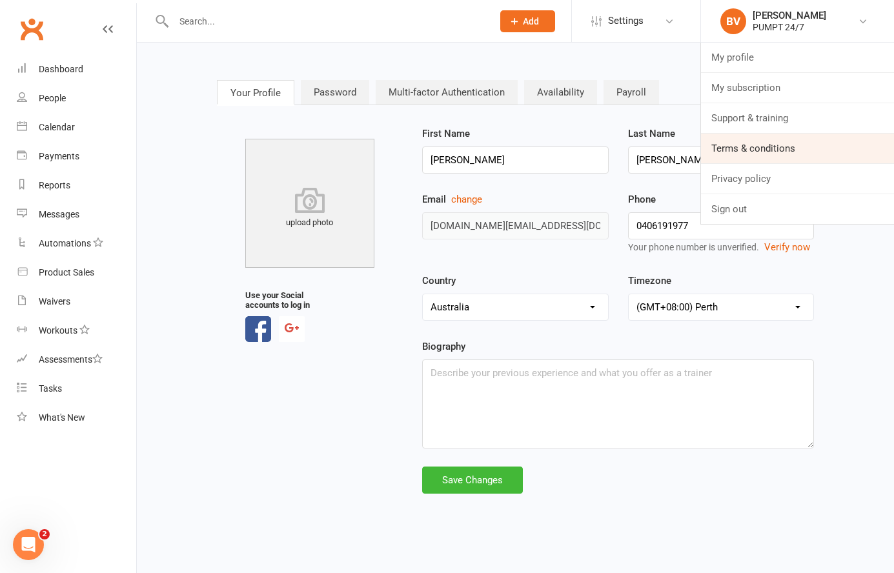
click at [757, 148] on link "Terms & conditions" at bounding box center [797, 149] width 193 height 30
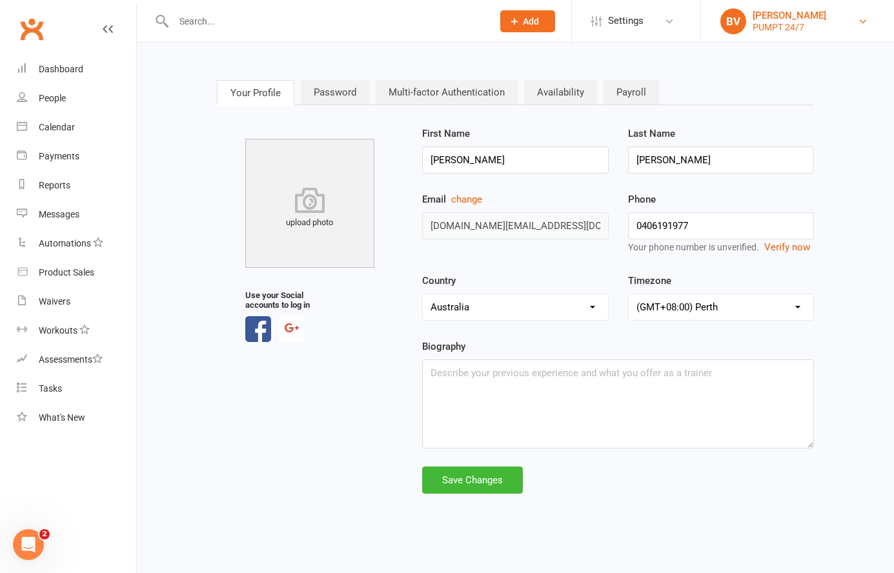
click at [799, 25] on div "PUMPT 24/7" at bounding box center [790, 27] width 74 height 12
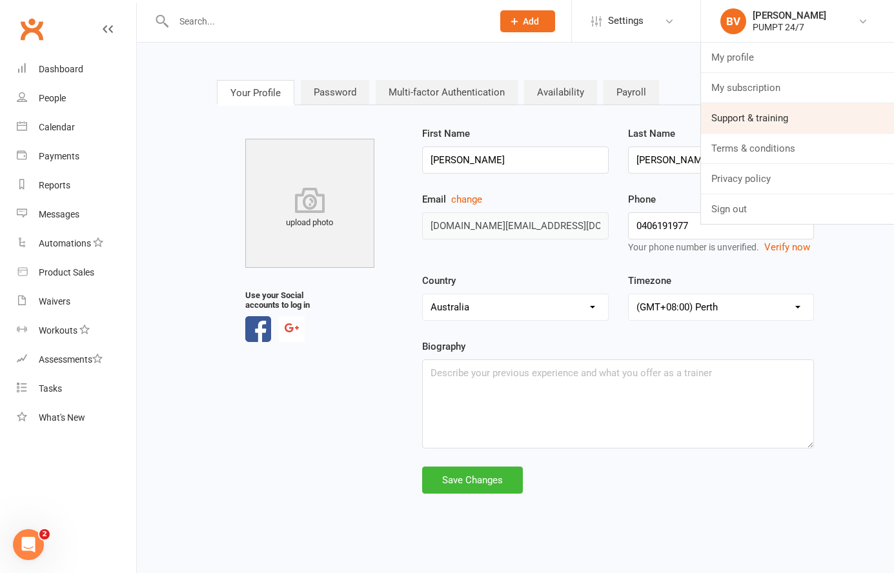
click at [796, 123] on link "Support & training" at bounding box center [797, 118] width 193 height 30
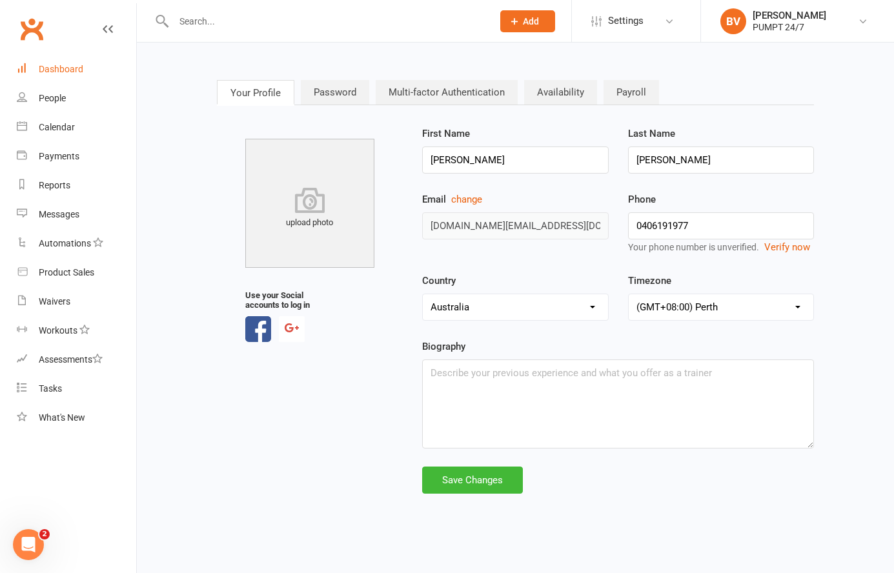
click at [79, 70] on div "Dashboard" at bounding box center [61, 69] width 45 height 10
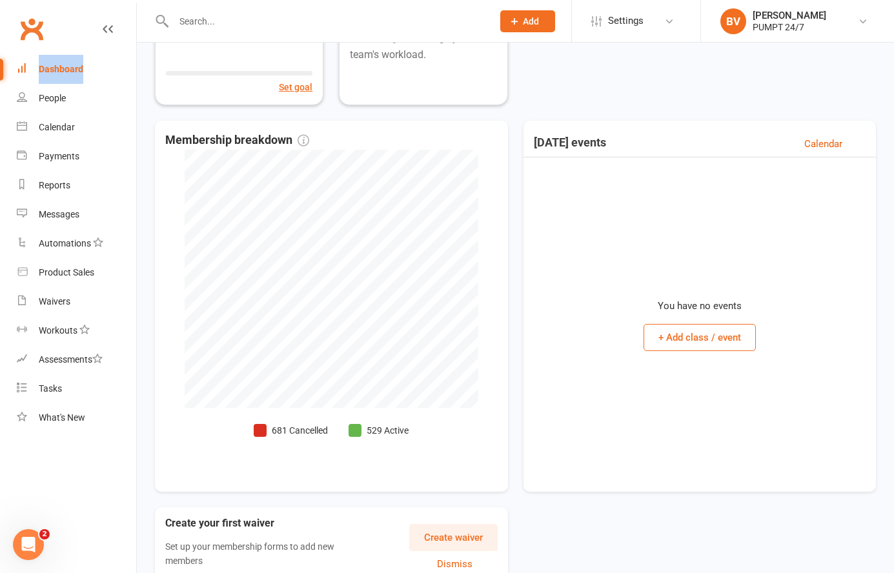
scroll to position [230, 0]
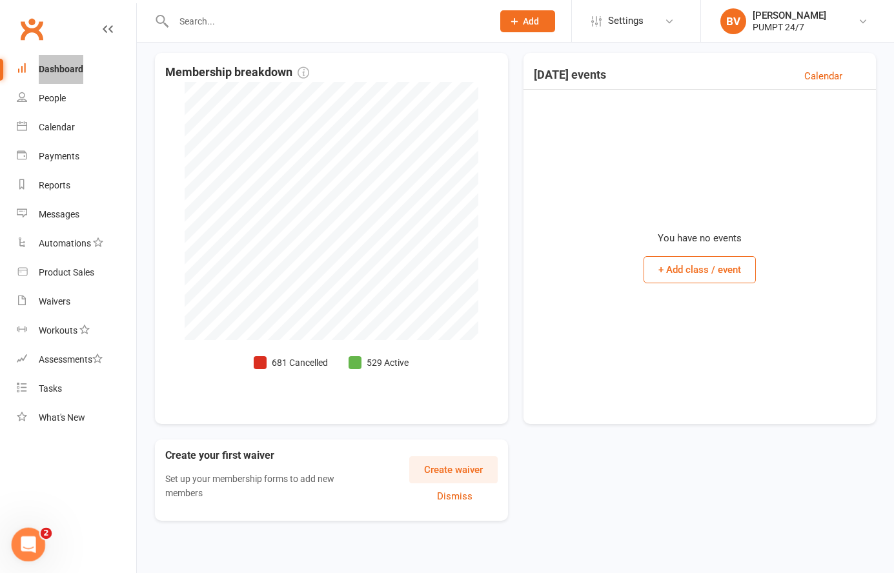
click at [28, 544] on icon "Open Intercom Messenger" at bounding box center [26, 543] width 9 height 10
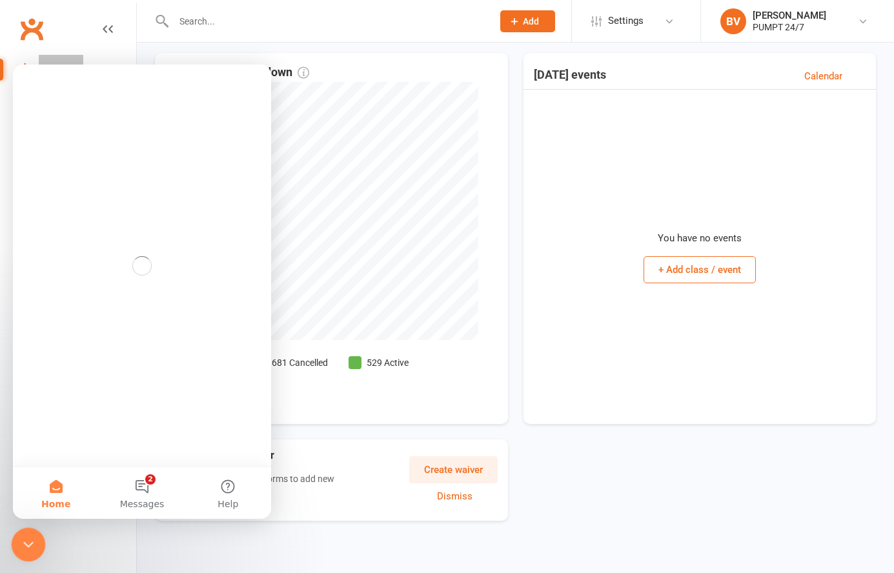
scroll to position [0, 0]
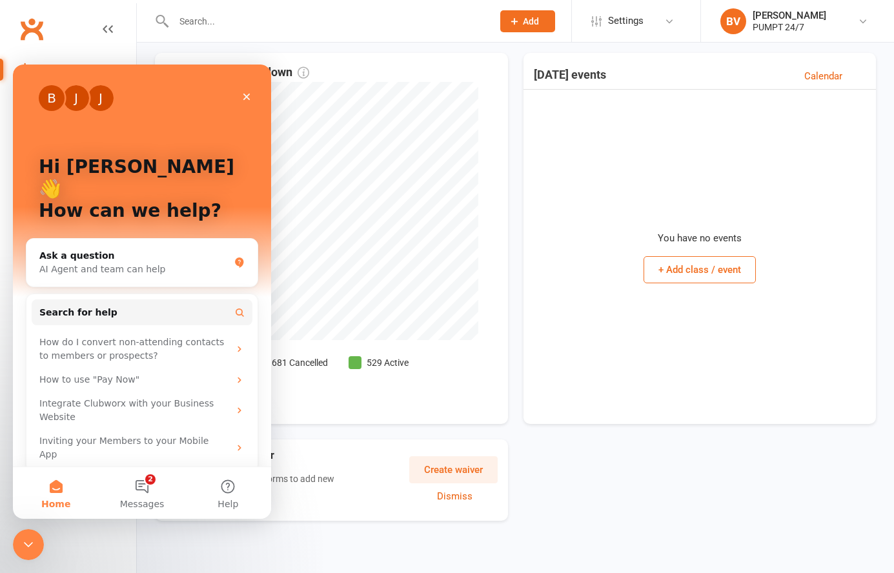
click at [620, 445] on div "Create your first waiver Set up your membership forms to add new members Create…" at bounding box center [515, 480] width 721 height 81
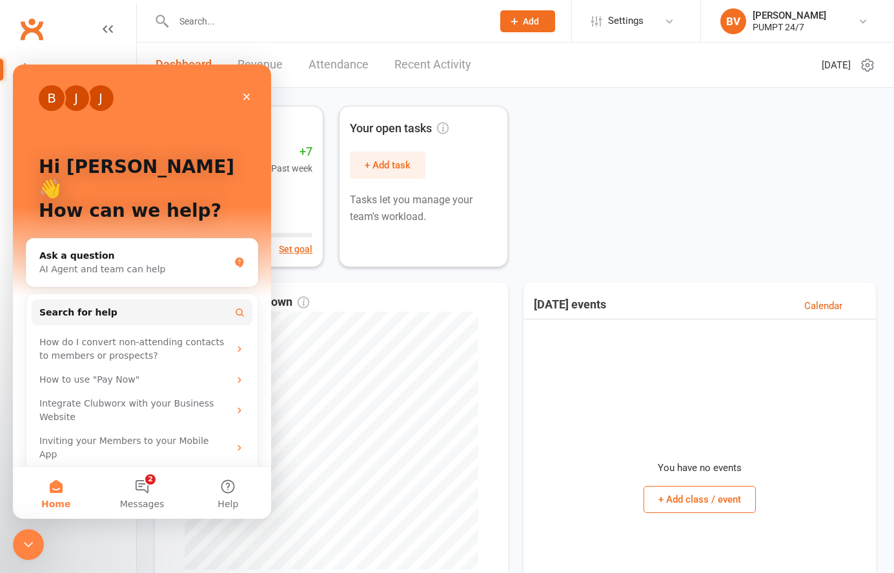
click at [641, 190] on div "Active members 529 +7 Past week Set goal Your open tasks + Add task Tasks let y…" at bounding box center [515, 186] width 721 height 161
click at [833, 65] on span "[DATE]" at bounding box center [836, 64] width 29 height 15
click at [870, 66] on icon at bounding box center [867, 64] width 15 height 15
click at [856, 88] on link "Choose my dashlets" at bounding box center [811, 90] width 128 height 26
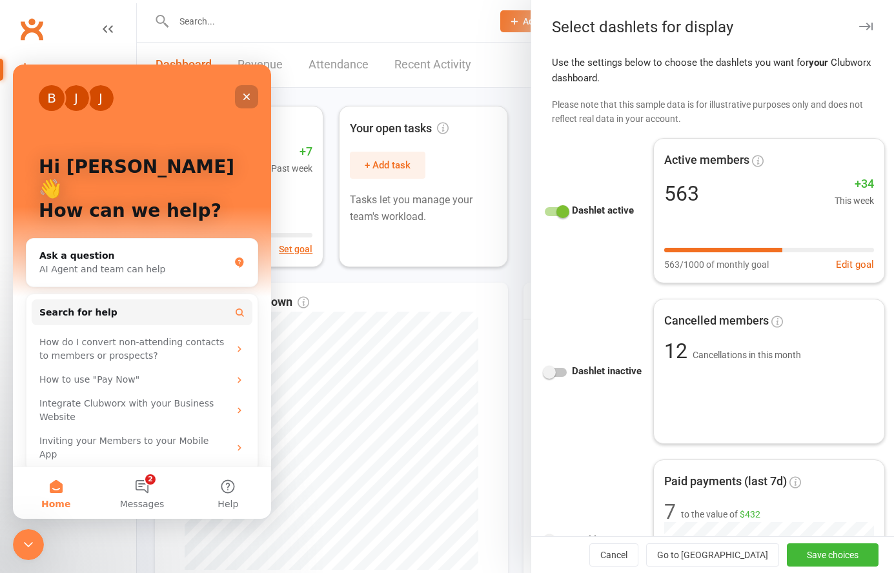
click at [244, 97] on icon "Close" at bounding box center [247, 97] width 10 height 10
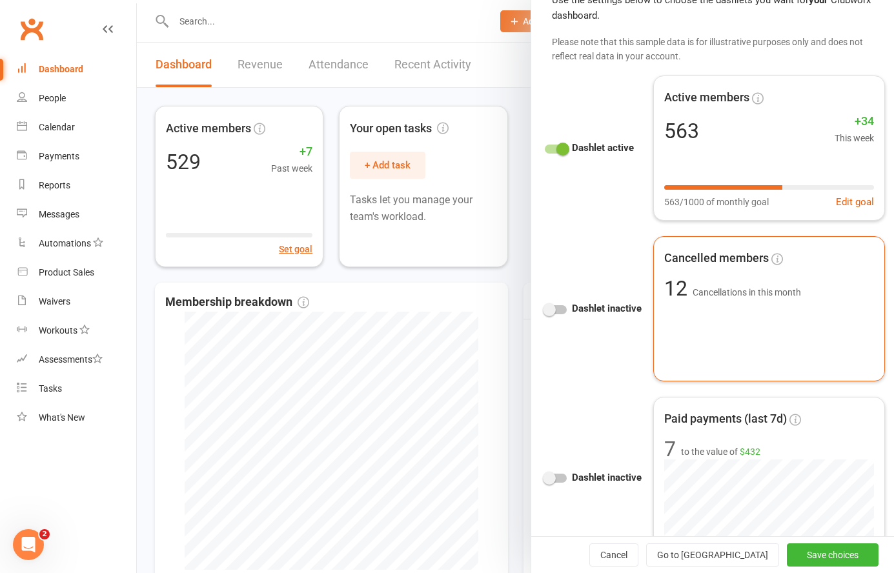
scroll to position [77, 0]
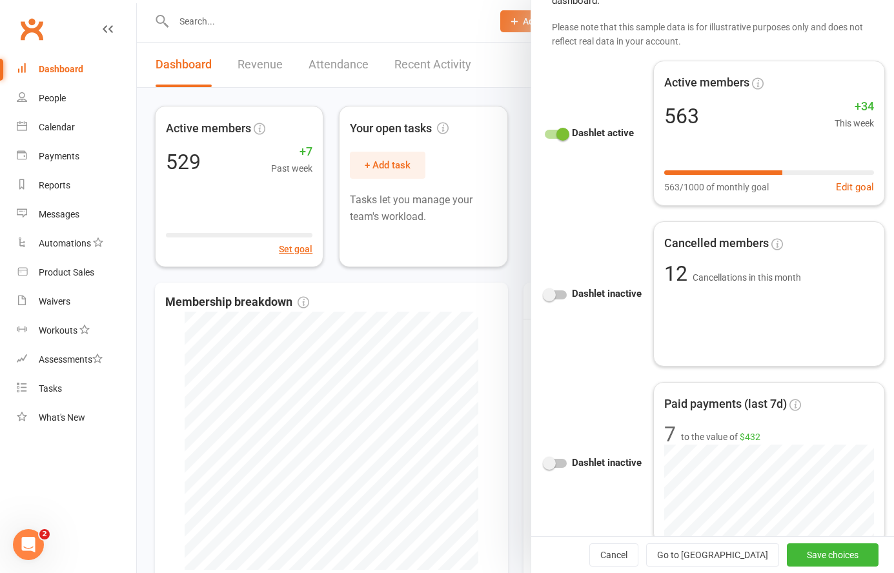
click at [557, 295] on div at bounding box center [556, 295] width 22 height 9
click at [545, 293] on input "checkbox" at bounding box center [545, 293] width 0 height 0
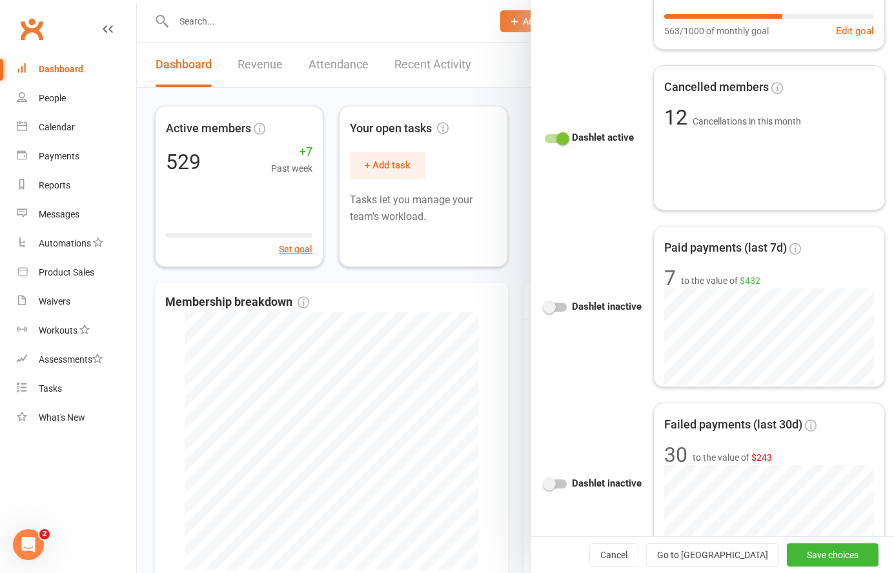
scroll to position [278, 0]
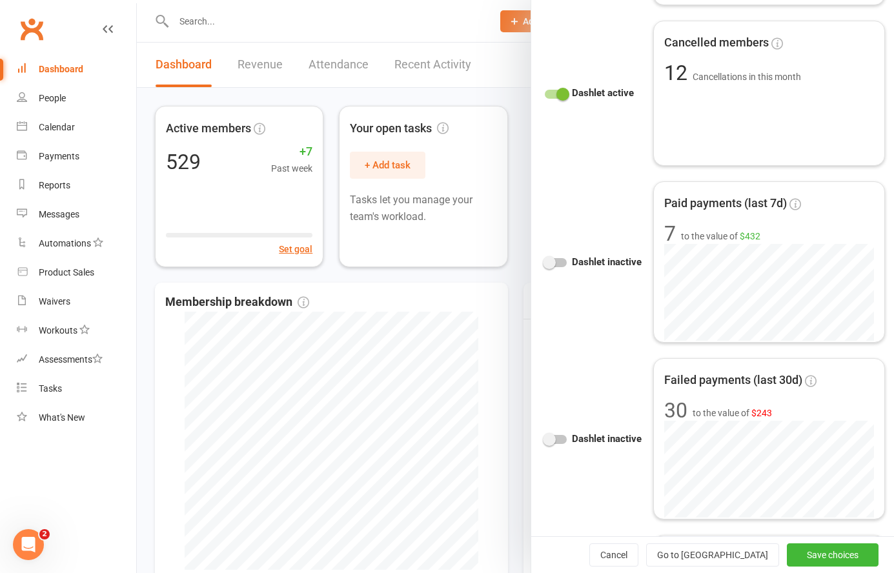
click at [560, 260] on div at bounding box center [556, 262] width 22 height 9
click at [545, 261] on input "checkbox" at bounding box center [545, 261] width 0 height 0
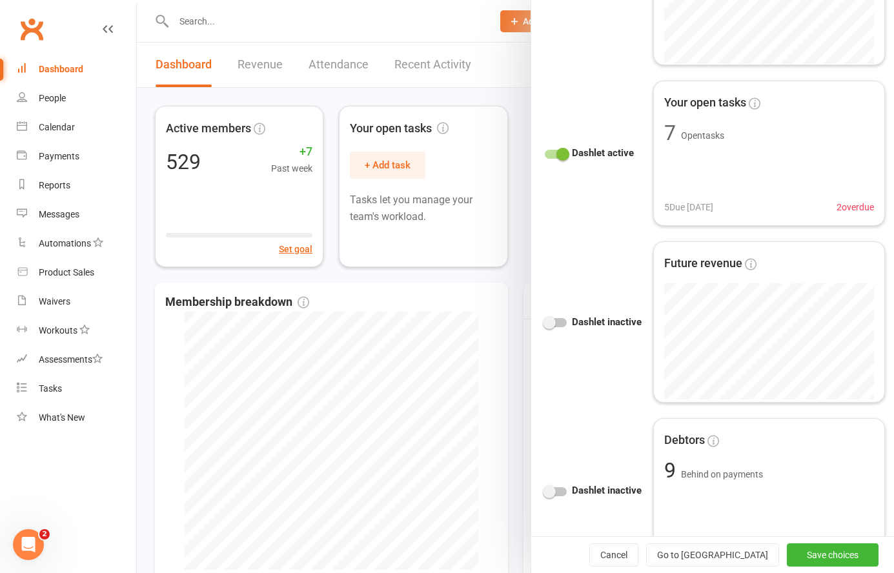
scroll to position [912, 0]
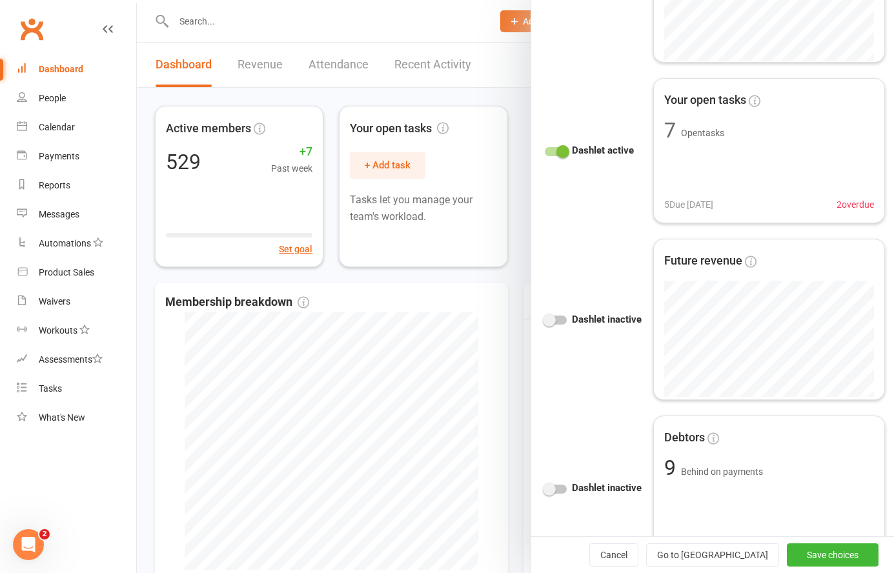
click at [555, 316] on div at bounding box center [556, 320] width 22 height 9
click at [545, 318] on input "checkbox" at bounding box center [545, 318] width 0 height 0
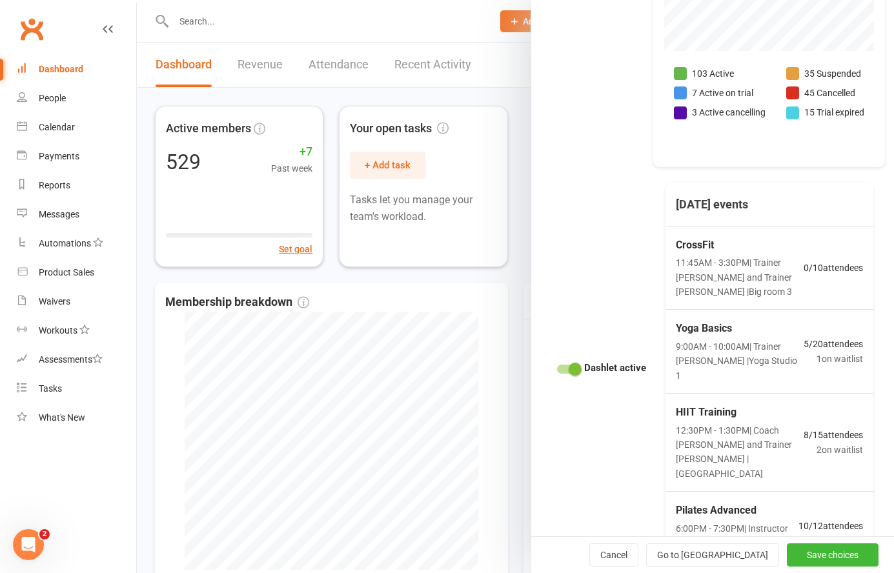
scroll to position [1916, 0]
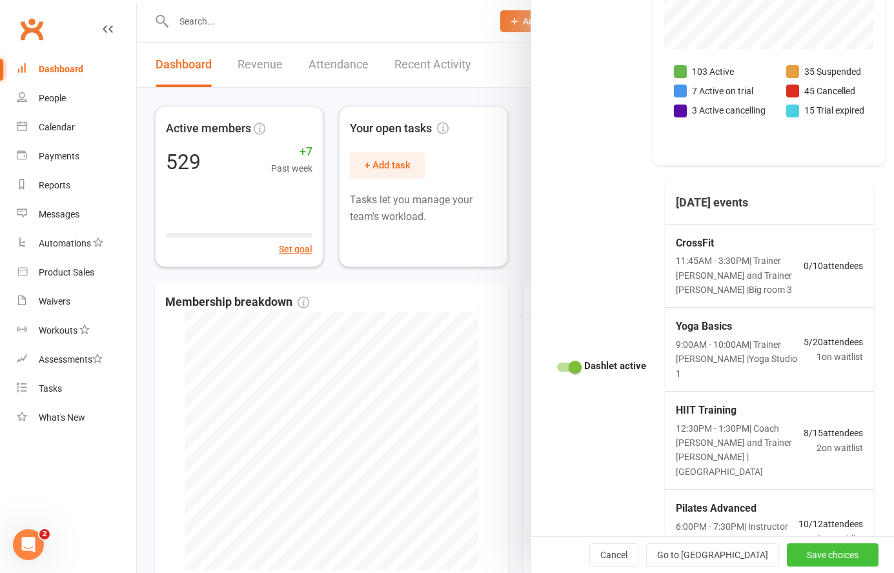
click at [807, 549] on button "Save choices" at bounding box center [833, 555] width 92 height 23
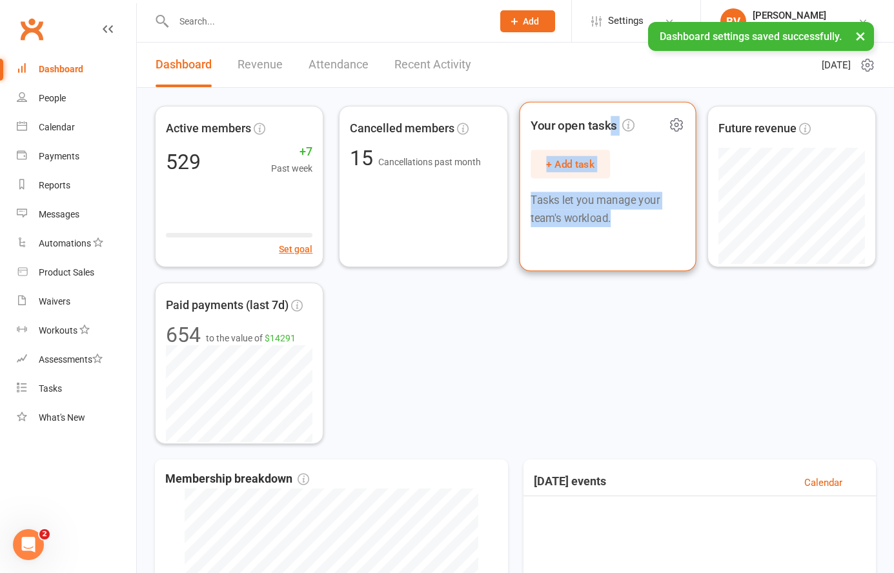
drag, startPoint x: 610, startPoint y: 123, endPoint x: 662, endPoint y: 203, distance: 95.8
click at [662, 203] on div "Your open tasks + Add task Tasks let you manage your team's workload." at bounding box center [607, 187] width 177 height 170
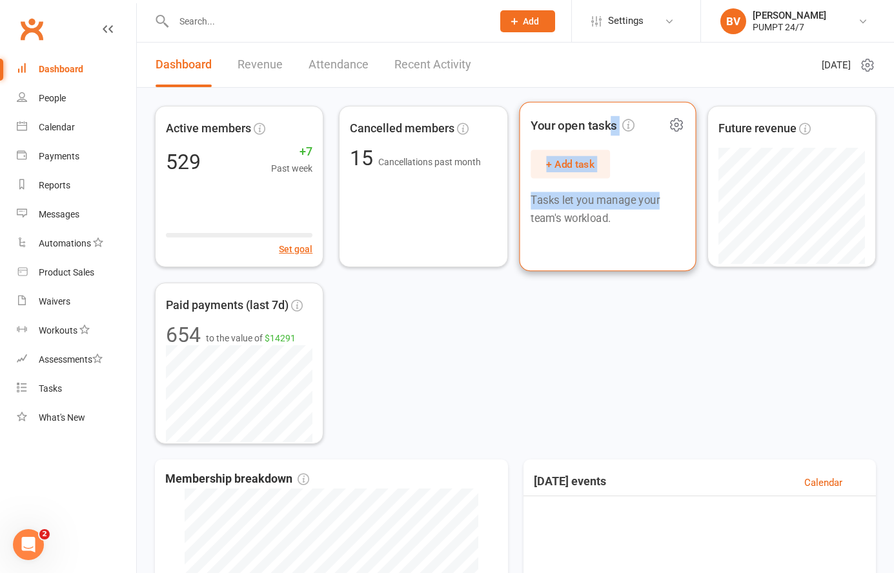
click at [678, 121] on icon at bounding box center [677, 125] width 12 height 12
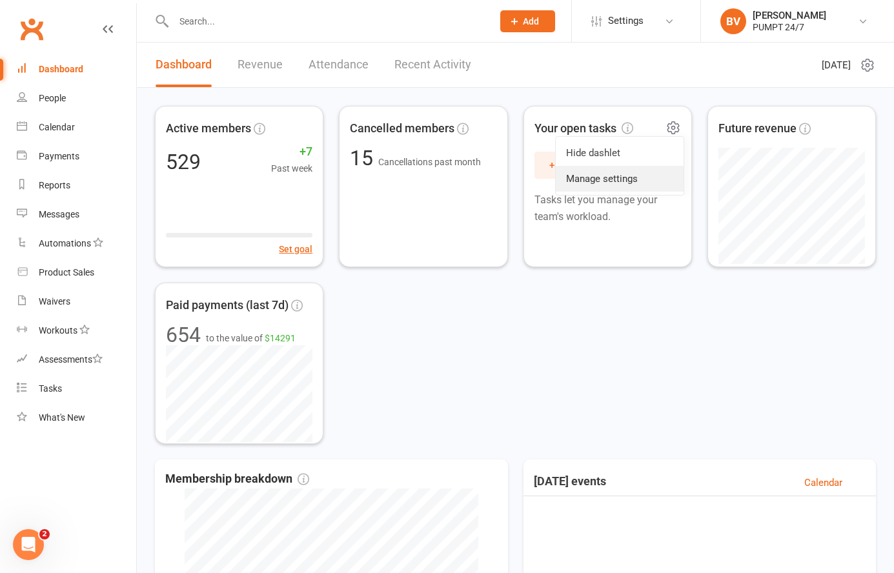
click at [634, 181] on link "Manage settings" at bounding box center [620, 179] width 128 height 26
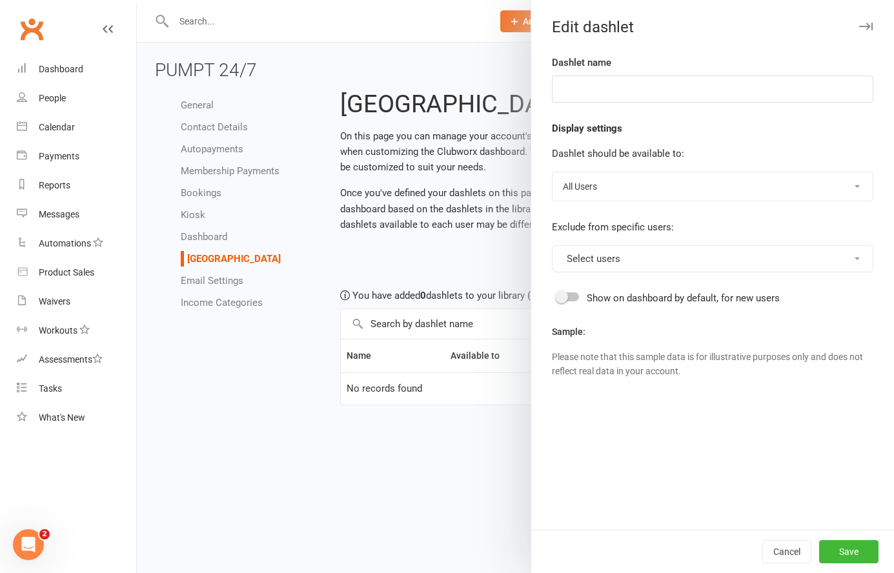
type input "Your open tasks"
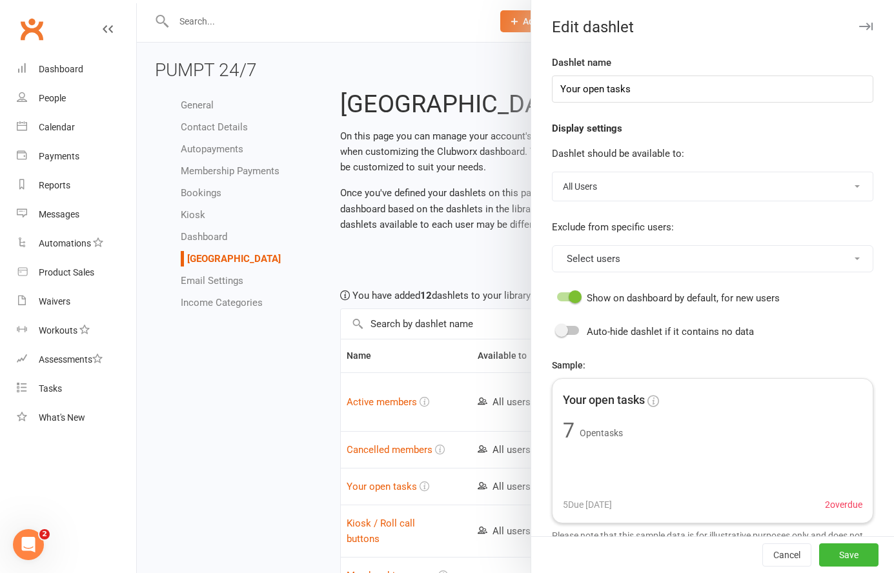
click at [499, 137] on div at bounding box center [515, 286] width 757 height 573
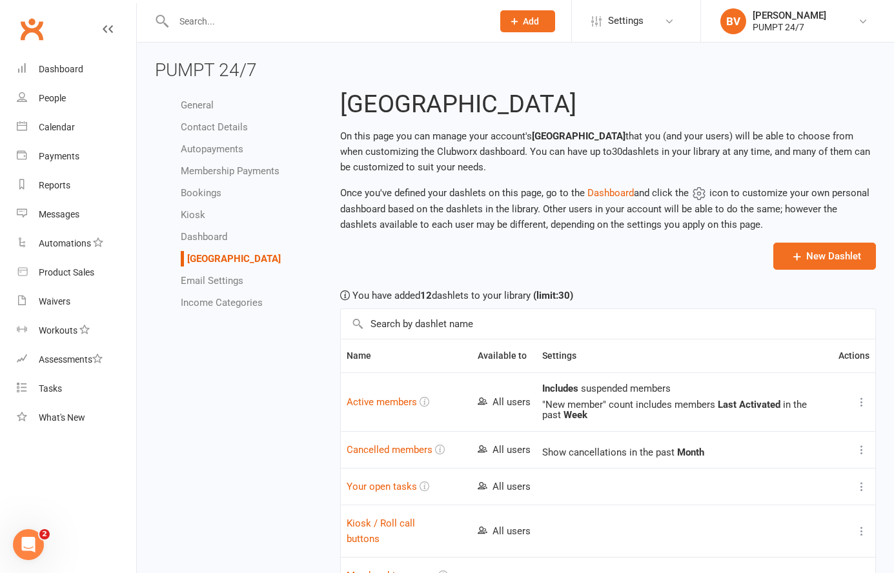
click at [39, 30] on link "Clubworx" at bounding box center [31, 29] width 32 height 32
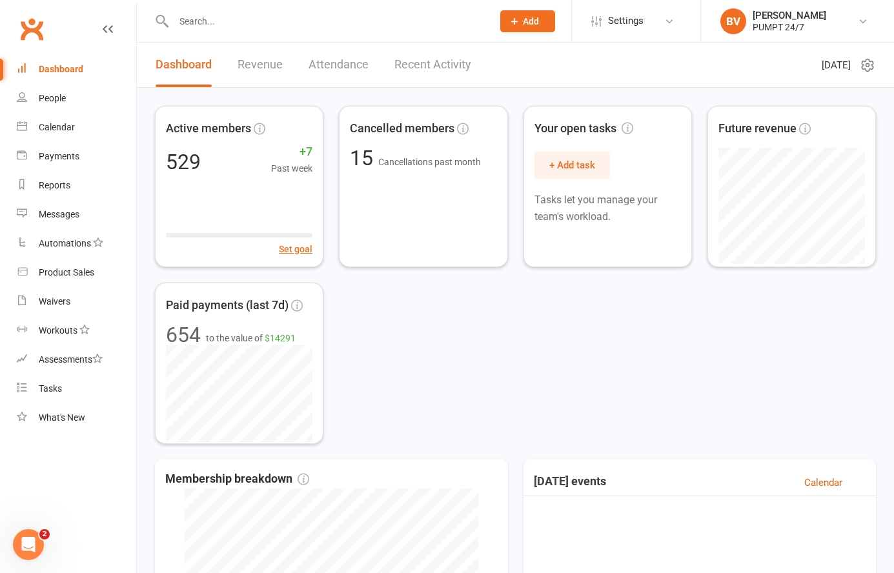
click at [863, 62] on icon at bounding box center [867, 65] width 11 height 12
click at [828, 169] on link "Return to old dashboard" at bounding box center [811, 168] width 128 height 26
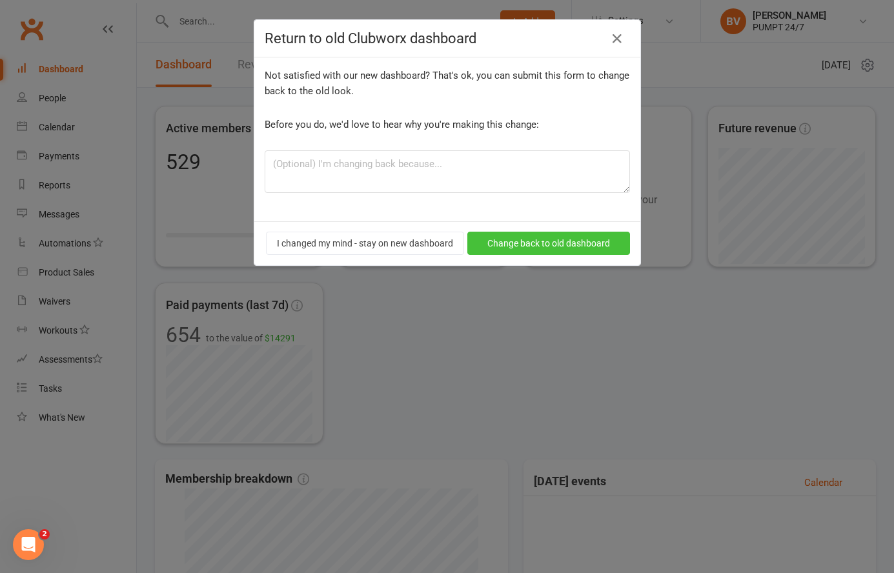
click at [540, 245] on button "Change back to old dashboard" at bounding box center [549, 243] width 163 height 23
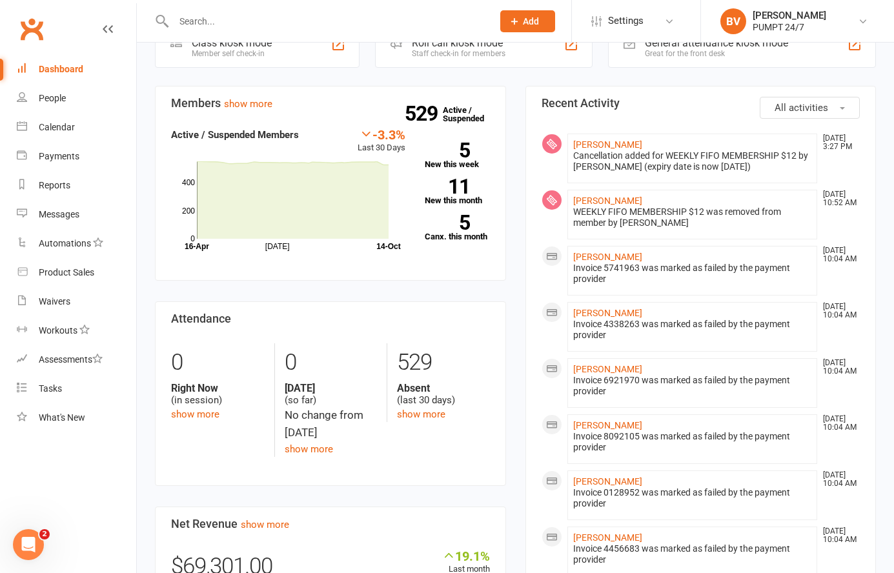
scroll to position [81, 0]
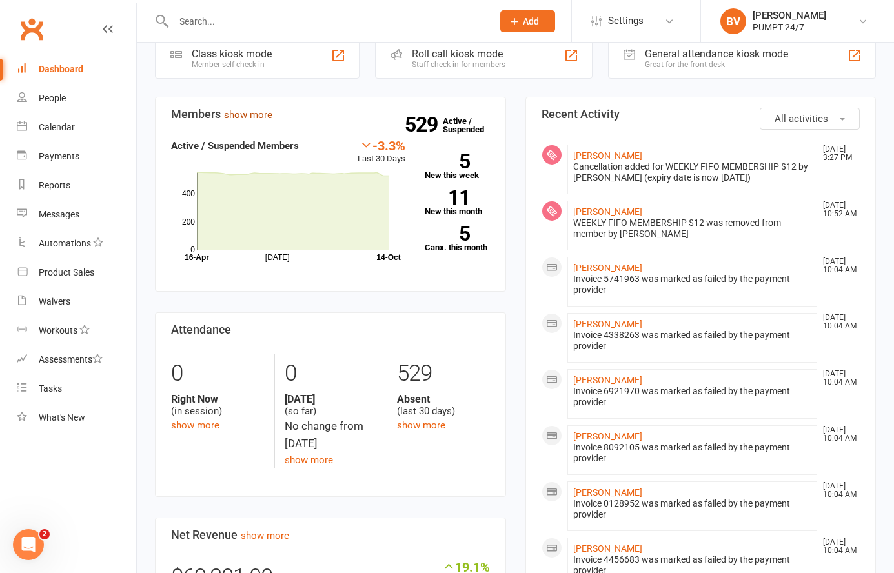
click at [242, 115] on link "show more" at bounding box center [248, 115] width 48 height 12
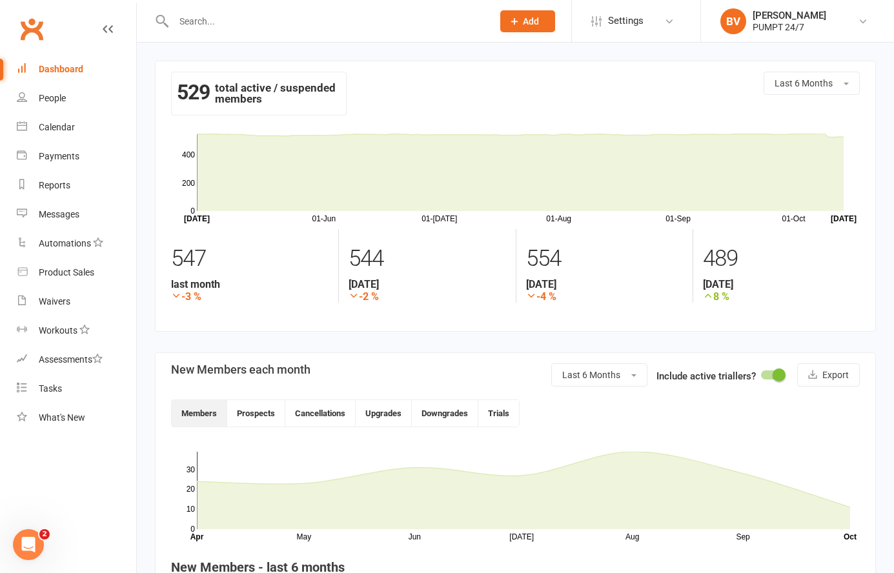
click at [30, 25] on link "Clubworx" at bounding box center [31, 29] width 32 height 32
